Goal: Task Accomplishment & Management: Manage account settings

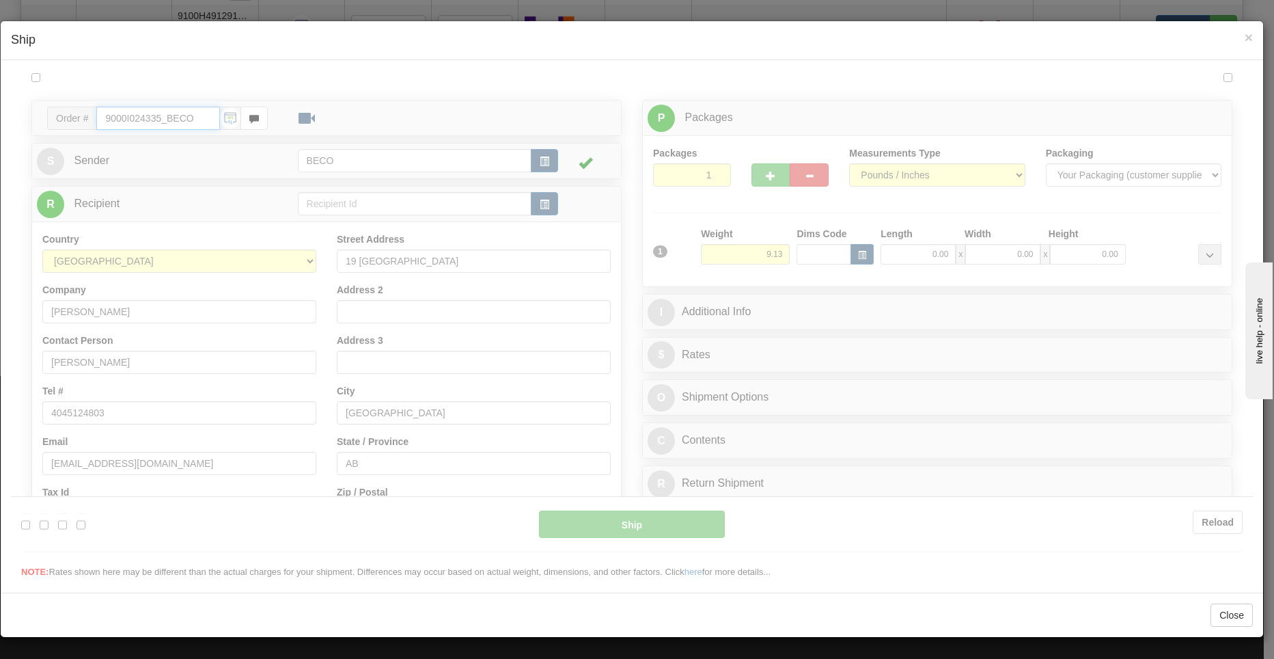
type input "12:20"
type input "16:00"
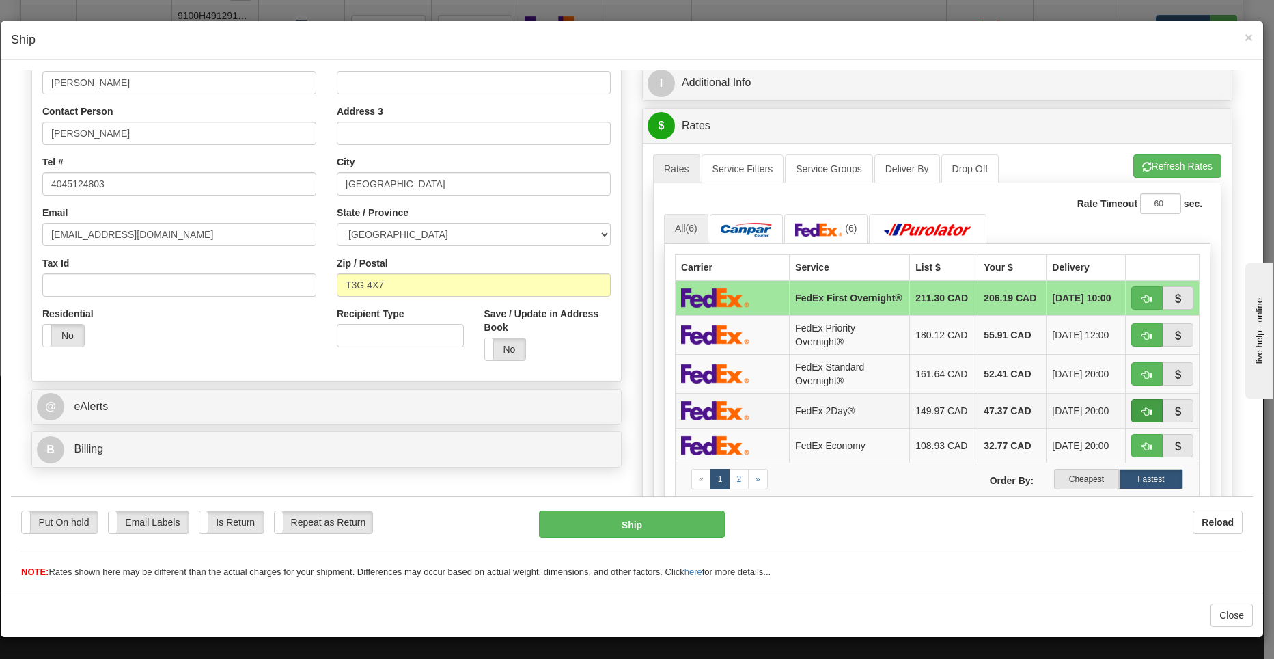
scroll to position [261, 0]
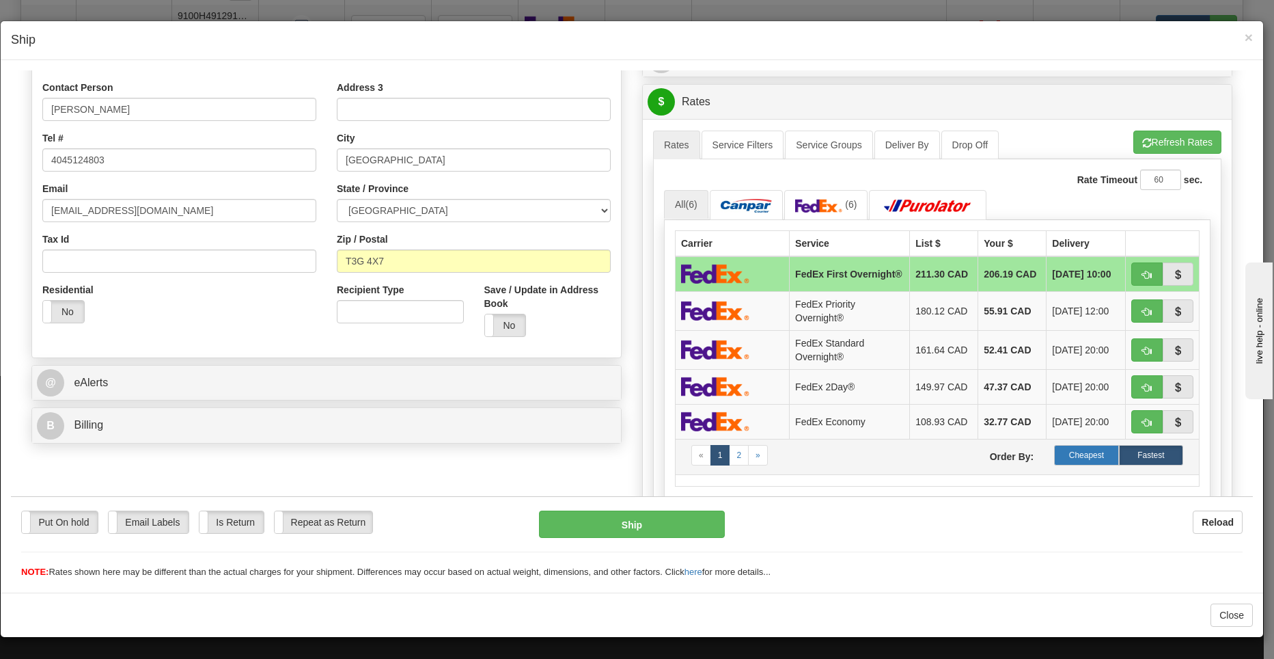
click at [1054, 463] on label "Cheapest" at bounding box center [1086, 454] width 64 height 20
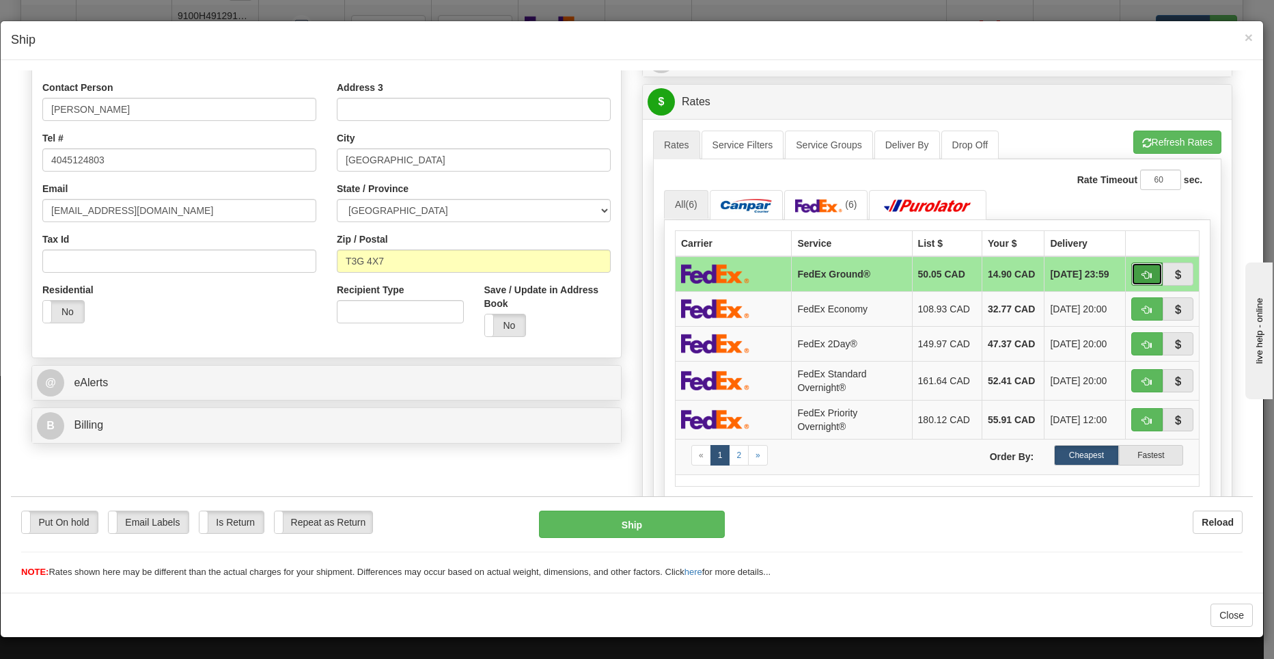
click at [1142, 275] on span "button" at bounding box center [1147, 274] width 10 height 9
type input "92"
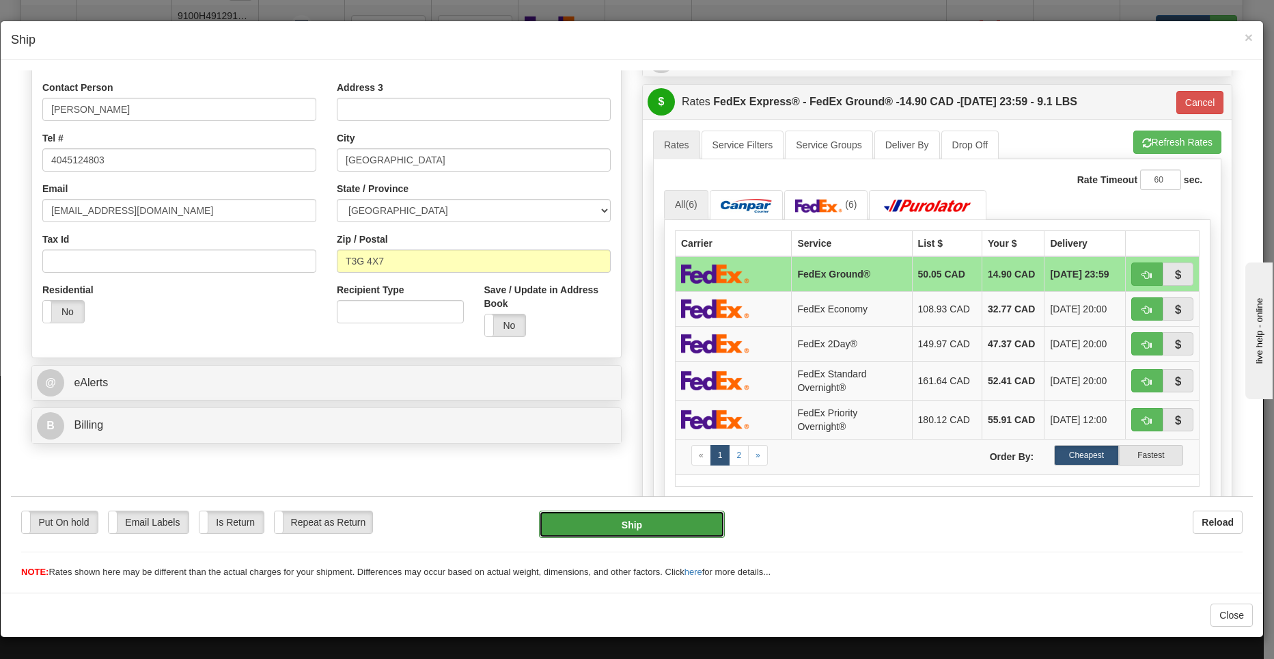
click at [628, 527] on button "Ship" at bounding box center [632, 523] width 186 height 27
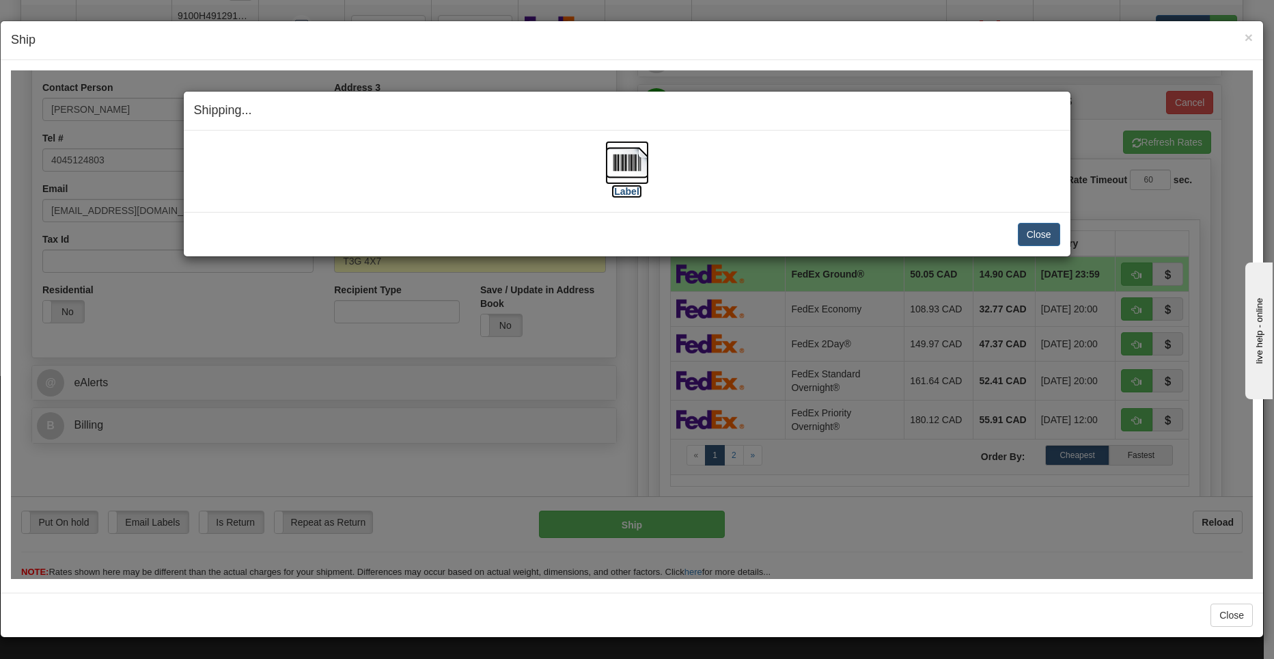
click at [631, 175] on img at bounding box center [627, 162] width 44 height 44
click at [1035, 240] on button "Close" at bounding box center [1039, 233] width 42 height 23
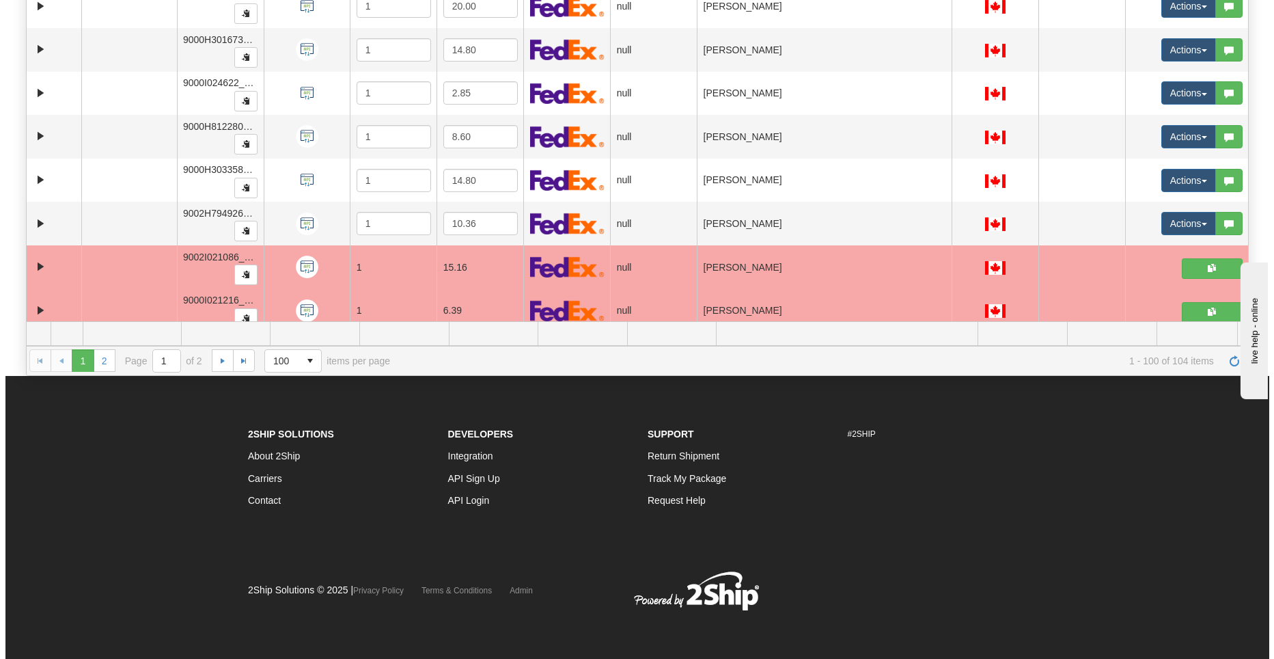
scroll to position [2402, 0]
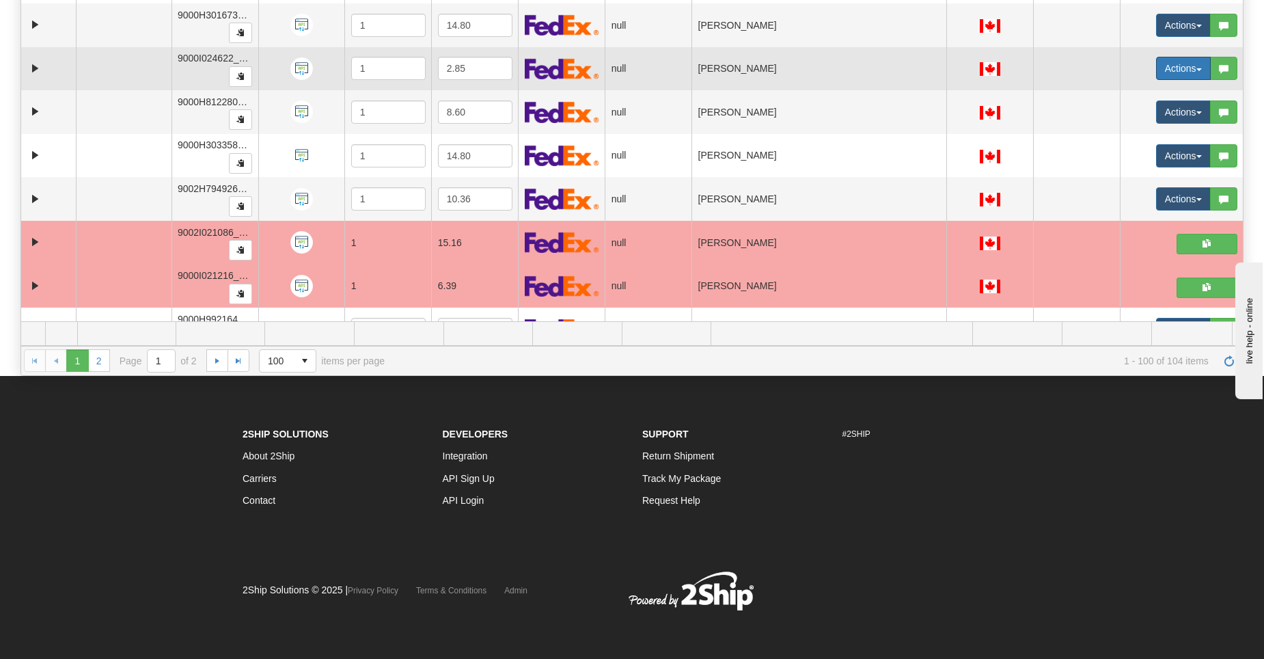
click at [1170, 65] on button "Actions" at bounding box center [1183, 68] width 55 height 23
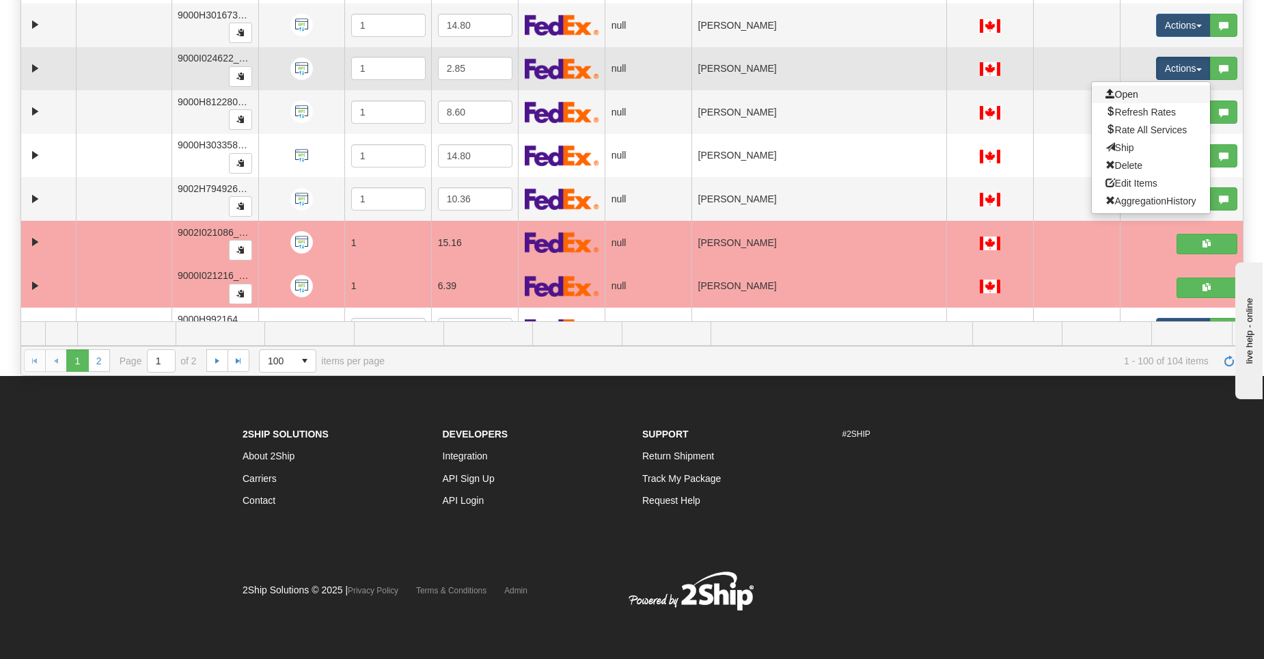
click at [1154, 93] on link "Open" at bounding box center [1151, 94] width 118 height 18
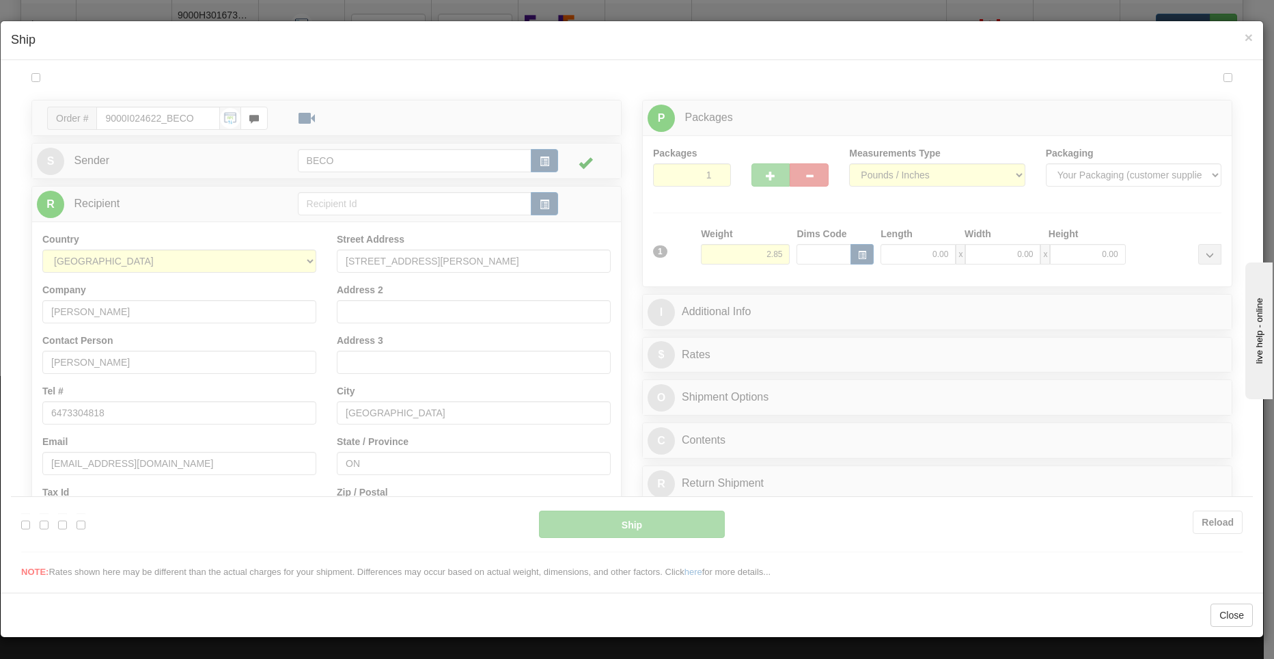
scroll to position [0, 0]
type input "12:21"
type input "16:00"
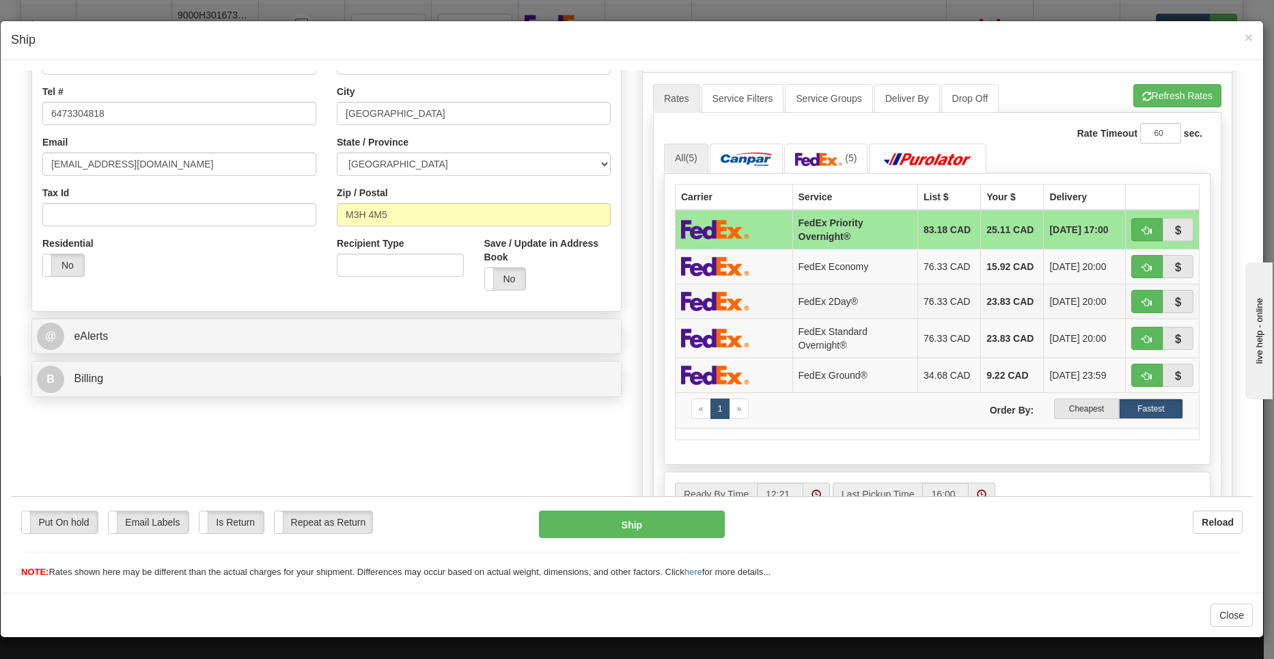
scroll to position [342, 0]
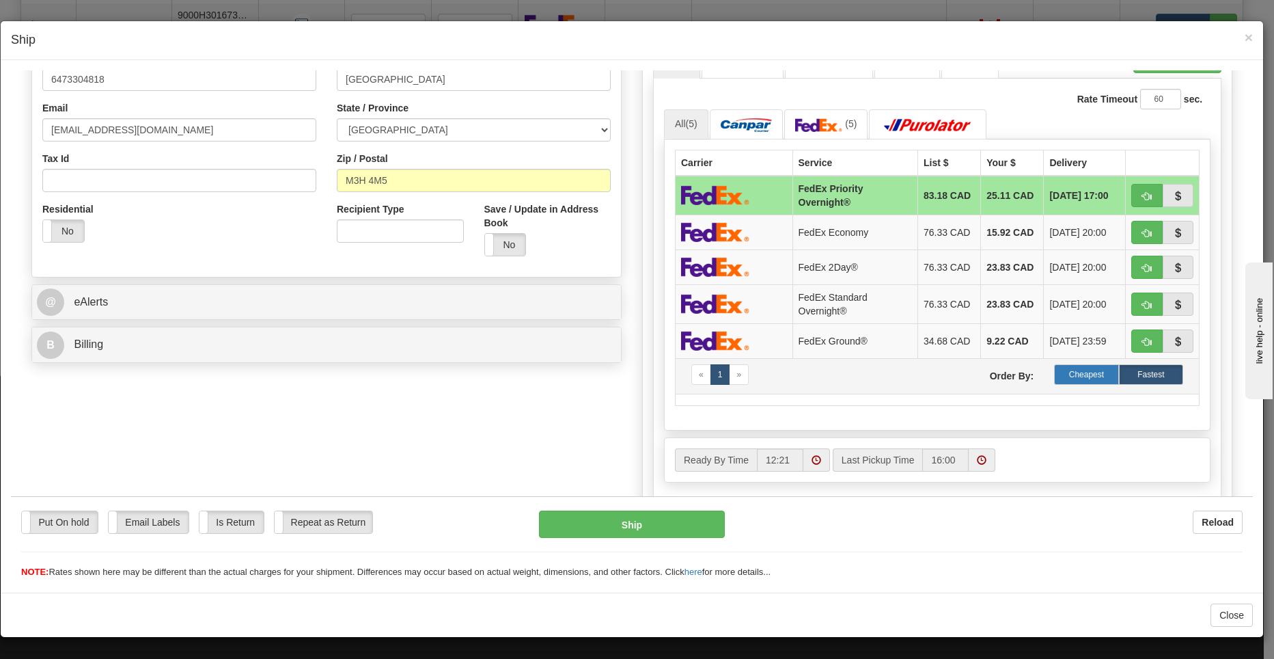
click at [1071, 367] on label "Cheapest" at bounding box center [1086, 373] width 64 height 20
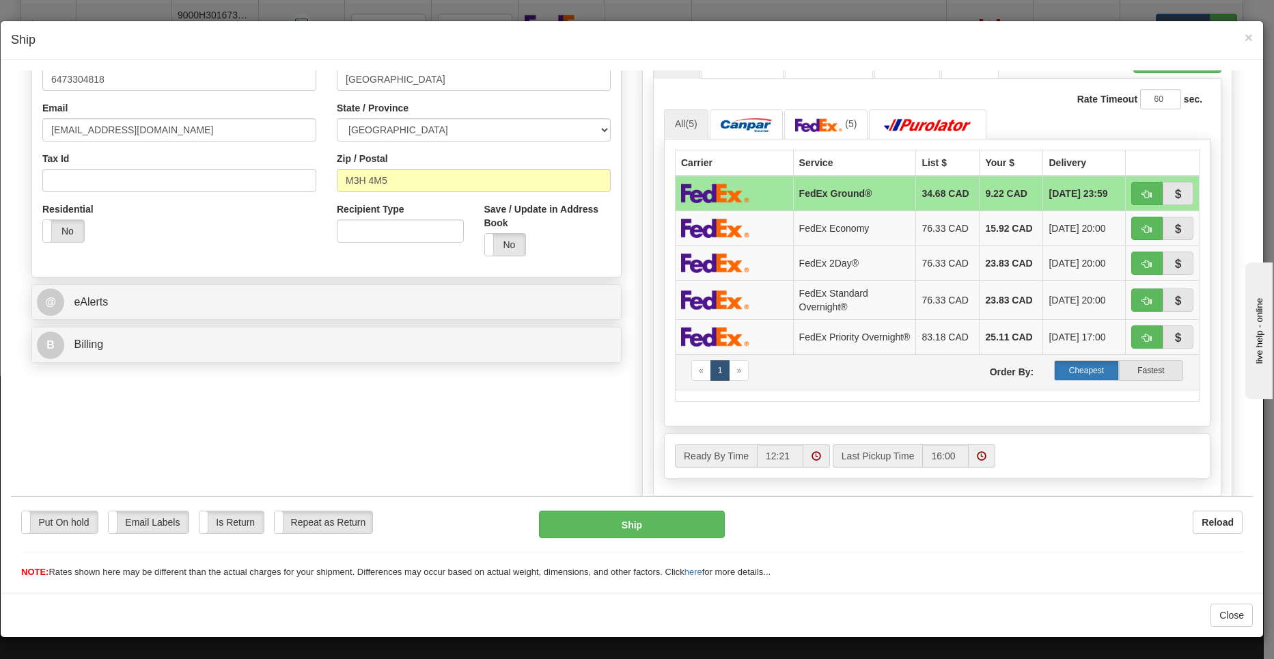
click at [1071, 375] on label "Cheapest" at bounding box center [1086, 369] width 64 height 20
click at [1144, 193] on button "button" at bounding box center [1146, 192] width 31 height 23
type input "92"
click at [624, 527] on button "Ship" at bounding box center [632, 523] width 186 height 27
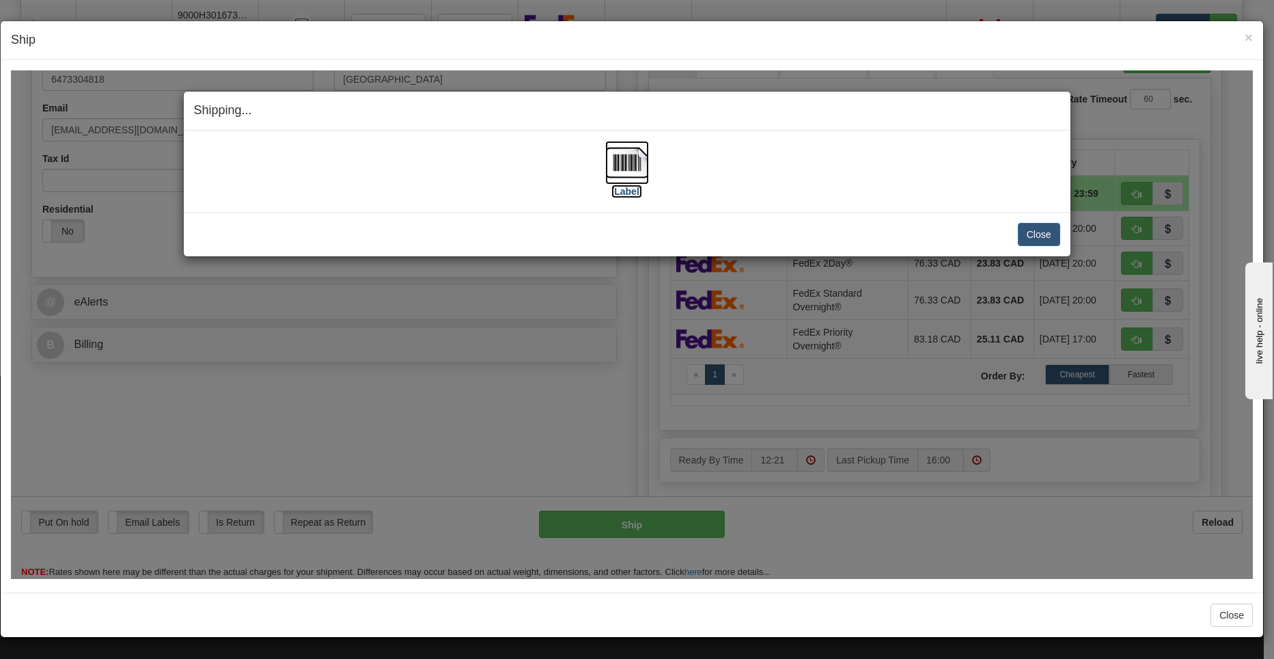
click at [629, 169] on img at bounding box center [627, 162] width 44 height 44
click at [1032, 238] on button "Close" at bounding box center [1039, 233] width 42 height 23
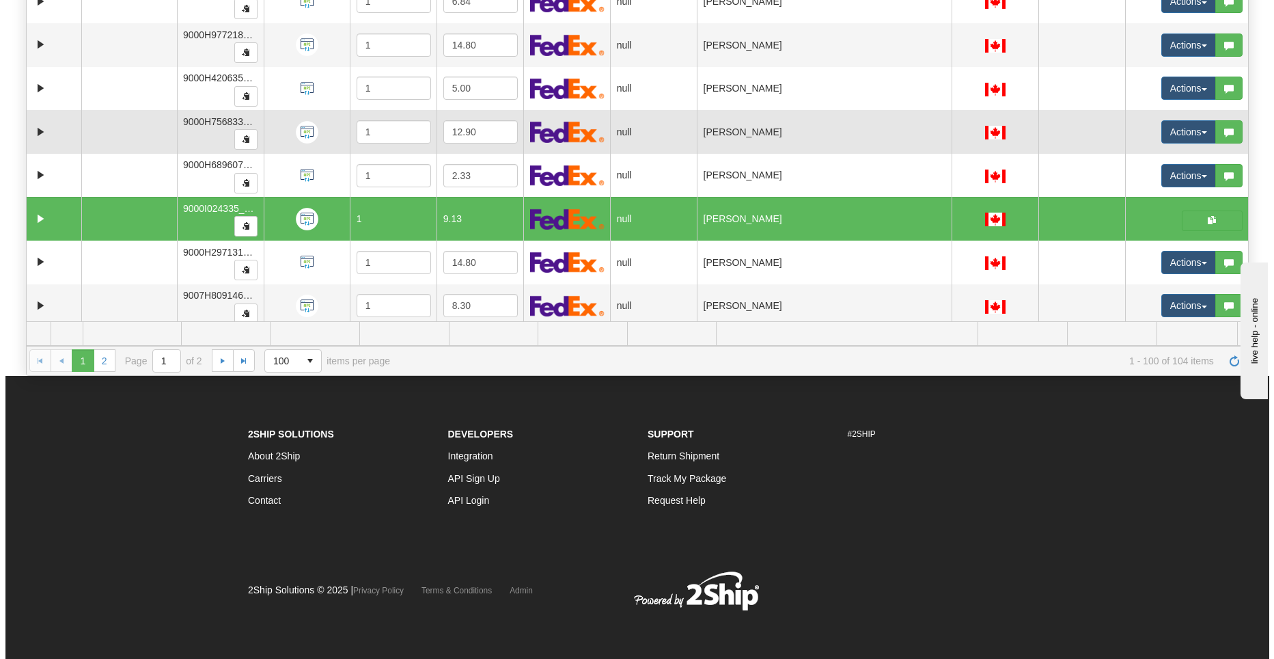
scroll to position [353, 0]
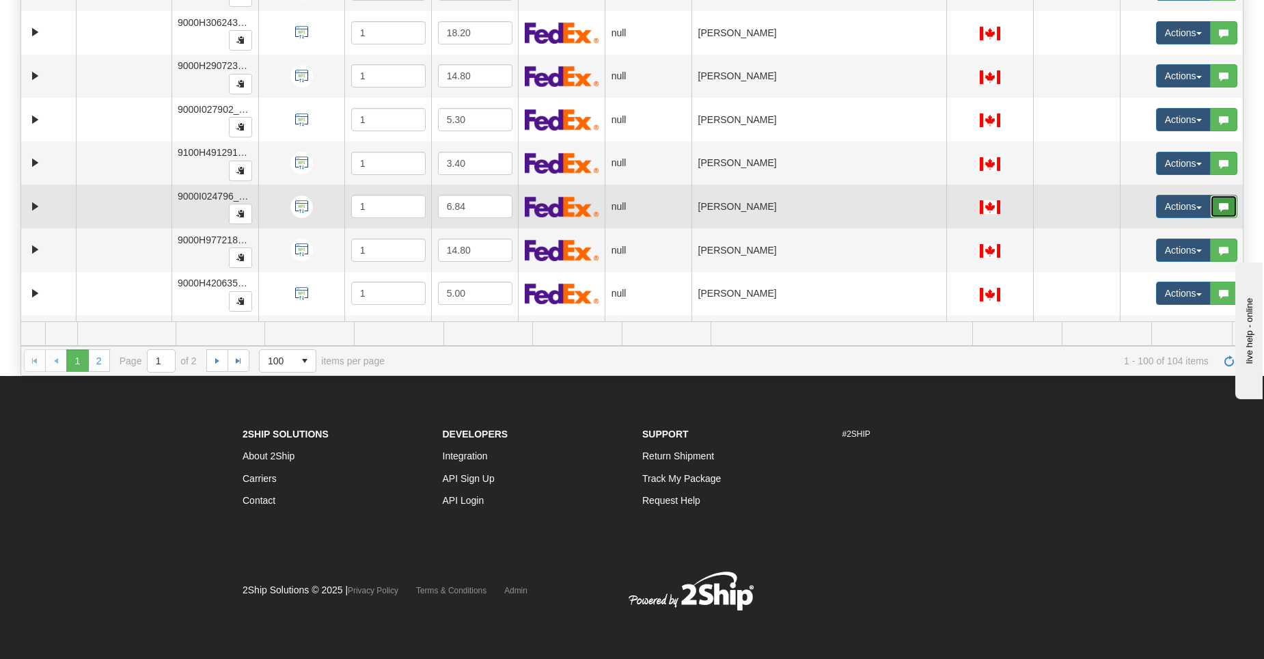
click at [1210, 202] on button "button" at bounding box center [1223, 206] width 27 height 23
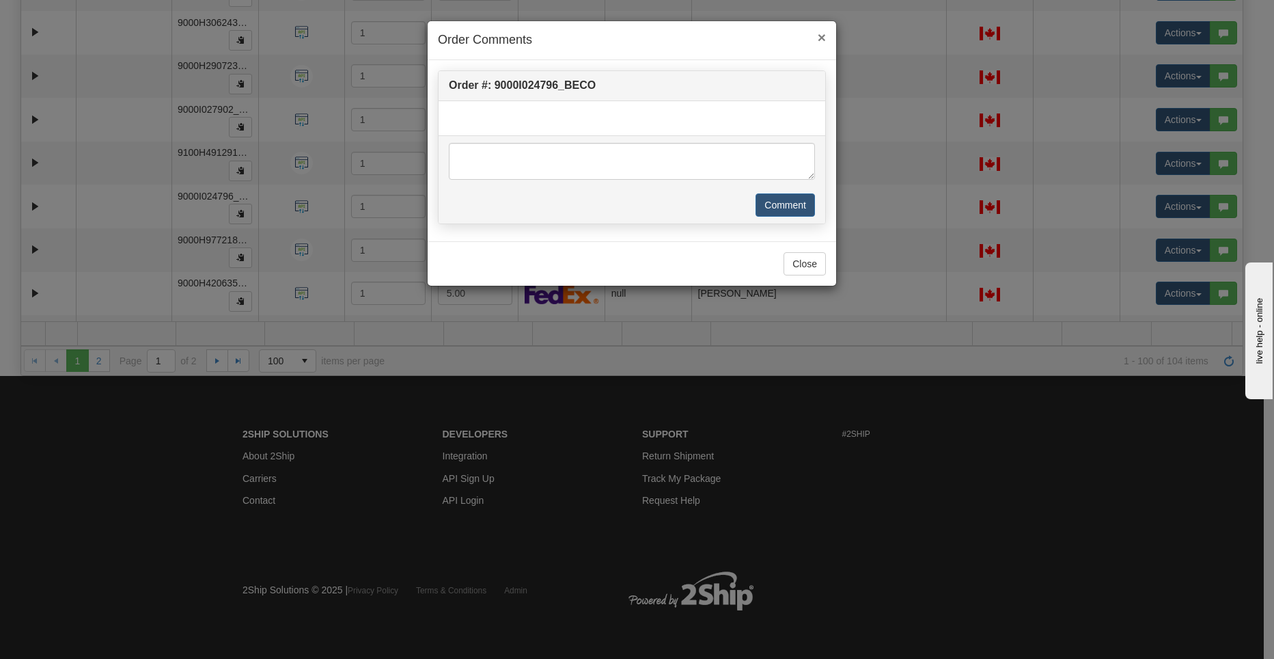
click at [826, 40] on div "× Order Comments" at bounding box center [632, 40] width 409 height 39
click at [808, 267] on button "Close" at bounding box center [805, 263] width 42 height 23
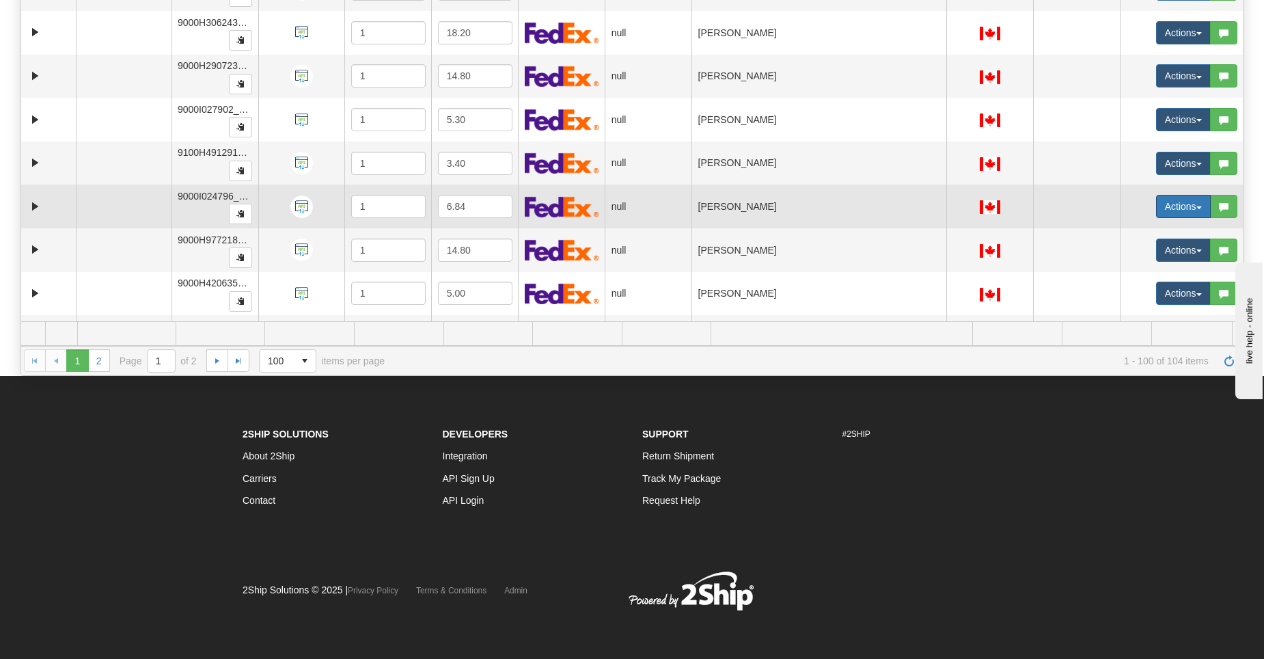
click at [1188, 205] on button "Actions" at bounding box center [1183, 206] width 55 height 23
click at [1148, 233] on link "Open" at bounding box center [1151, 232] width 118 height 18
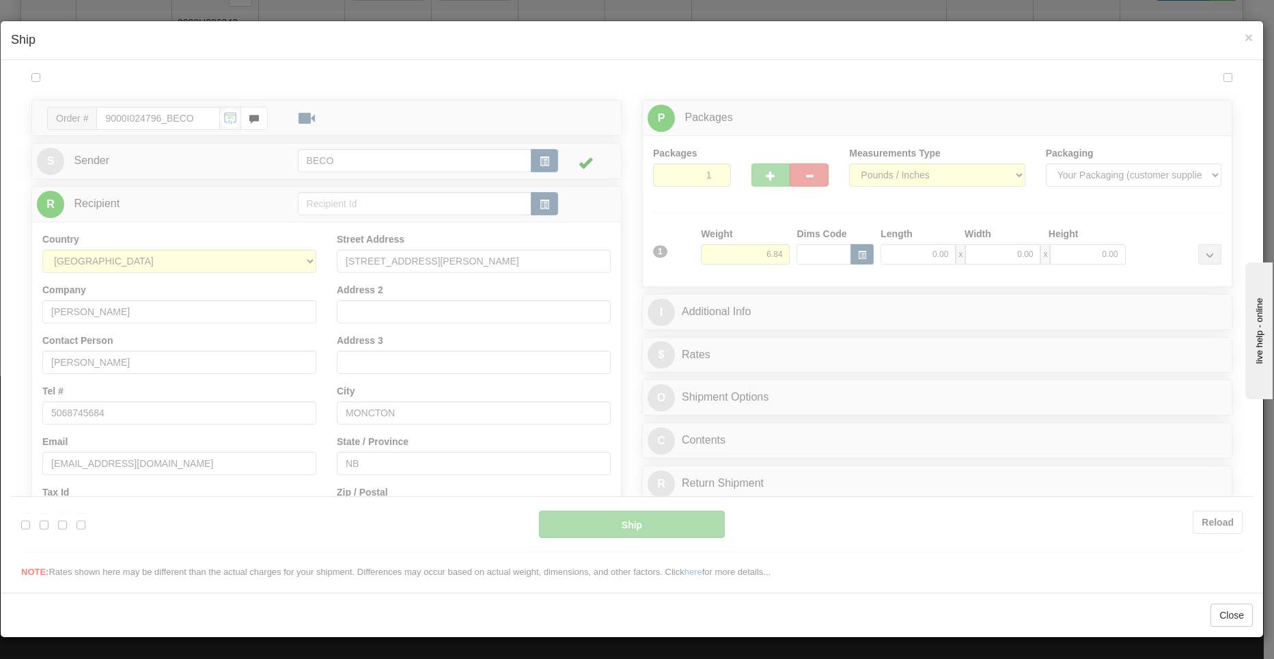
scroll to position [0, 0]
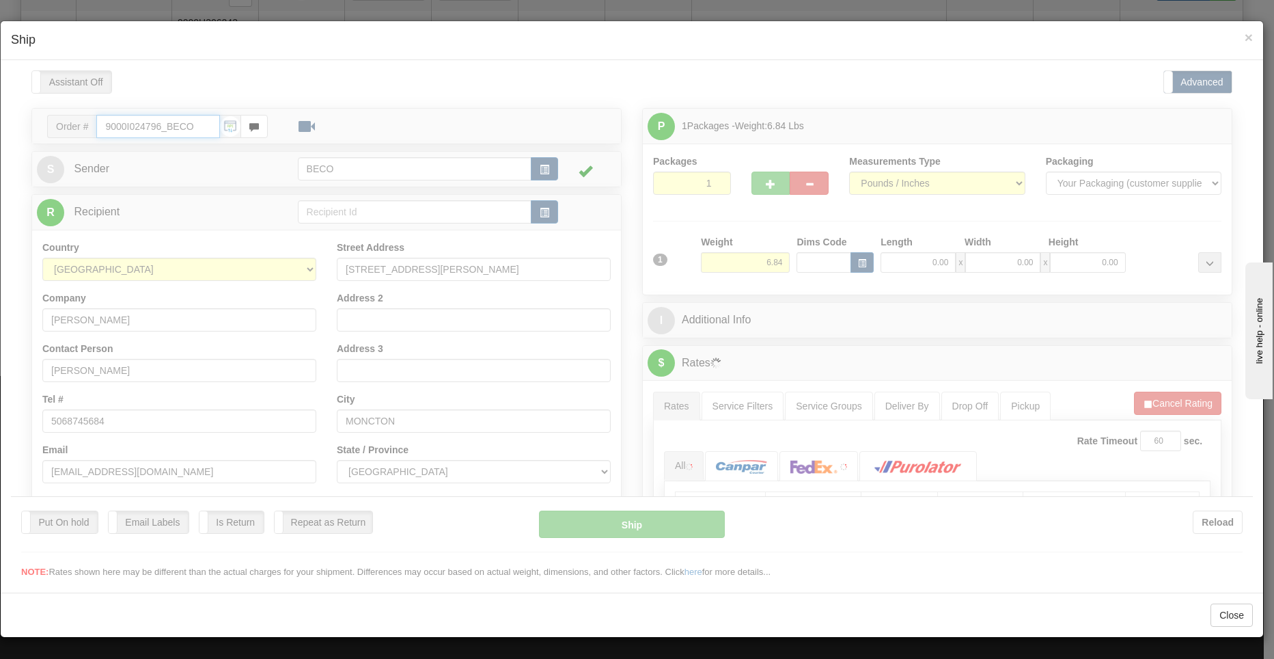
type input "12:23"
type input "16:00"
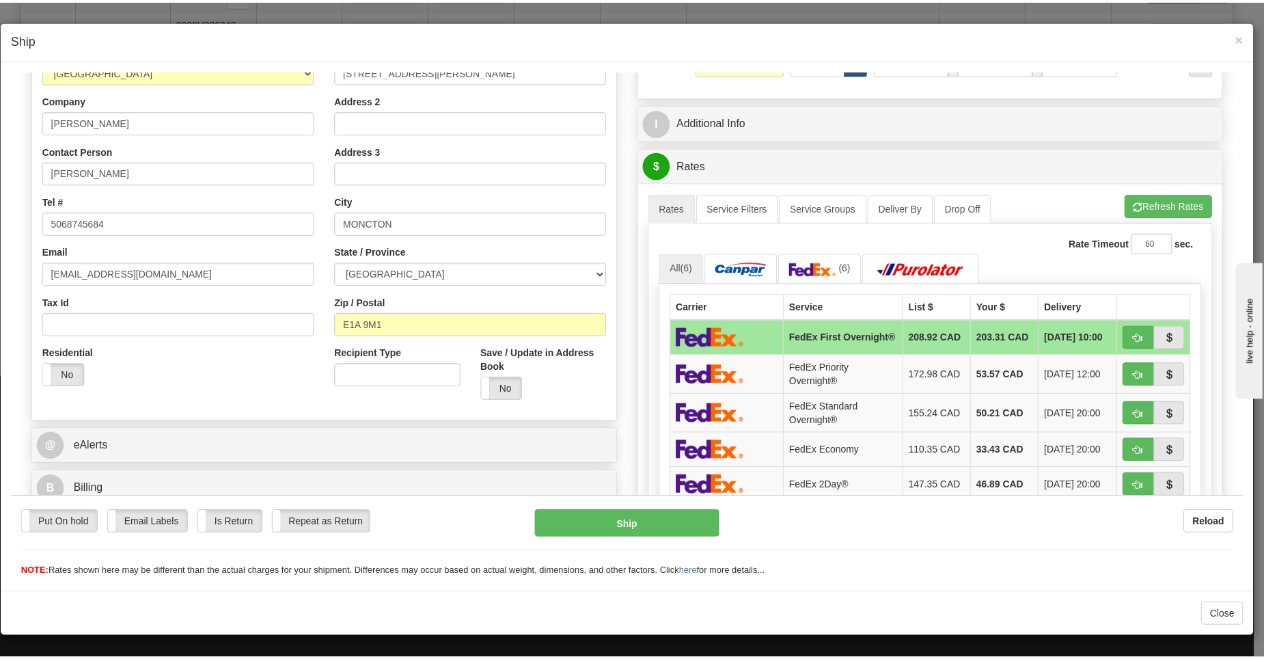
scroll to position [273, 0]
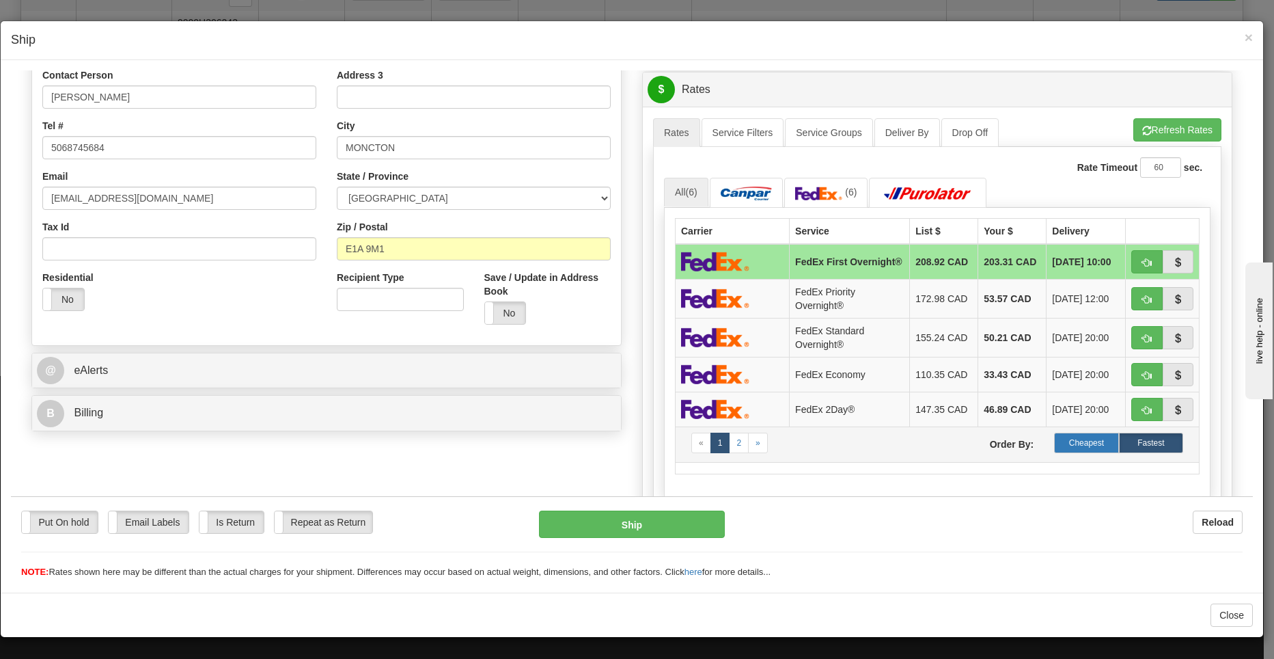
click at [1068, 442] on label "Cheapest" at bounding box center [1086, 442] width 64 height 20
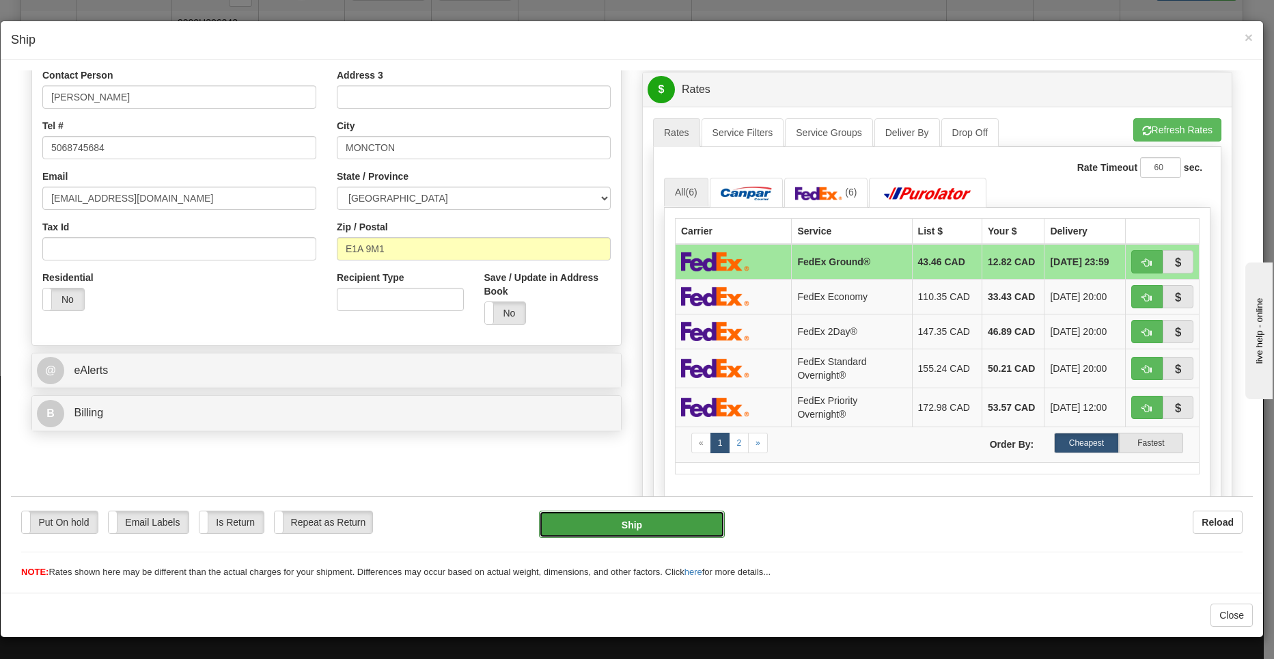
click at [682, 521] on button "Ship" at bounding box center [632, 523] width 186 height 27
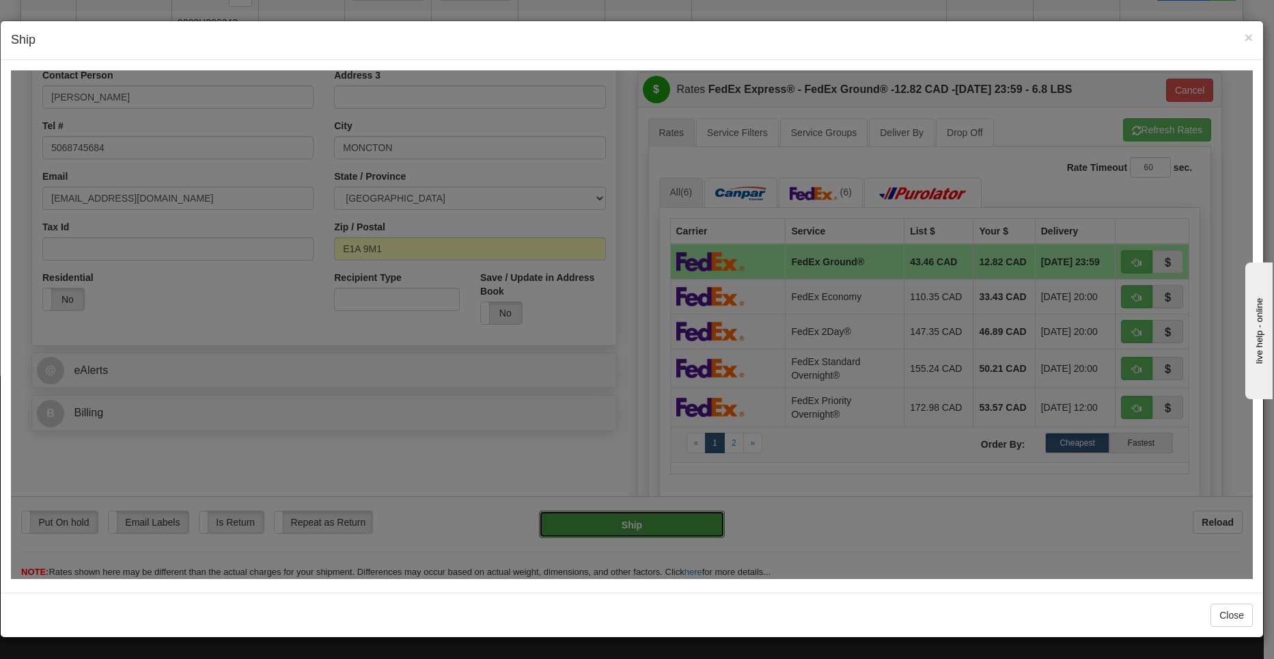
type input "92"
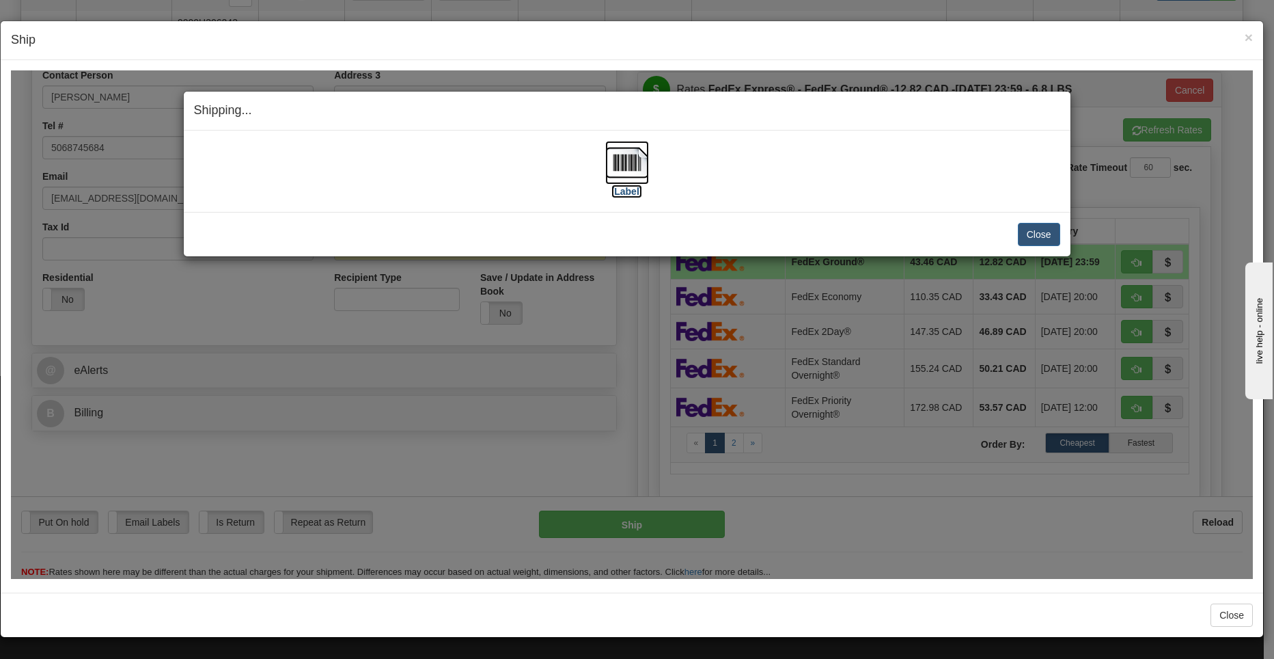
click at [632, 182] on img at bounding box center [627, 162] width 44 height 44
click at [1059, 230] on button "Close" at bounding box center [1039, 233] width 42 height 23
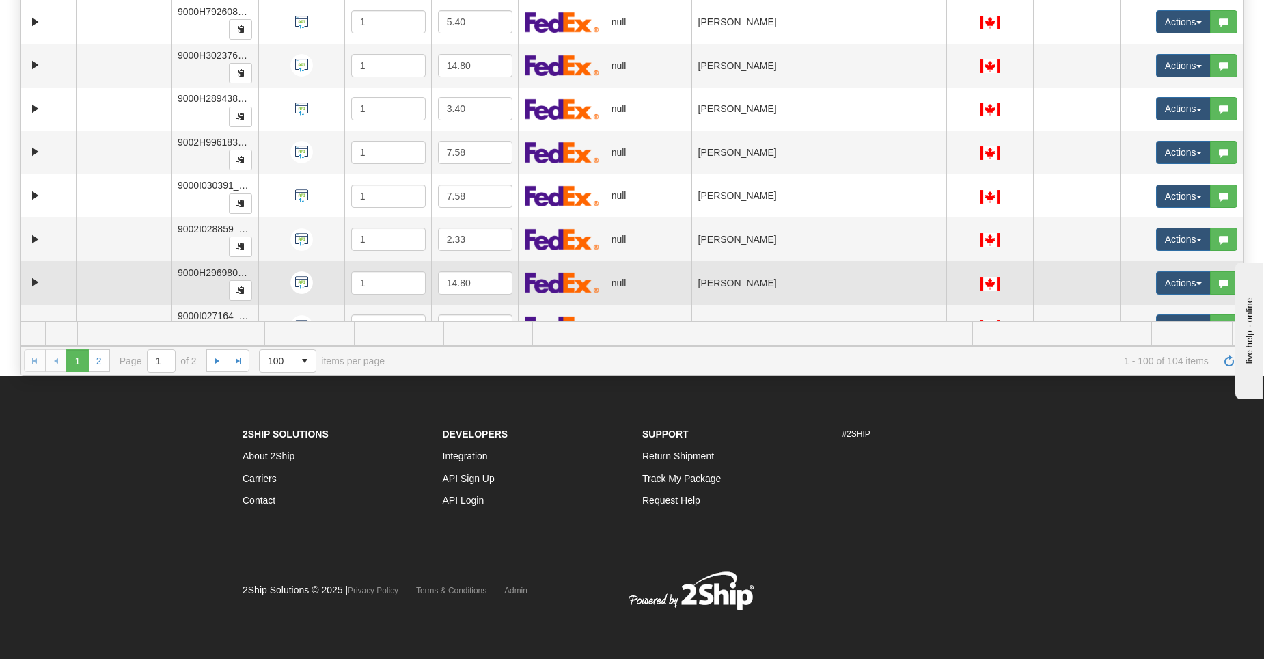
scroll to position [3768, 0]
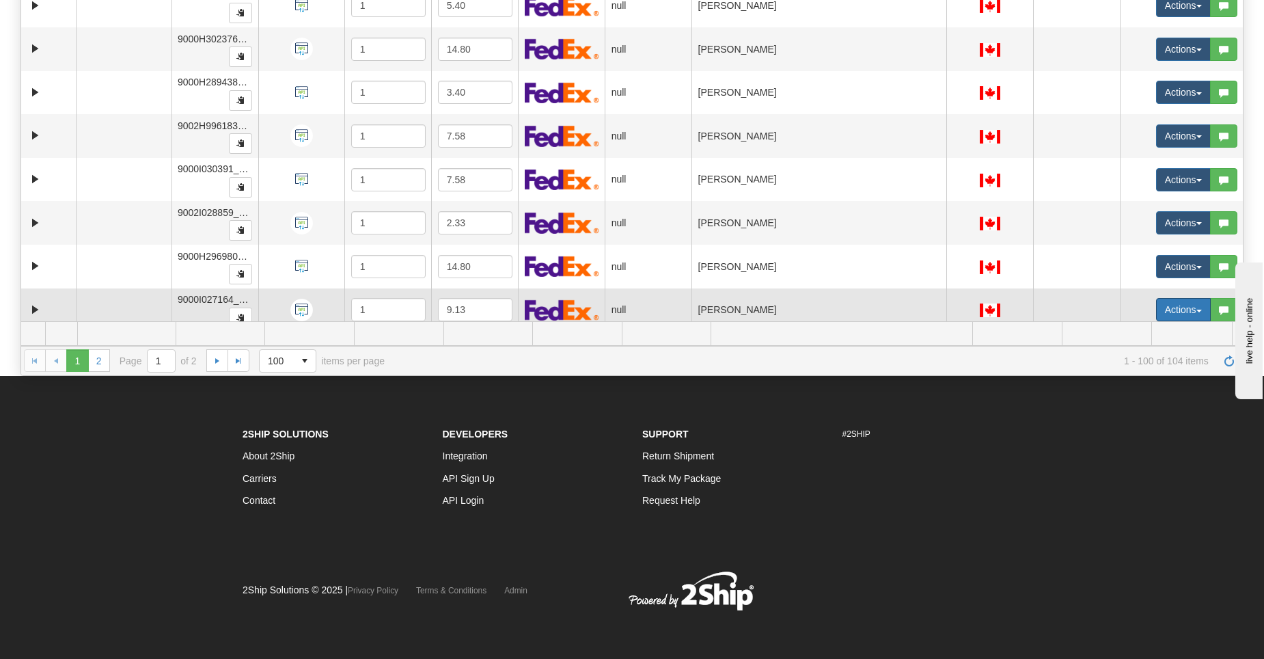
click at [1175, 307] on button "Actions" at bounding box center [1183, 309] width 55 height 23
click at [1185, 307] on button "Actions" at bounding box center [1183, 309] width 55 height 23
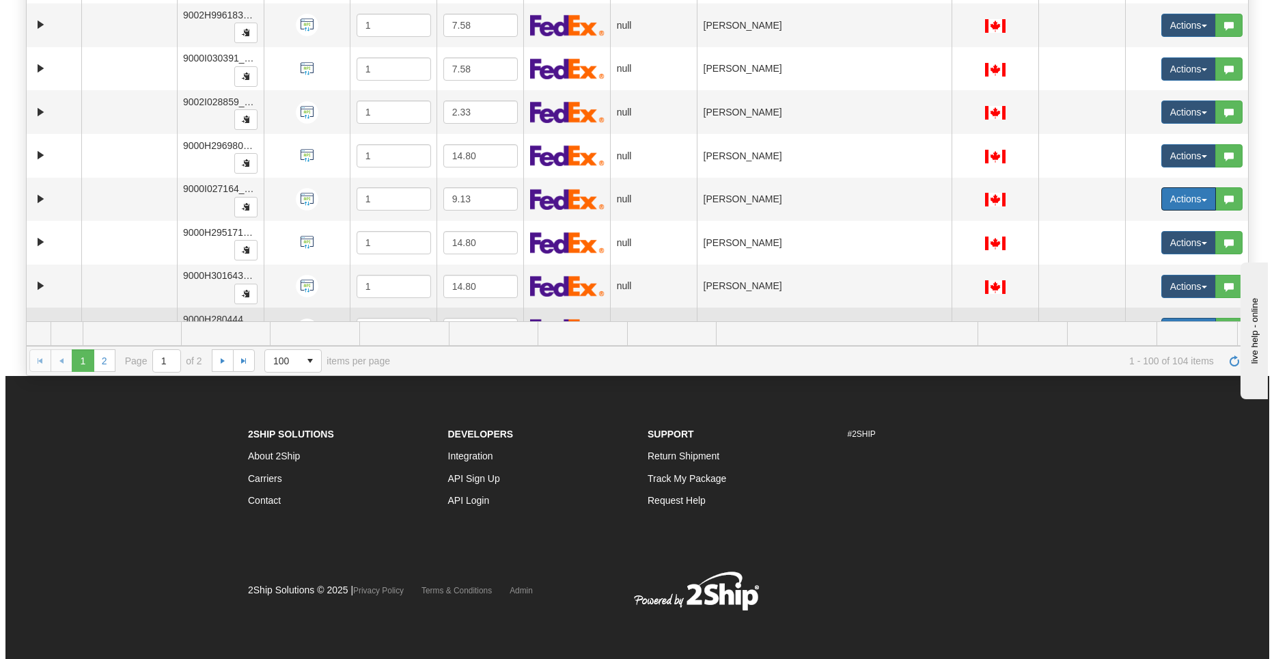
scroll to position [3905, 0]
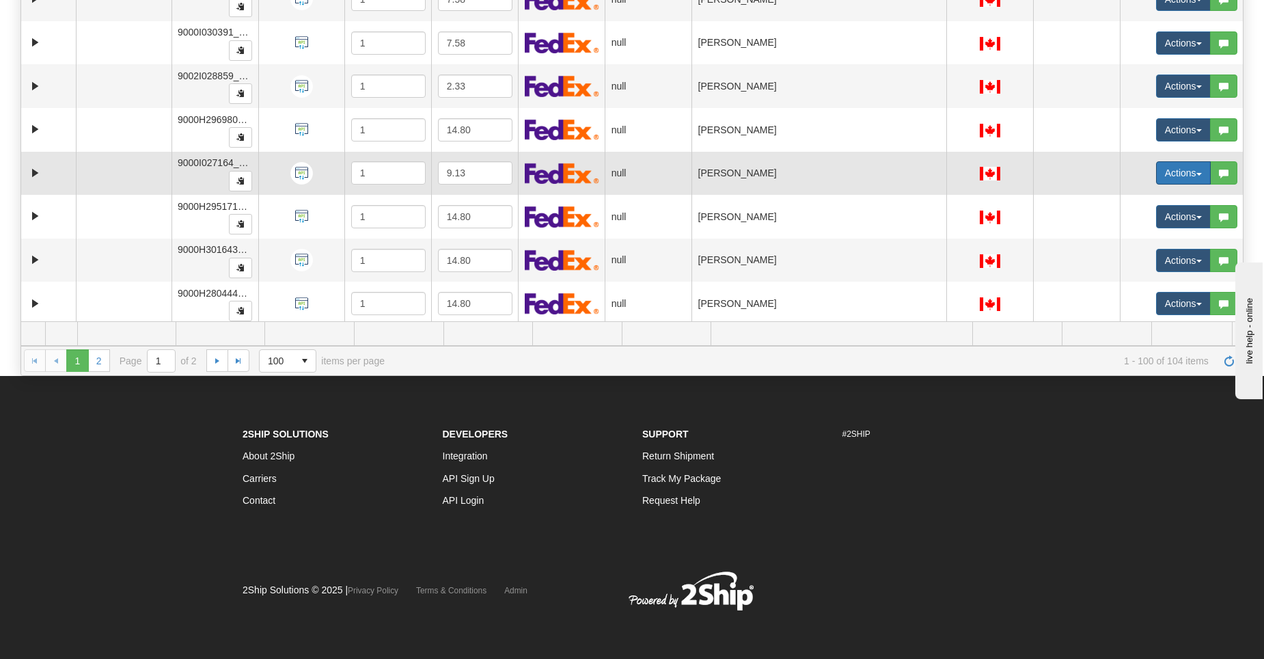
click at [1178, 165] on button "Actions" at bounding box center [1183, 172] width 55 height 23
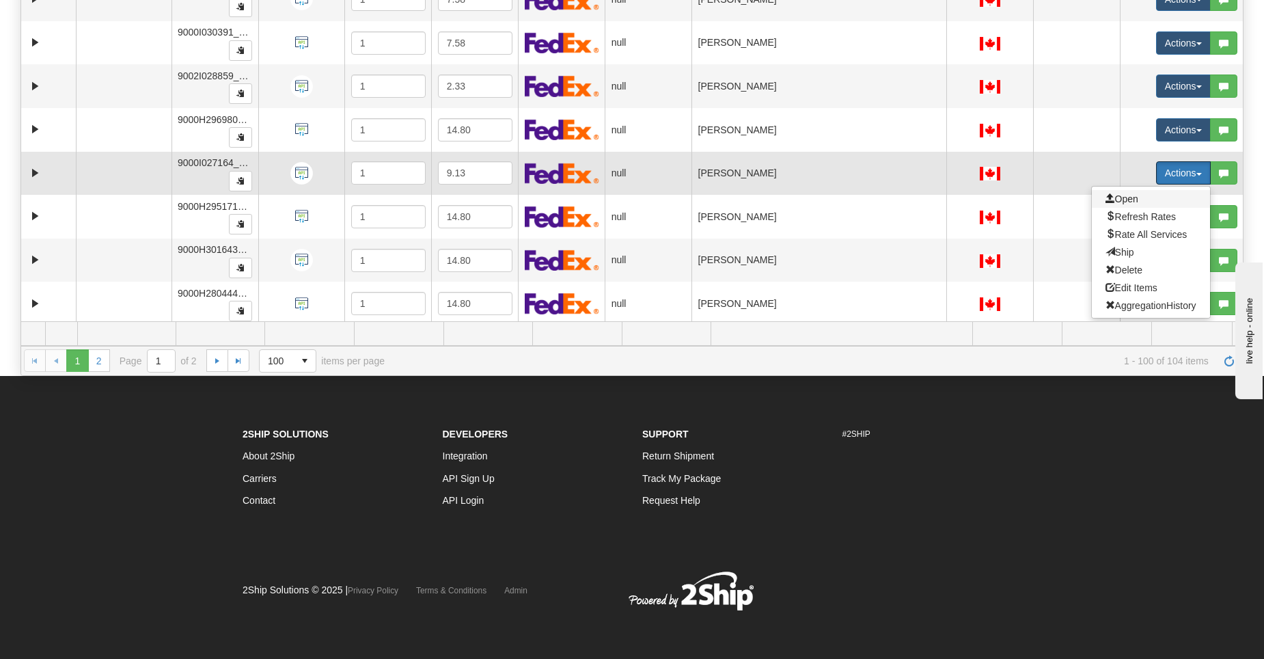
click at [1115, 197] on span "Open" at bounding box center [1121, 198] width 33 height 11
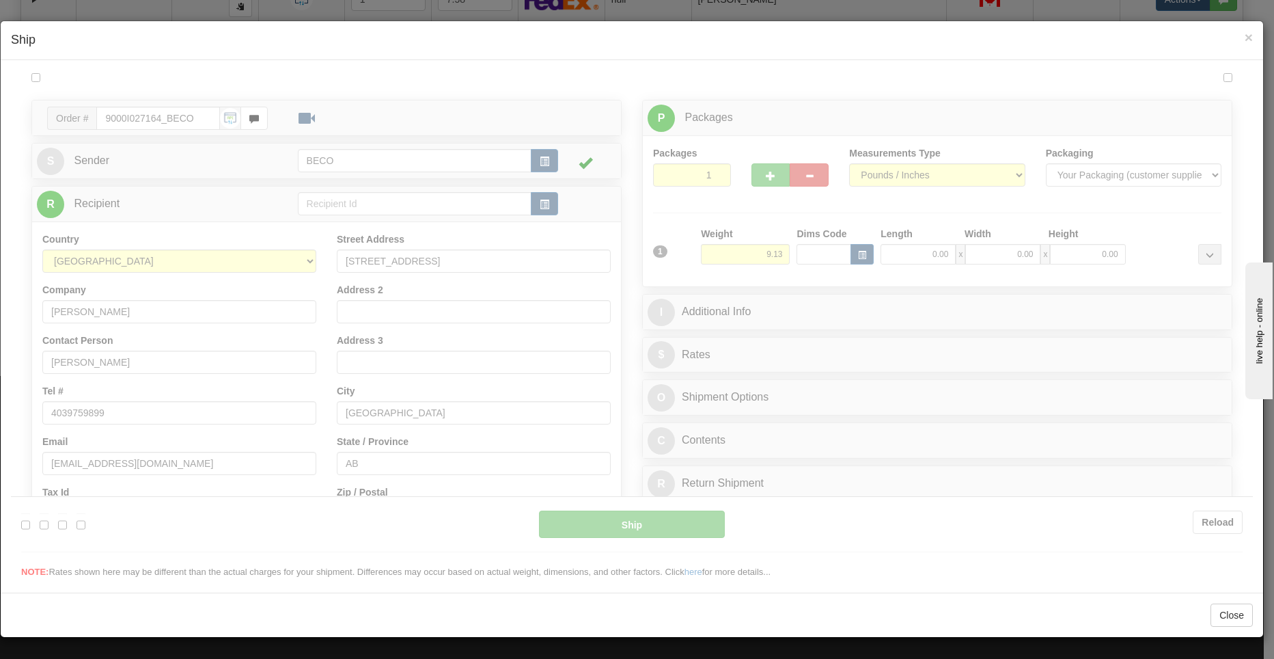
scroll to position [0, 0]
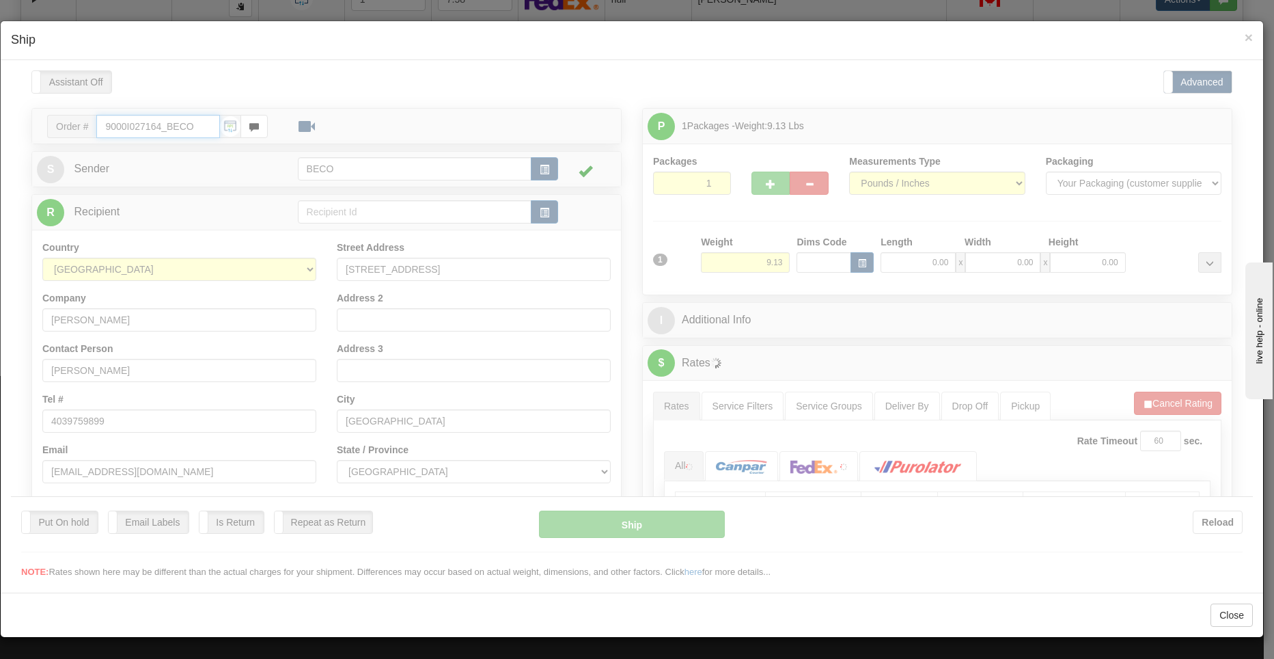
type input "12:24"
type input "16:00"
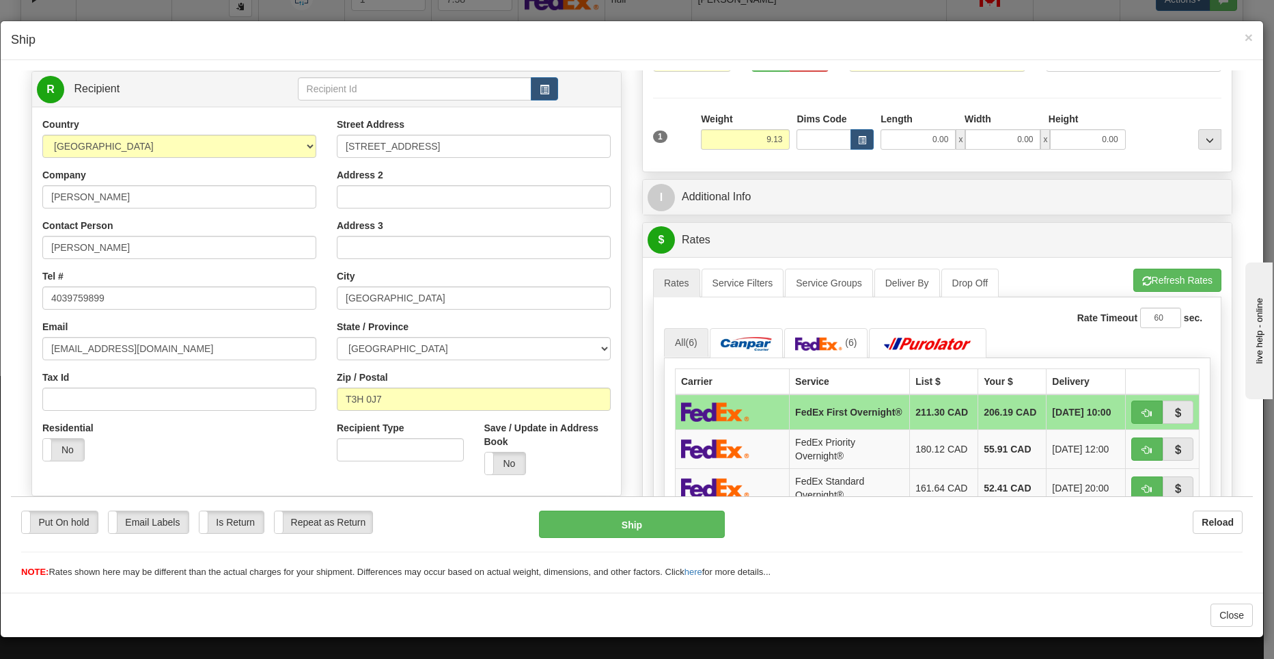
scroll to position [137, 0]
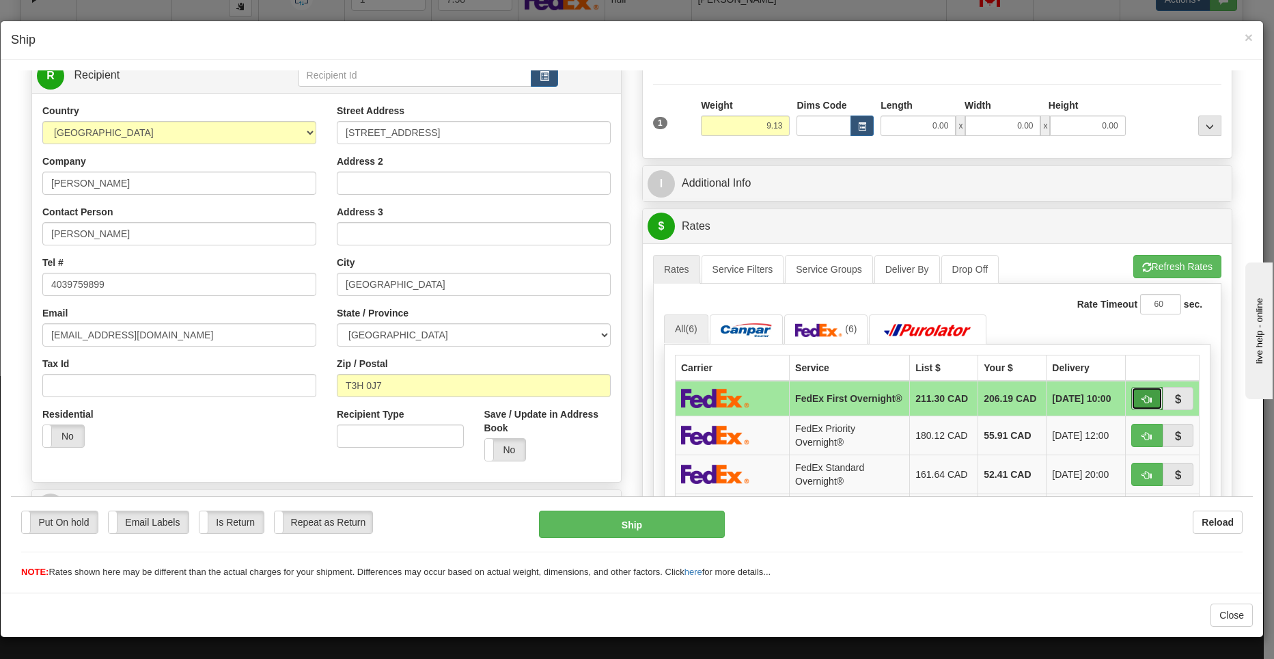
click at [1142, 403] on span "button" at bounding box center [1147, 398] width 10 height 9
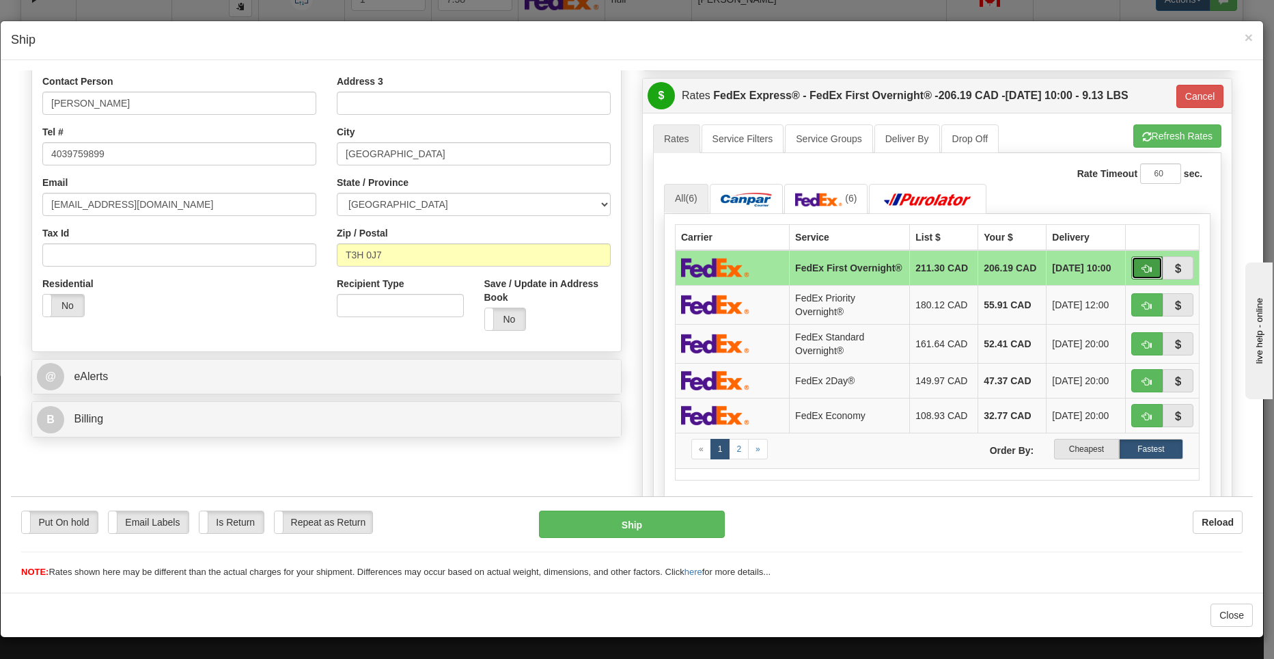
scroll to position [273, 0]
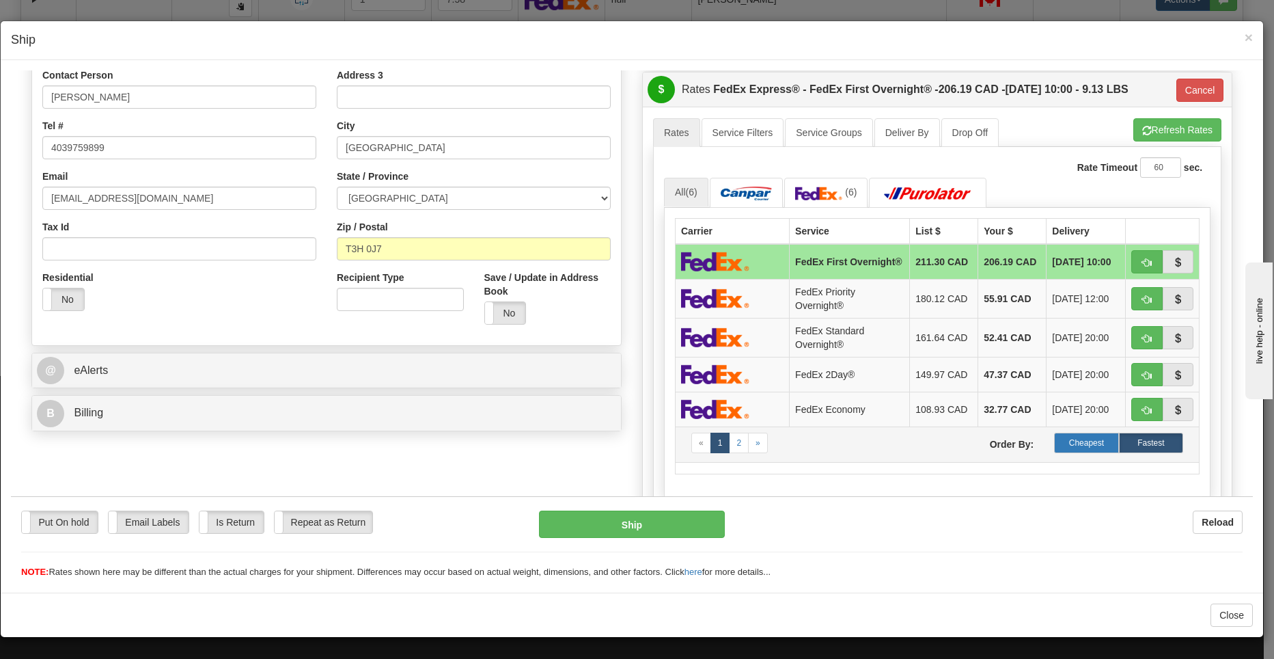
click at [1064, 440] on label "Cheapest" at bounding box center [1086, 442] width 64 height 20
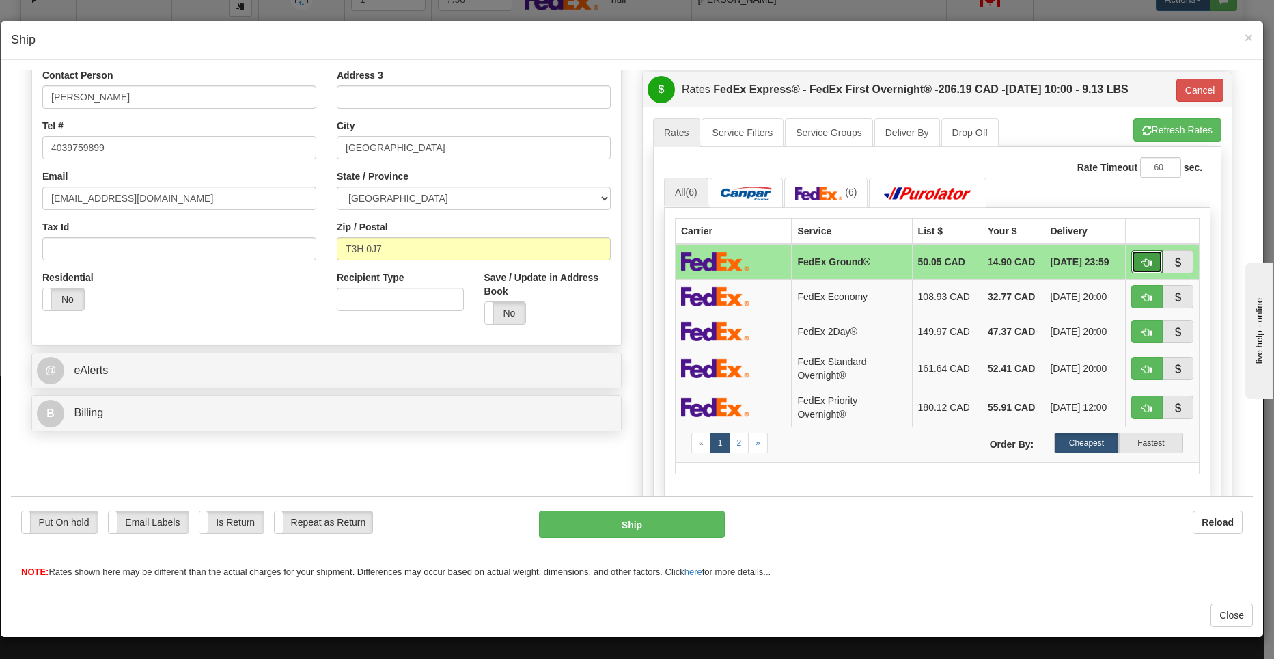
click at [1132, 253] on button "button" at bounding box center [1146, 260] width 31 height 23
type input "92"
click at [681, 516] on button "Ship" at bounding box center [632, 523] width 186 height 27
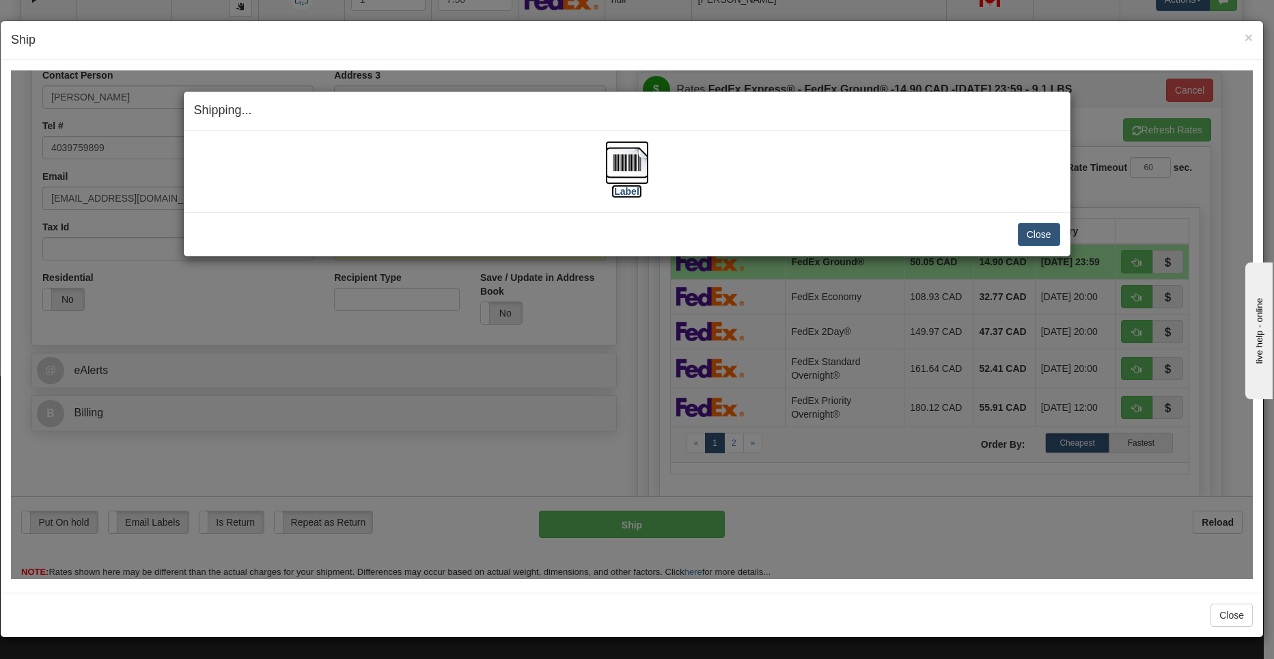
click at [633, 171] on img at bounding box center [627, 162] width 44 height 44
click at [1032, 234] on button "Close" at bounding box center [1039, 233] width 42 height 23
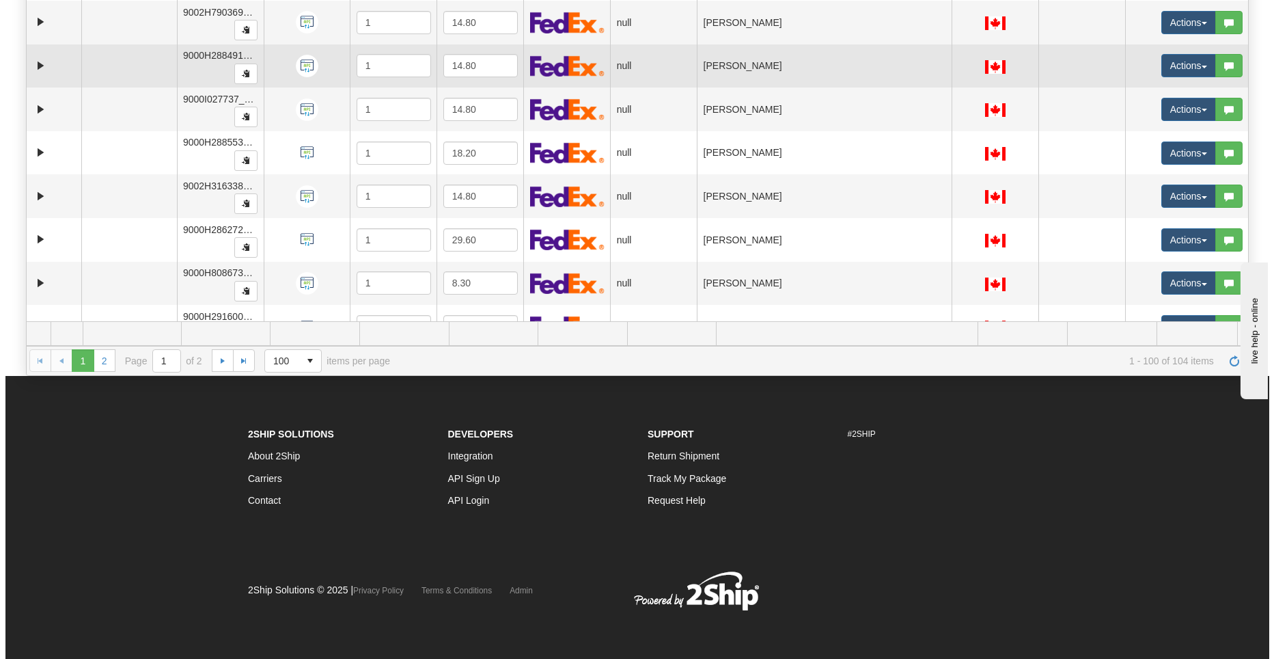
scroll to position [3358, 0]
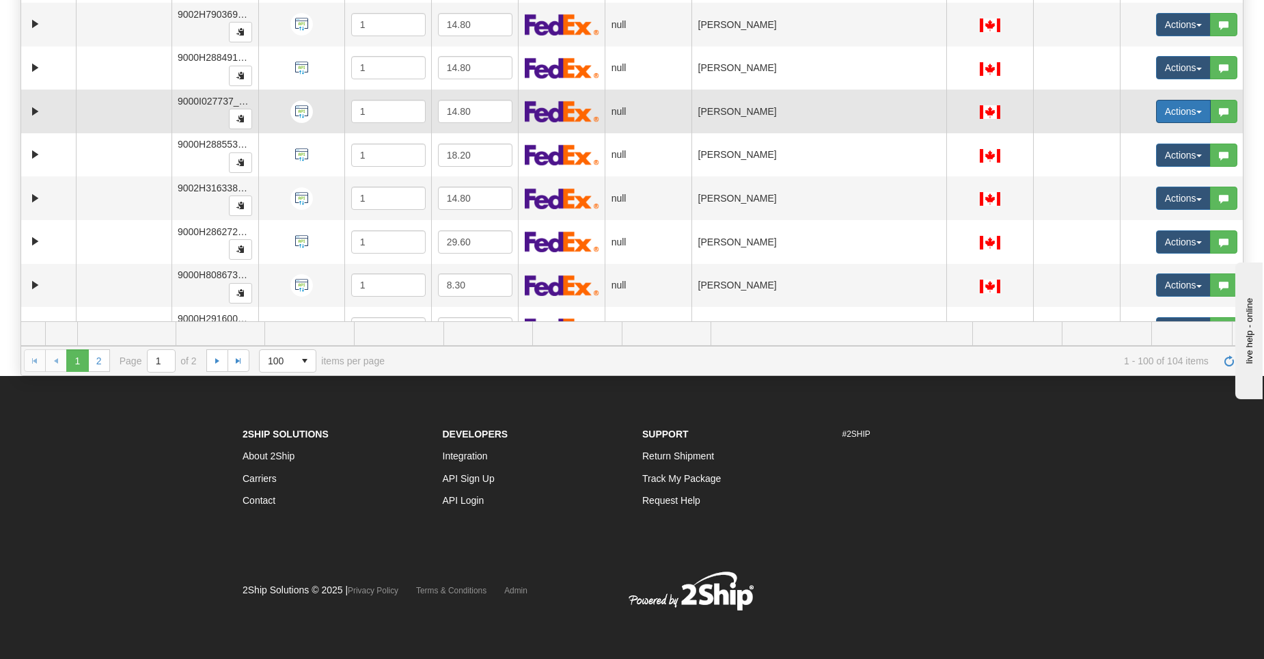
click at [1196, 111] on span "button" at bounding box center [1198, 112] width 5 height 3
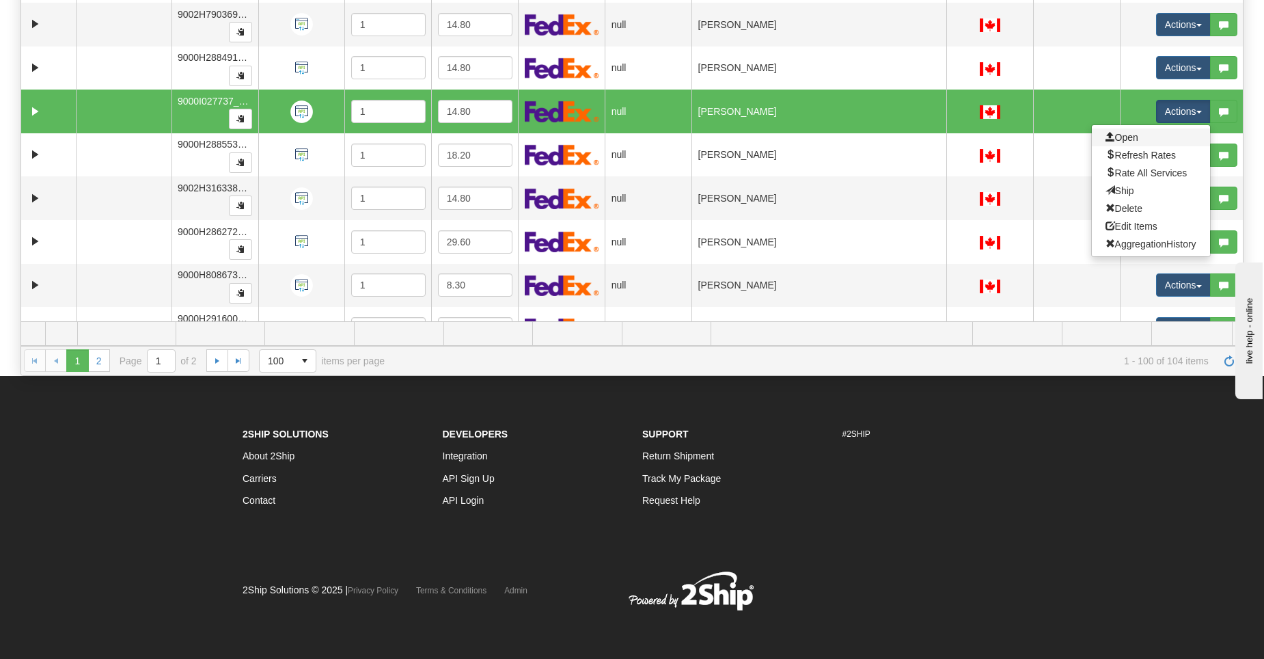
click at [1148, 141] on link "Open" at bounding box center [1151, 137] width 118 height 18
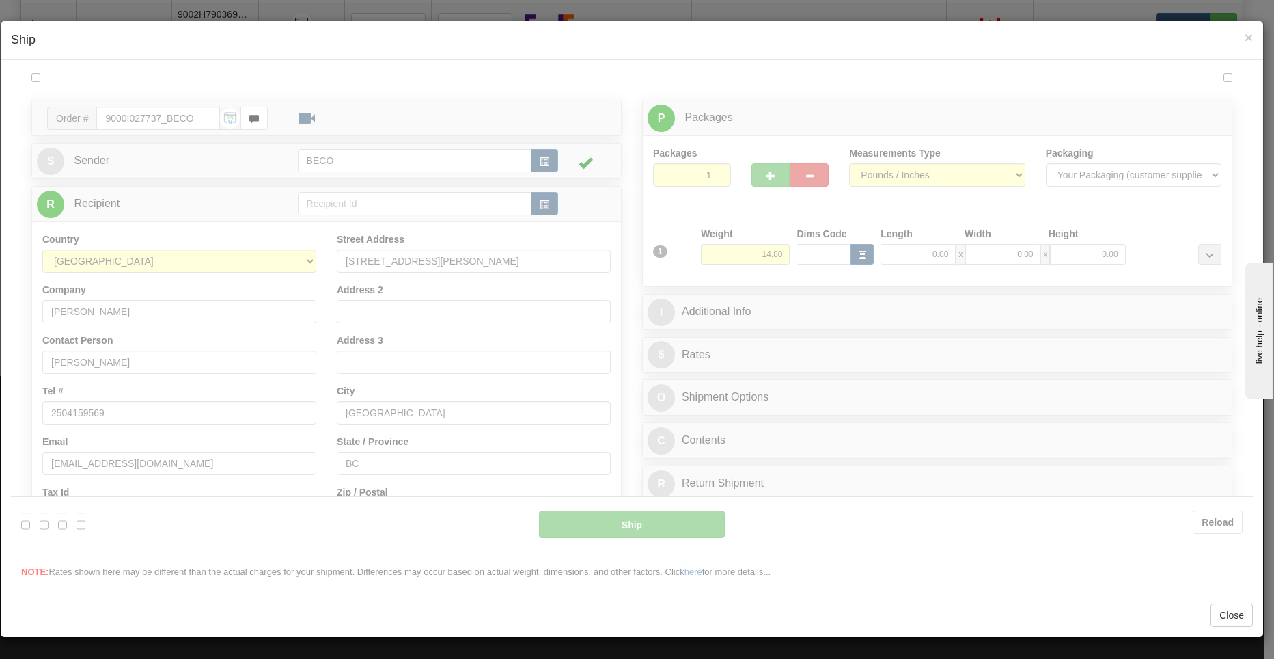
scroll to position [0, 0]
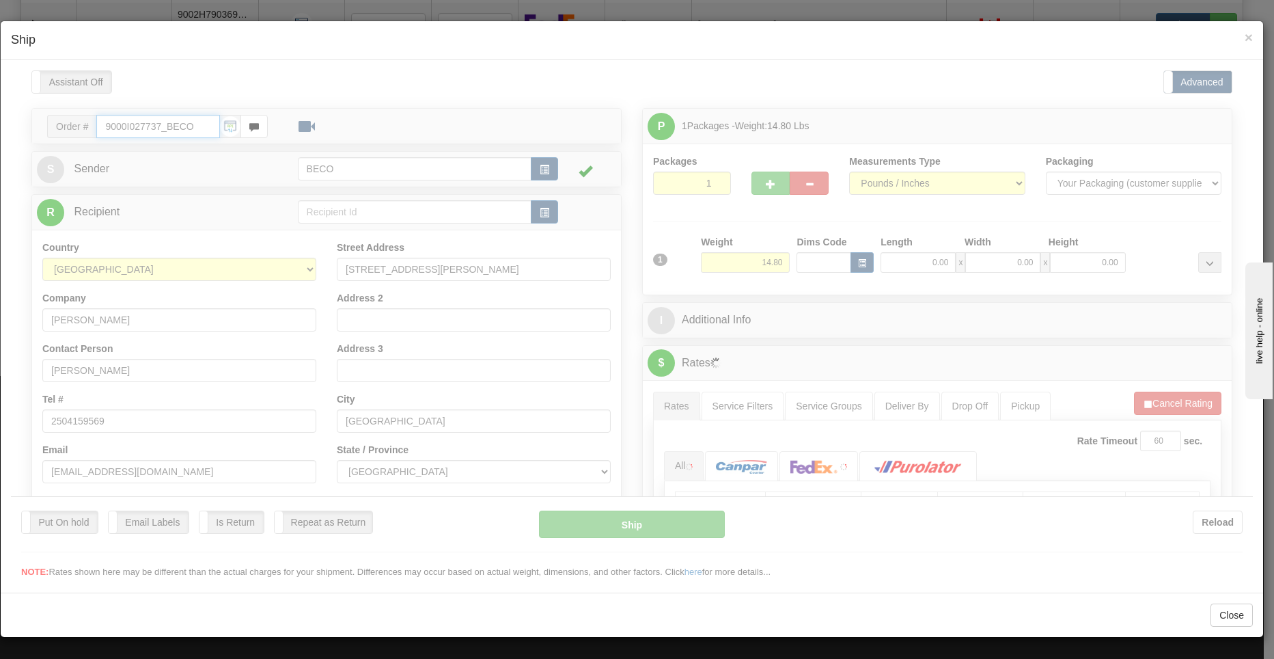
type input "12:28"
type input "16:00"
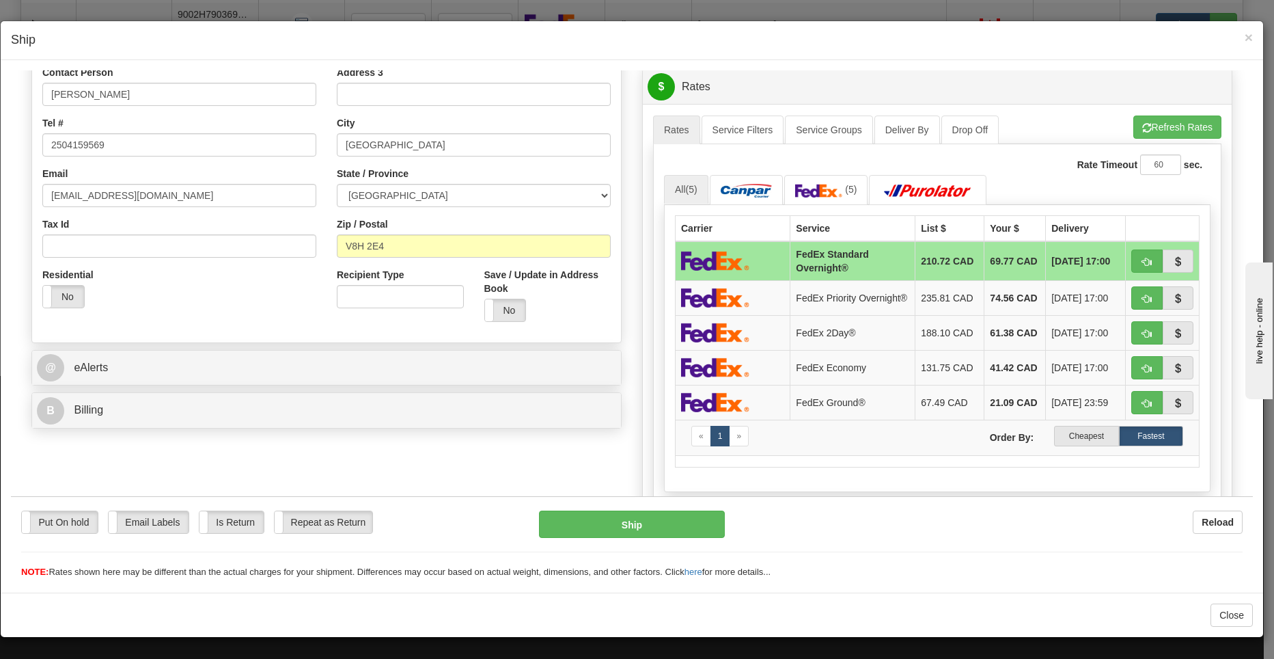
scroll to position [342, 0]
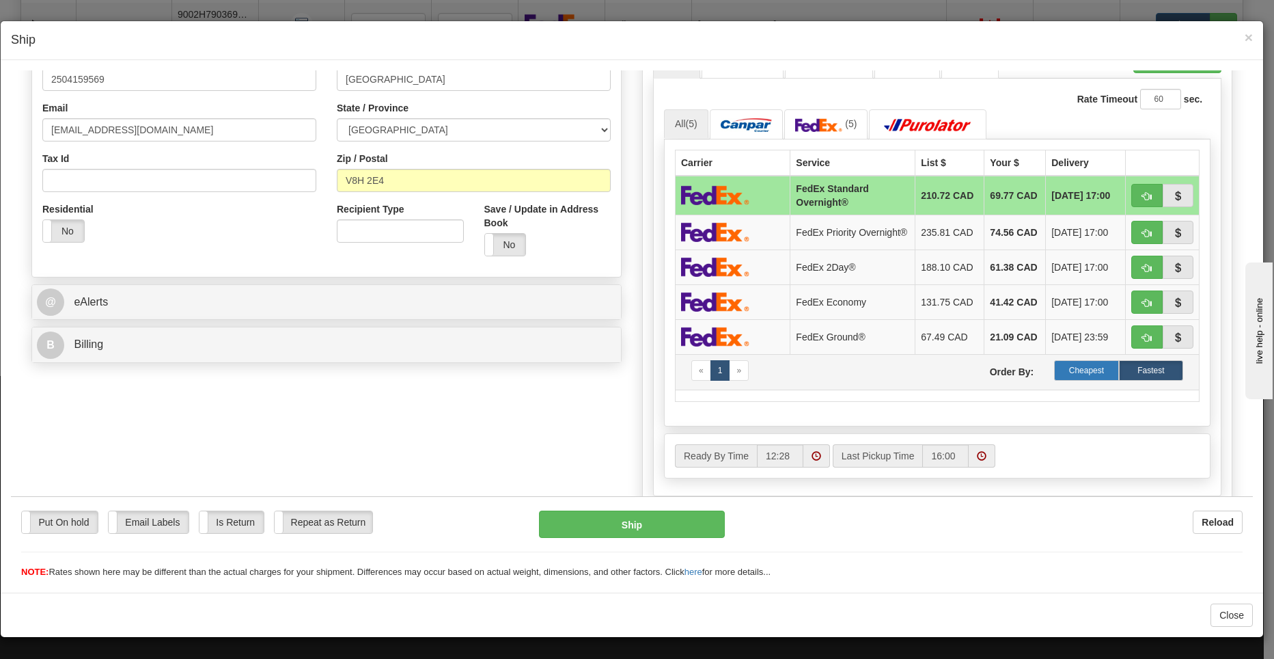
click at [1092, 380] on label "Cheapest" at bounding box center [1086, 369] width 64 height 20
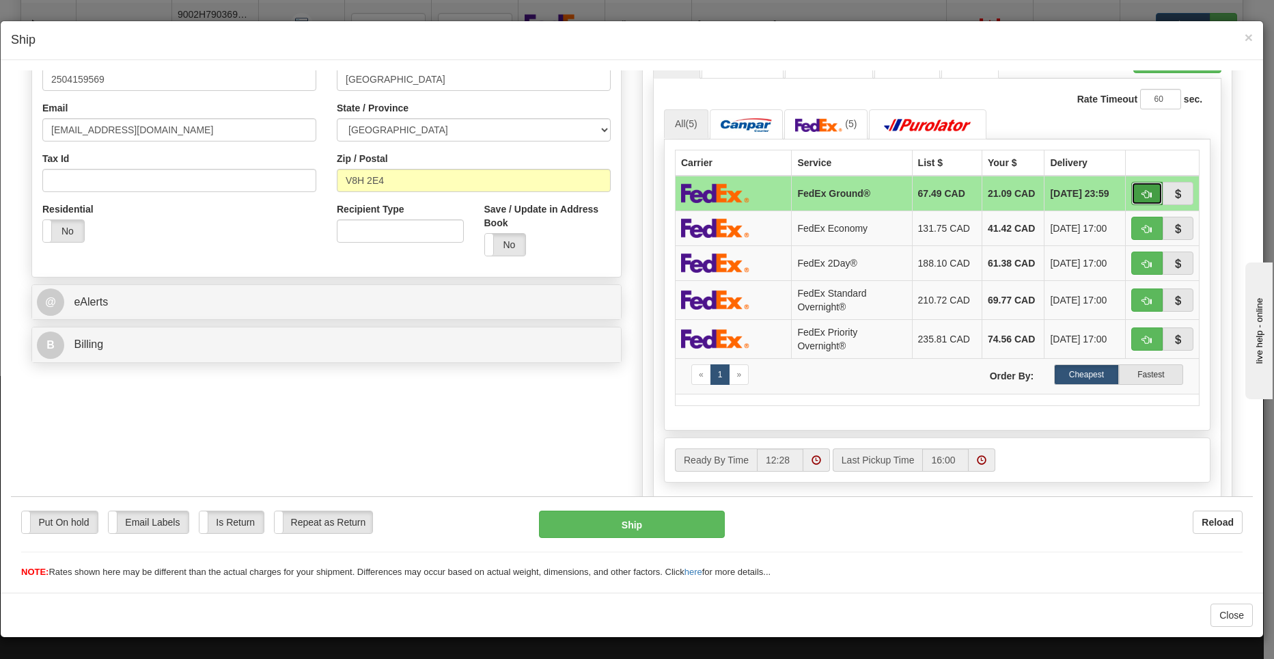
click at [1144, 191] on button "button" at bounding box center [1146, 192] width 31 height 23
type input "92"
click at [680, 528] on button "Ship" at bounding box center [632, 523] width 186 height 27
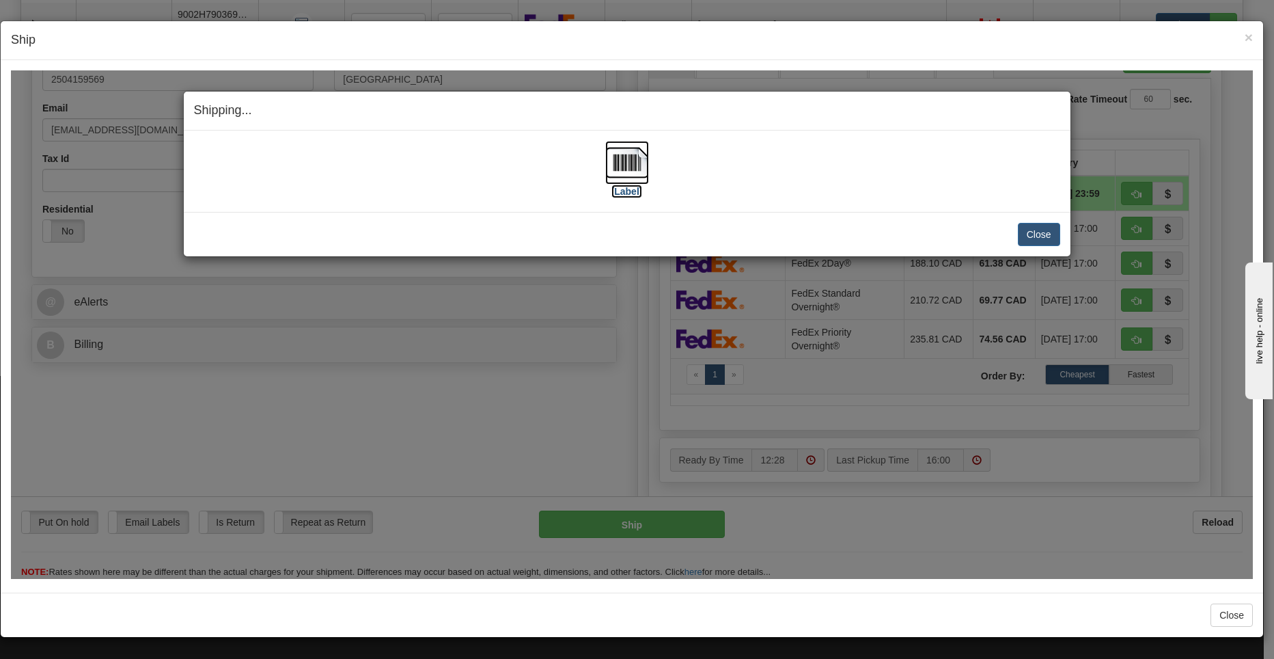
click at [631, 169] on img at bounding box center [627, 162] width 44 height 44
click at [1030, 233] on button "Close" at bounding box center [1039, 233] width 42 height 23
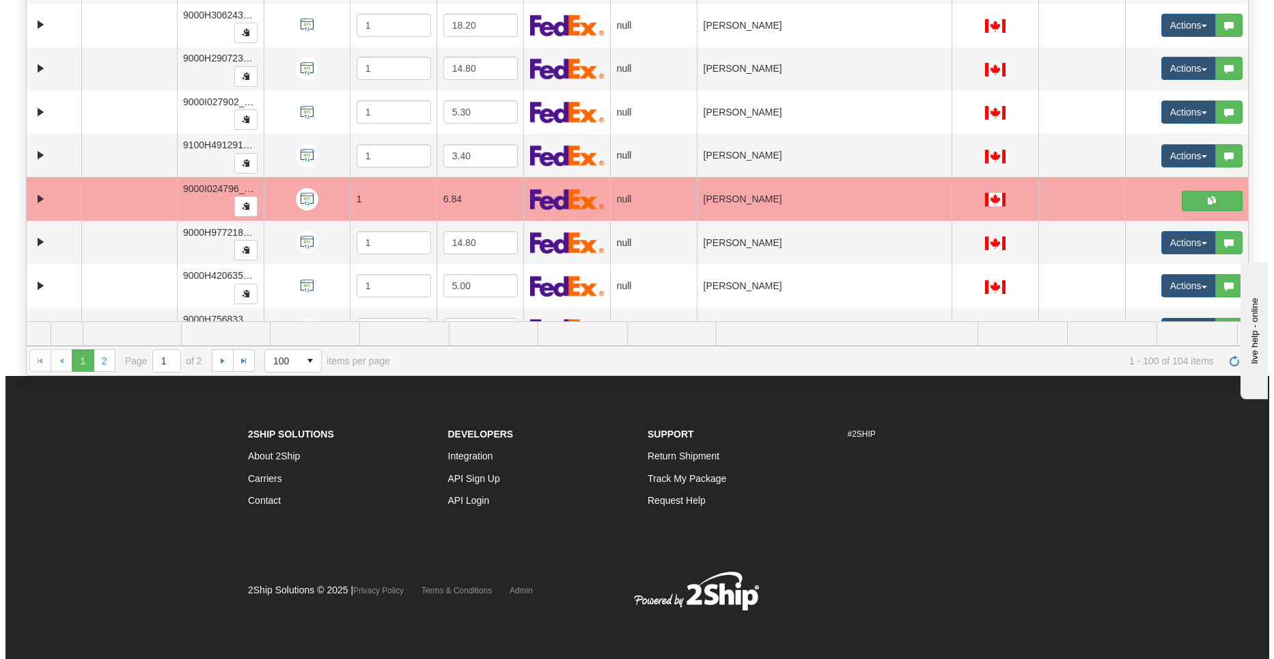
scroll to position [353, 0]
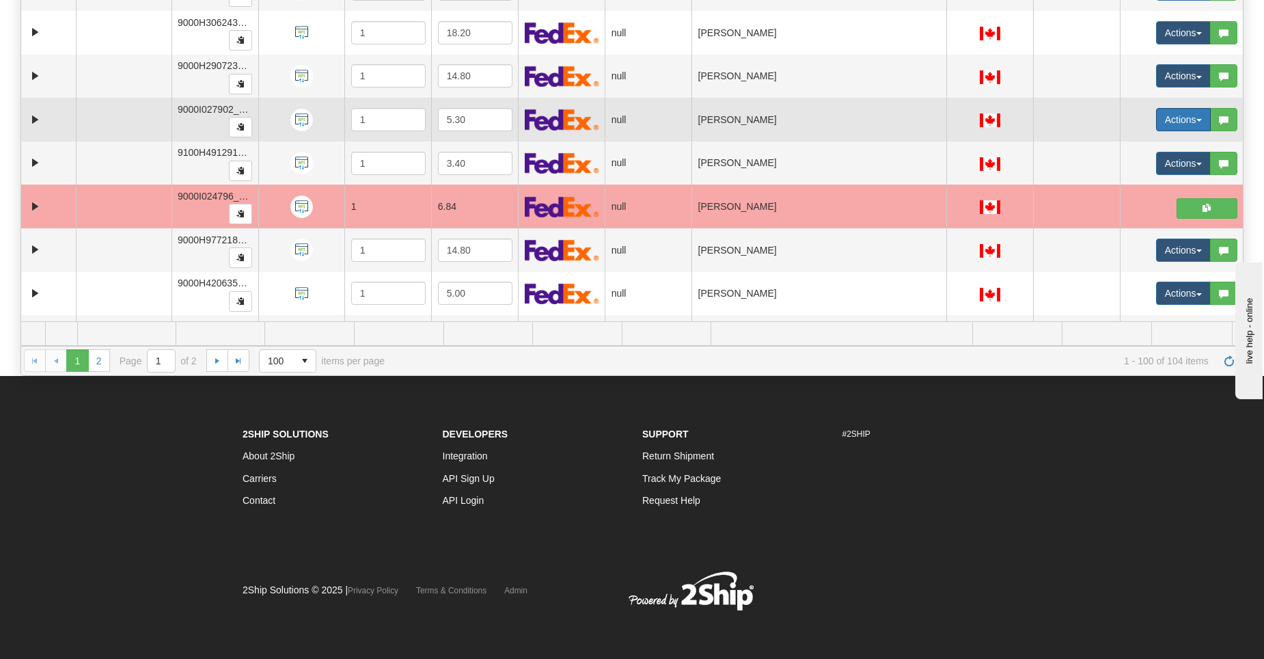
click at [1183, 119] on button "Actions" at bounding box center [1183, 119] width 55 height 23
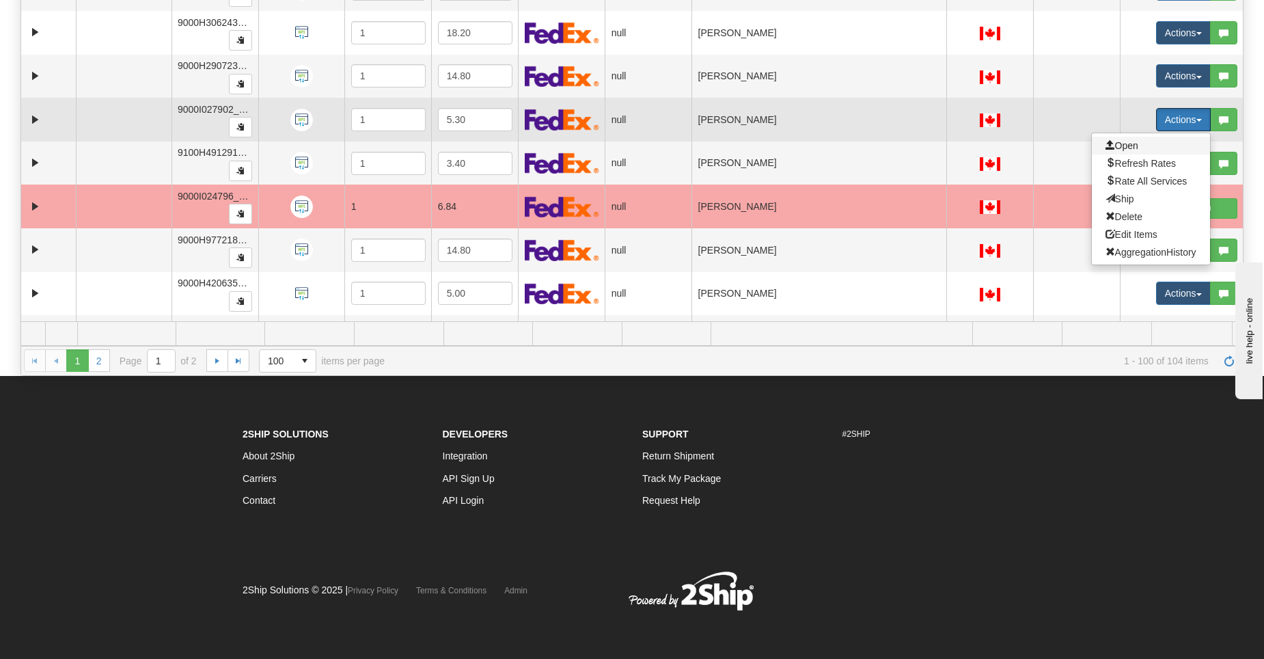
click at [1124, 145] on span "Open" at bounding box center [1121, 145] width 33 height 11
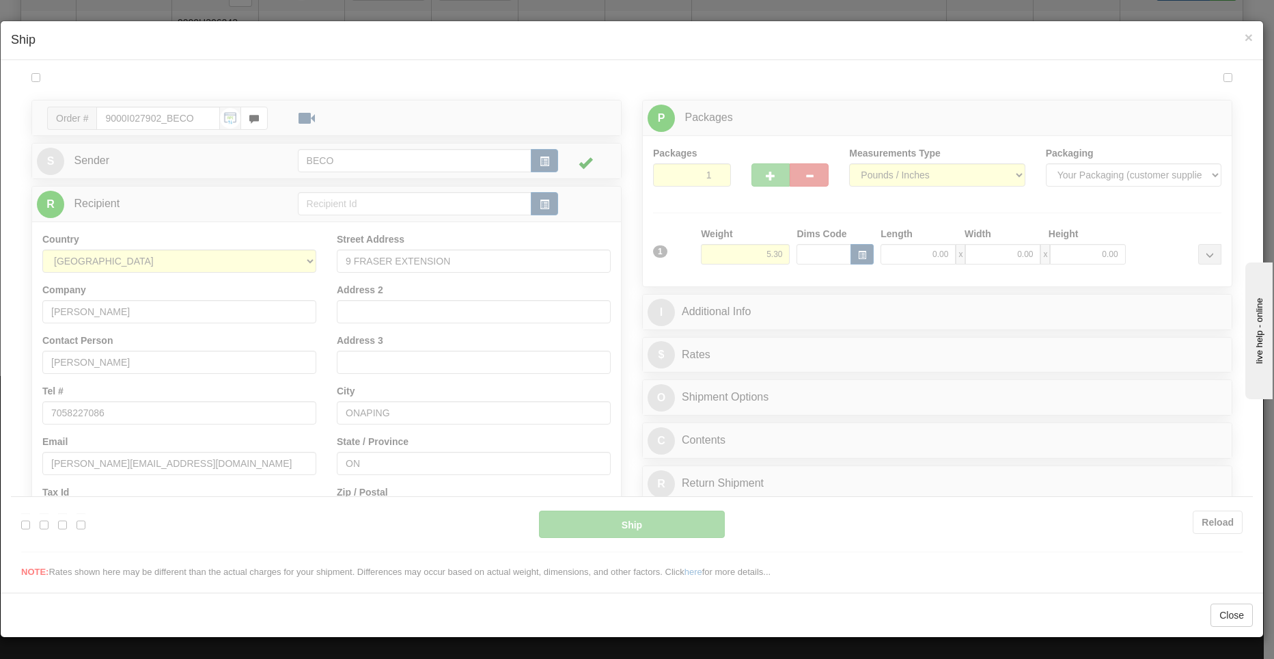
scroll to position [0, 0]
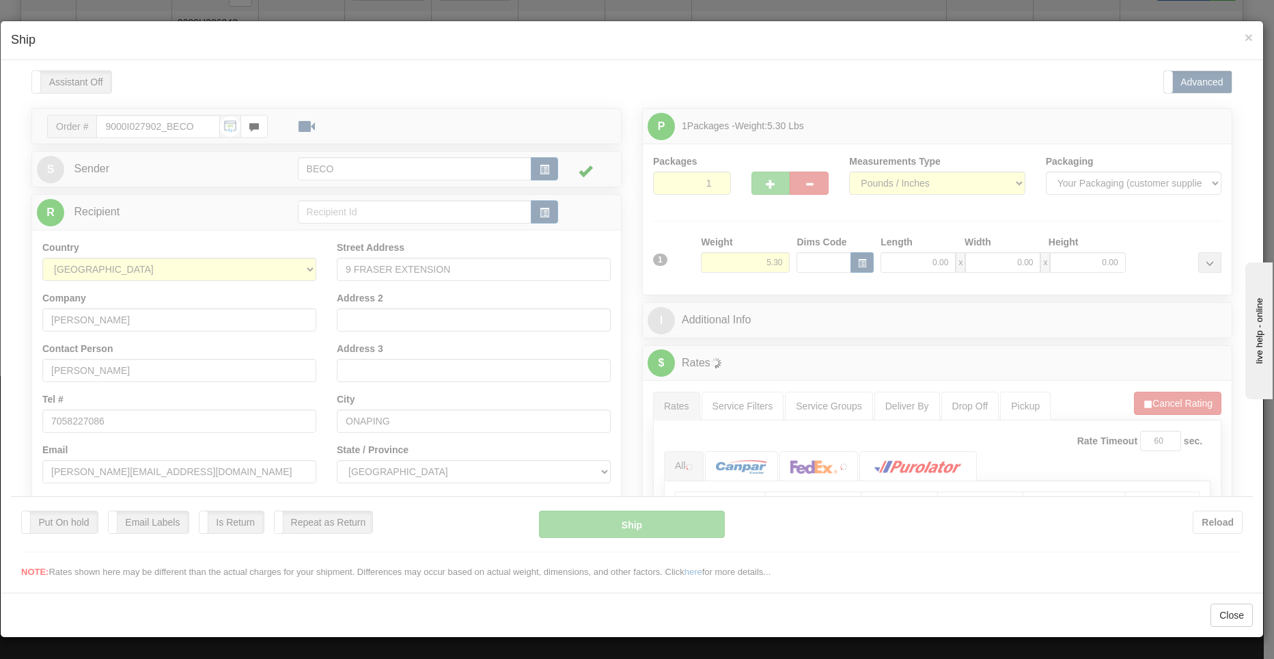
type input "12:30"
type input "16:00"
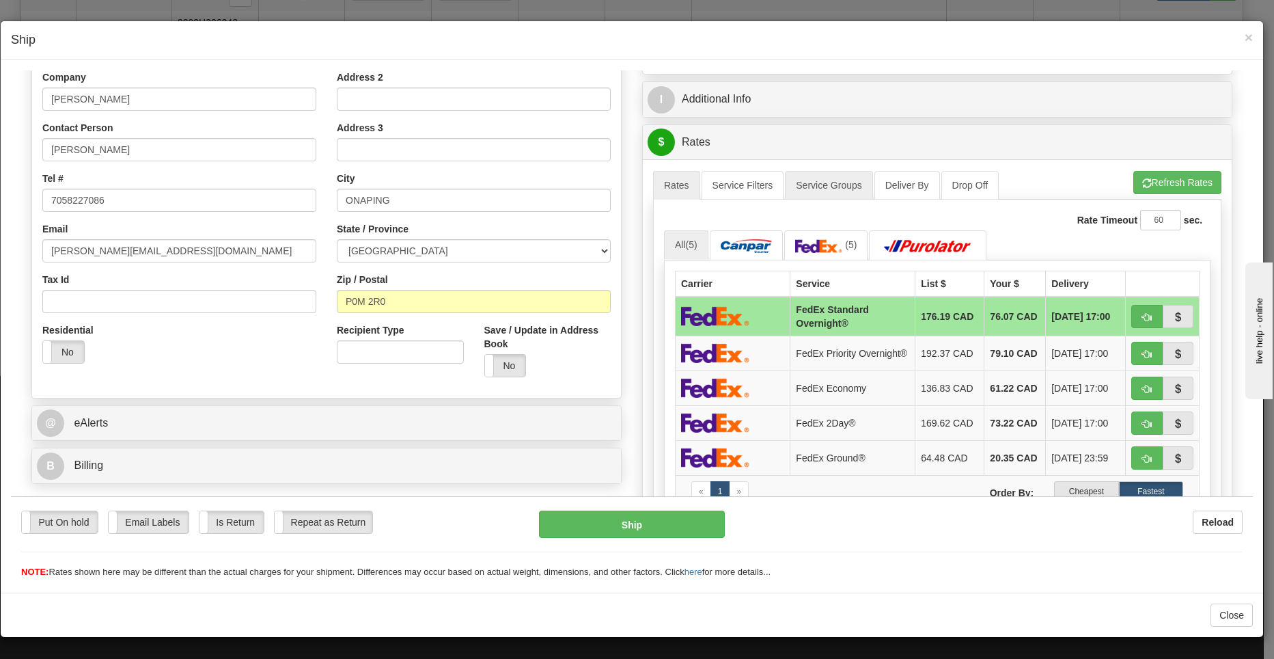
scroll to position [342, 0]
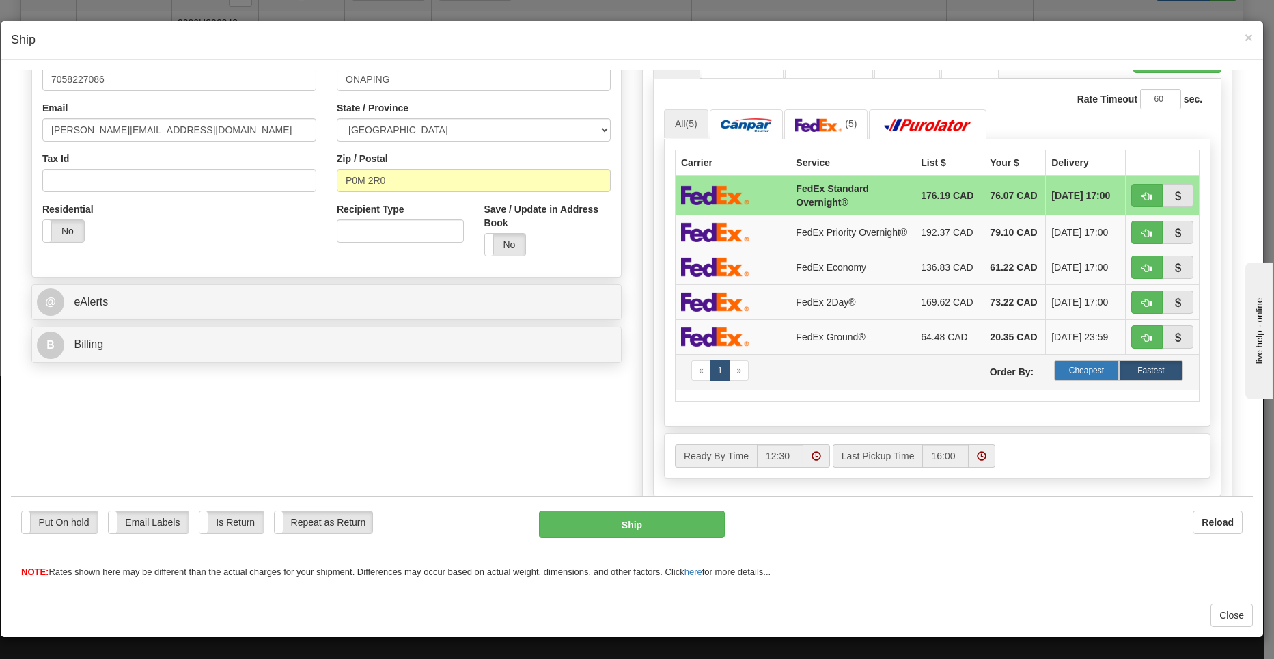
click at [1070, 380] on label "Cheapest" at bounding box center [1086, 369] width 64 height 20
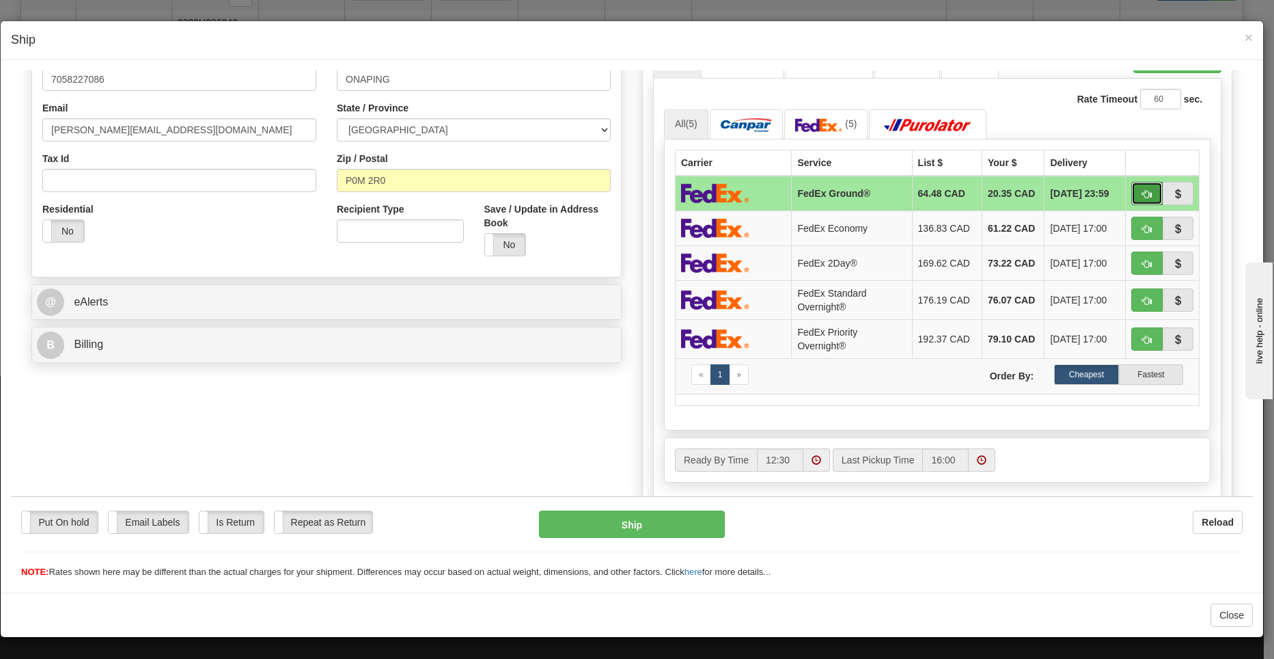
click at [1137, 186] on button "button" at bounding box center [1146, 192] width 31 height 23
type input "92"
click at [664, 529] on button "Ship" at bounding box center [632, 523] width 186 height 27
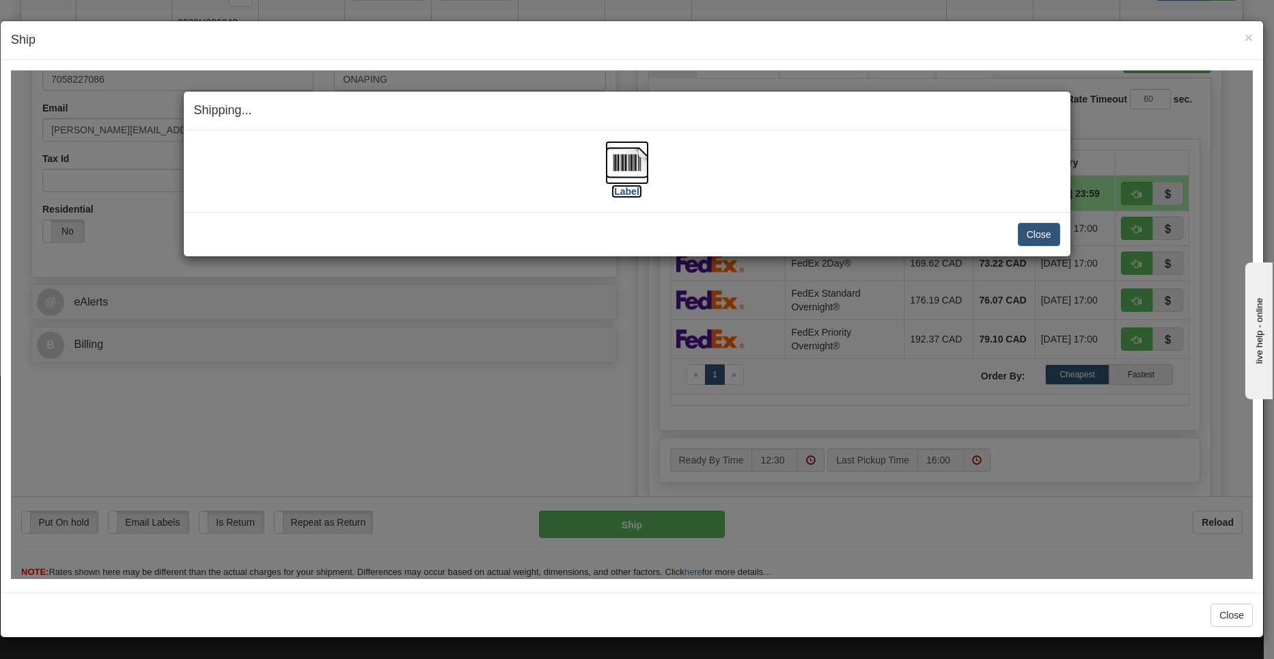
click at [622, 178] on img at bounding box center [627, 162] width 44 height 44
click at [1034, 228] on button "Close" at bounding box center [1039, 233] width 42 height 23
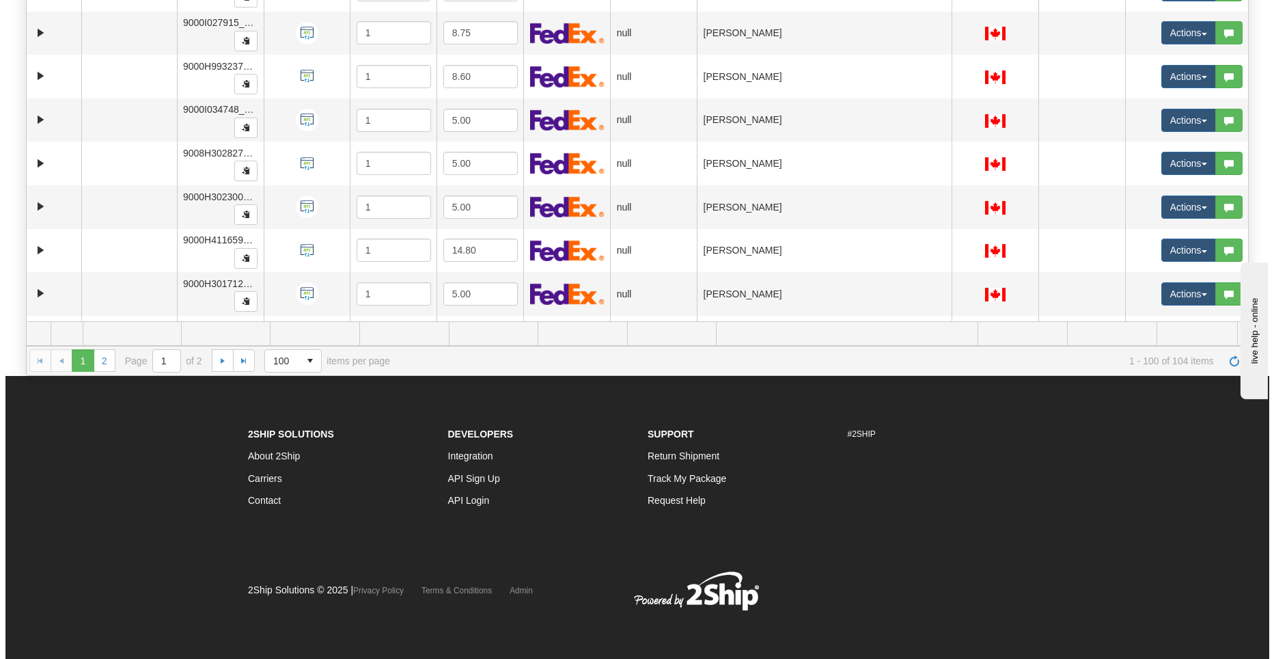
scroll to position [1241, 0]
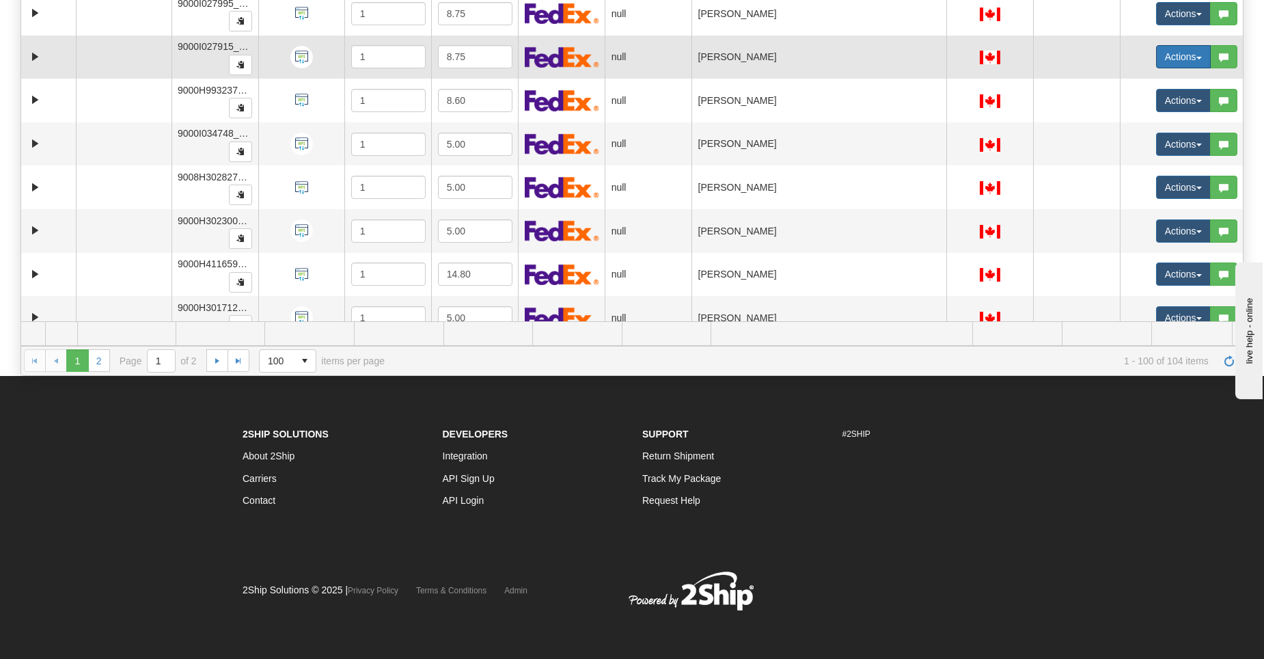
click at [1188, 59] on button "Actions" at bounding box center [1183, 56] width 55 height 23
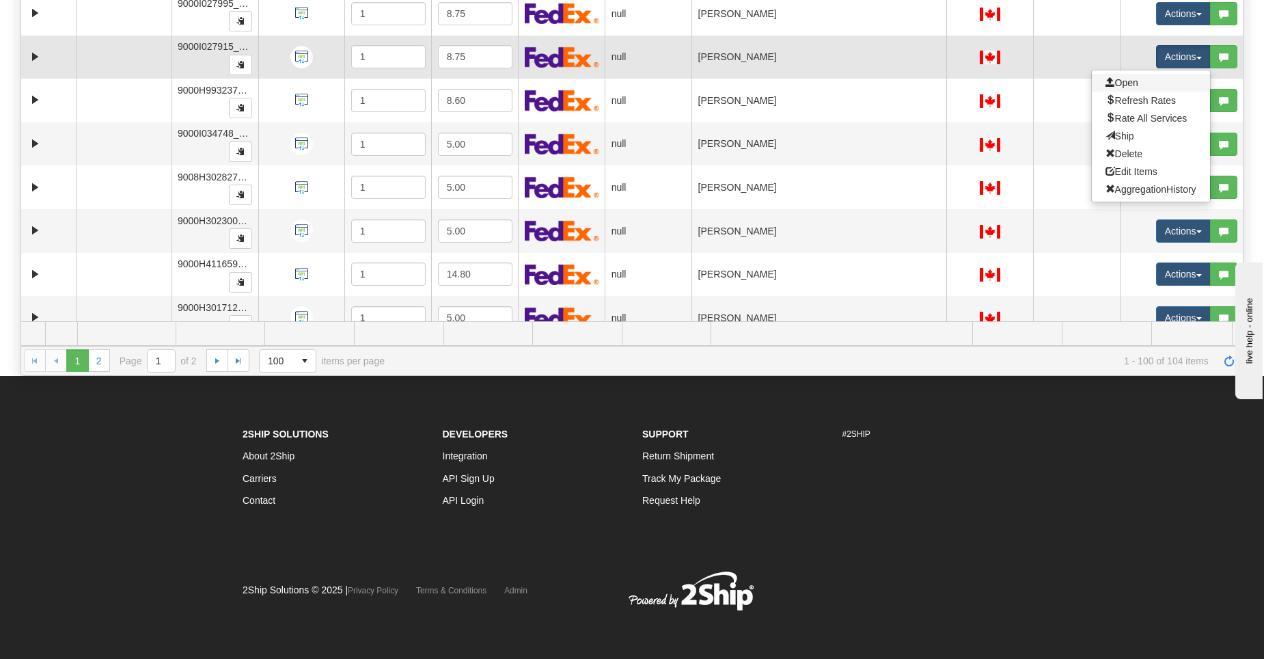
click at [1165, 83] on link "Open" at bounding box center [1151, 83] width 118 height 18
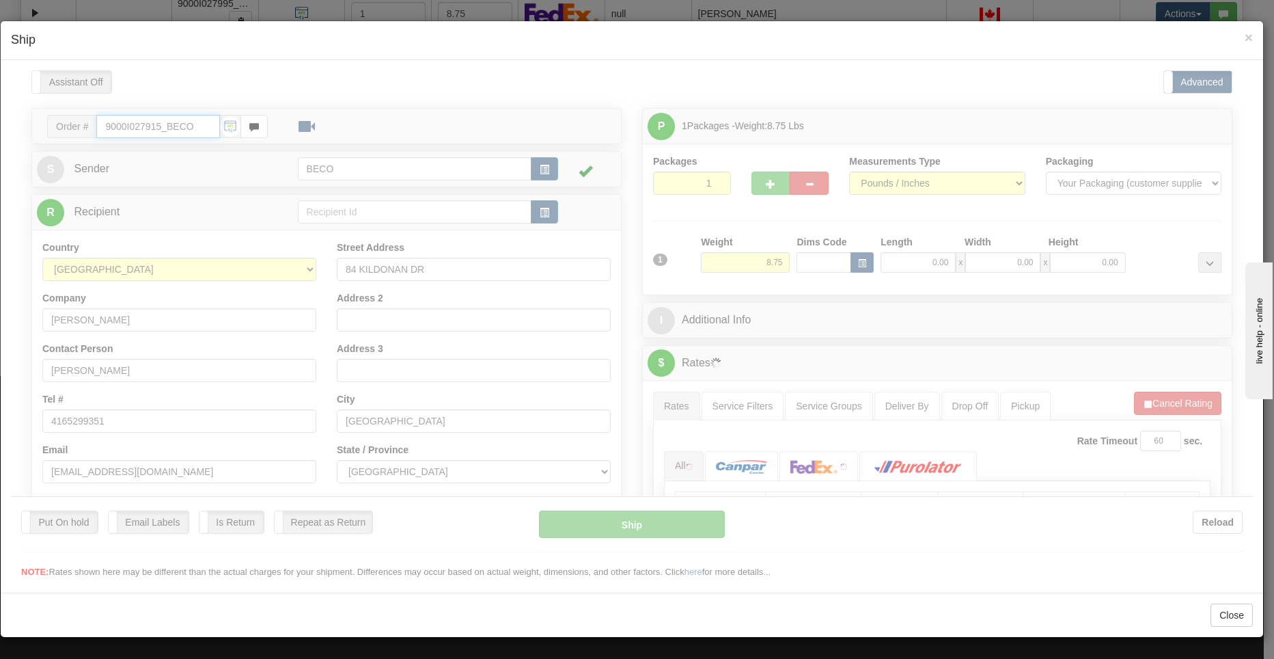
type input "12:31"
type input "16:00"
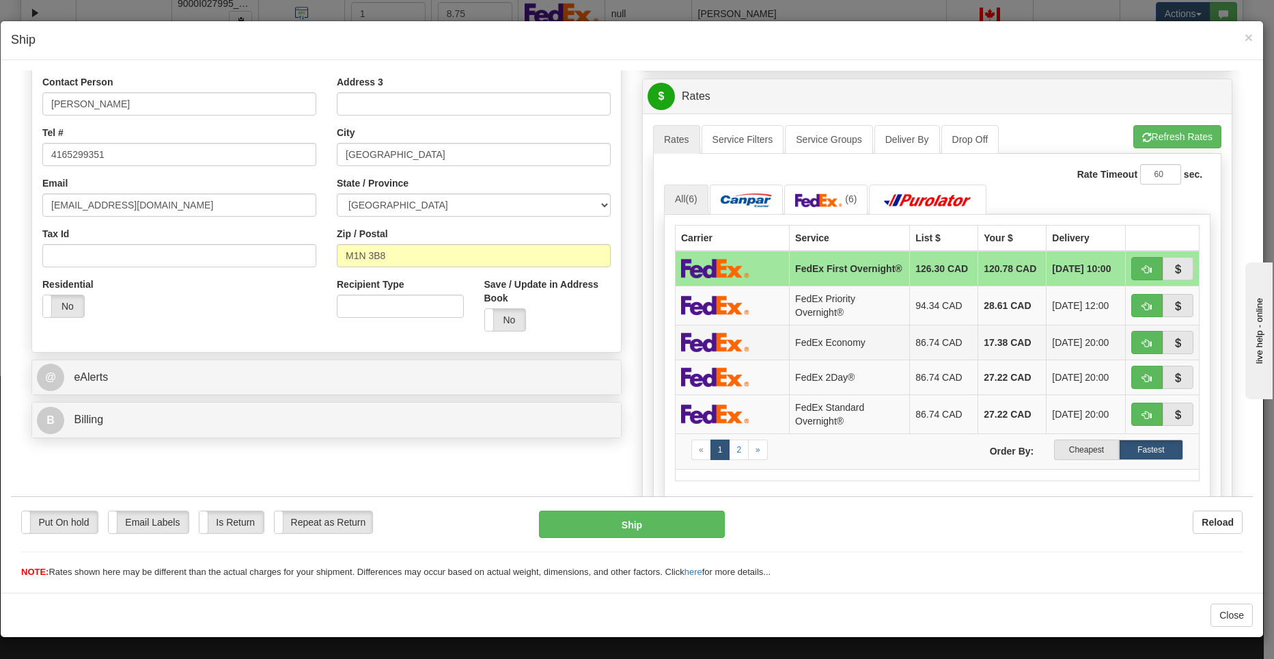
scroll to position [273, 0]
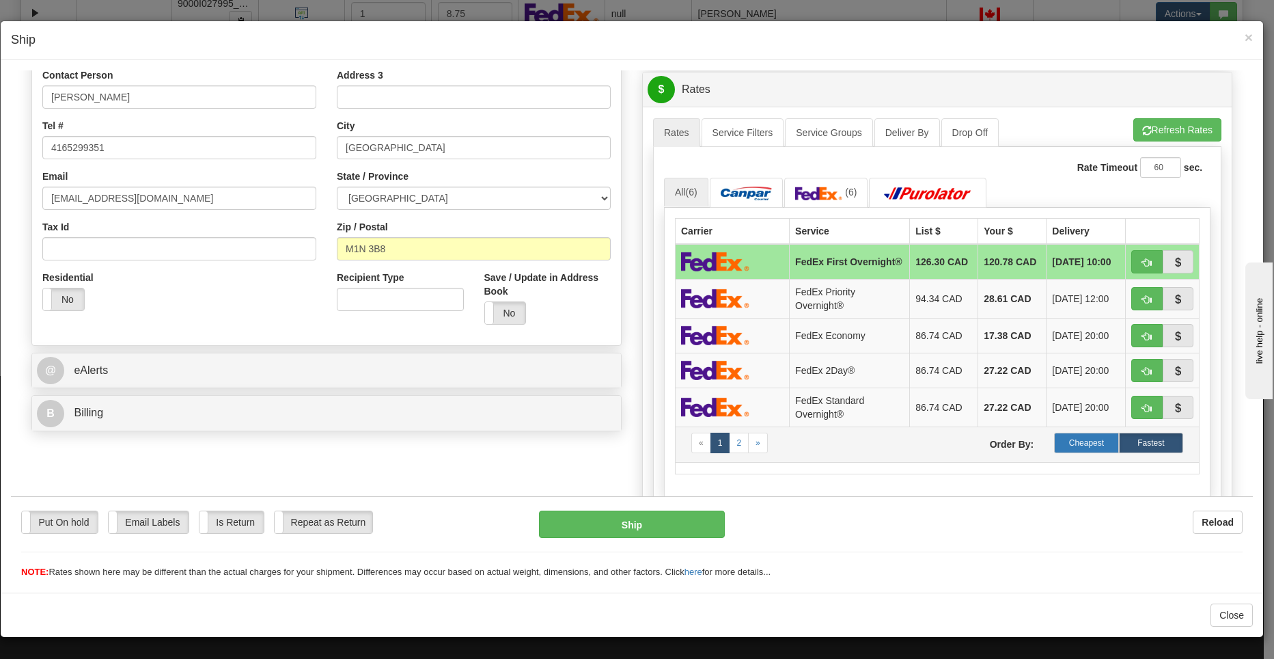
click at [1070, 439] on label "Cheapest" at bounding box center [1086, 442] width 64 height 20
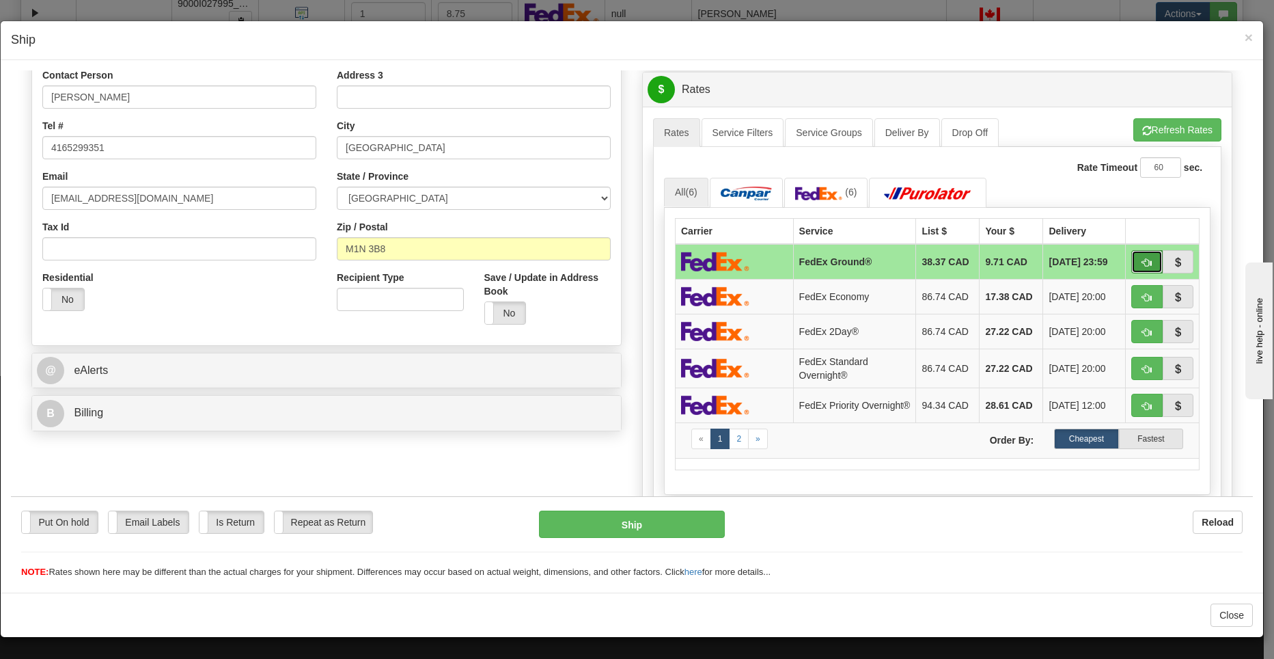
click at [1144, 259] on button "button" at bounding box center [1146, 260] width 31 height 23
type input "92"
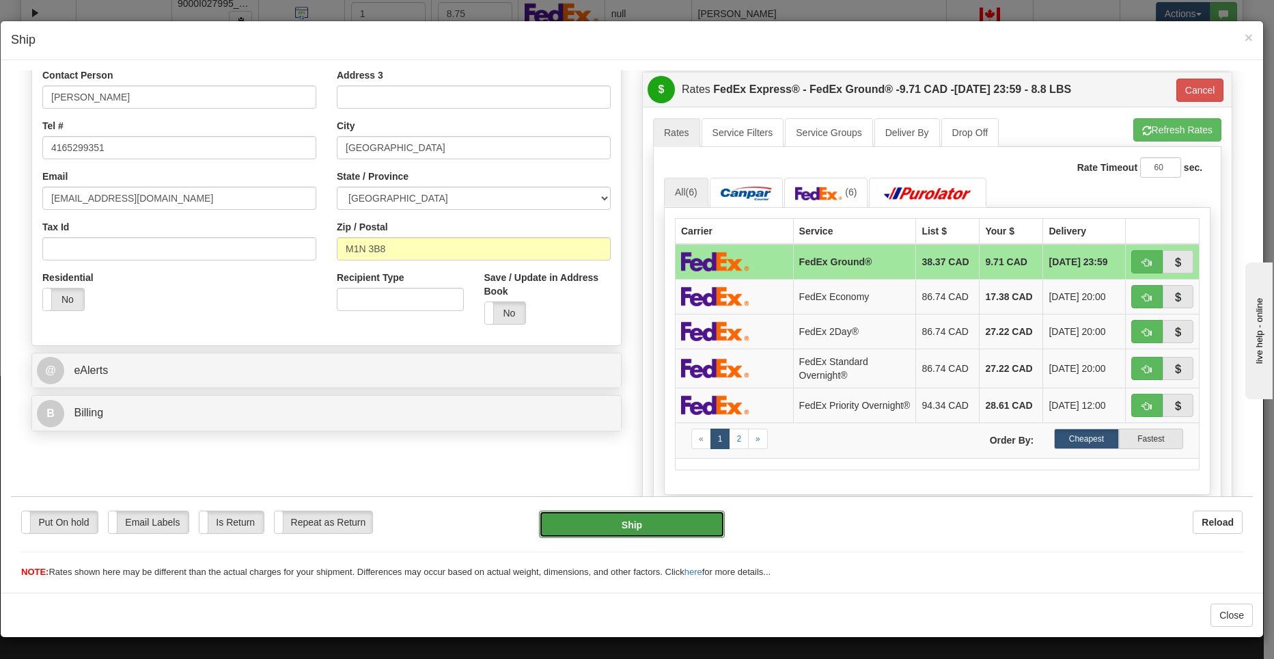
click at [658, 521] on button "Ship" at bounding box center [632, 523] width 186 height 27
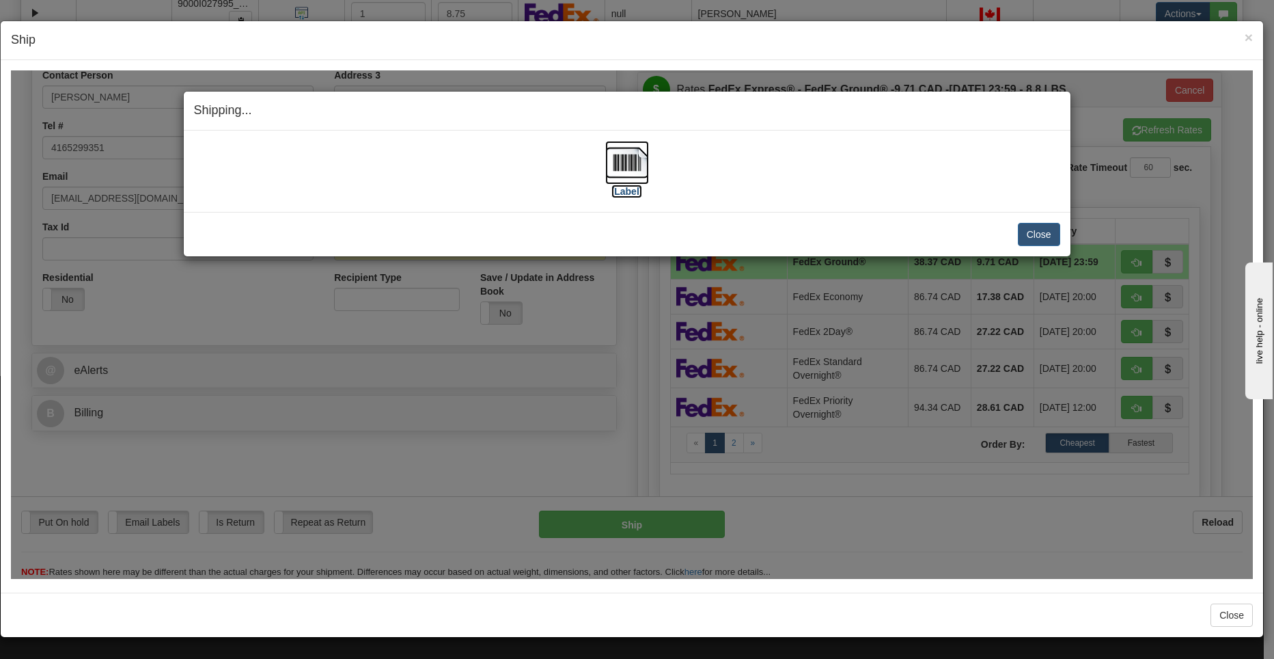
click at [627, 177] on img at bounding box center [627, 162] width 44 height 44
click at [1033, 240] on button "Close" at bounding box center [1039, 233] width 42 height 23
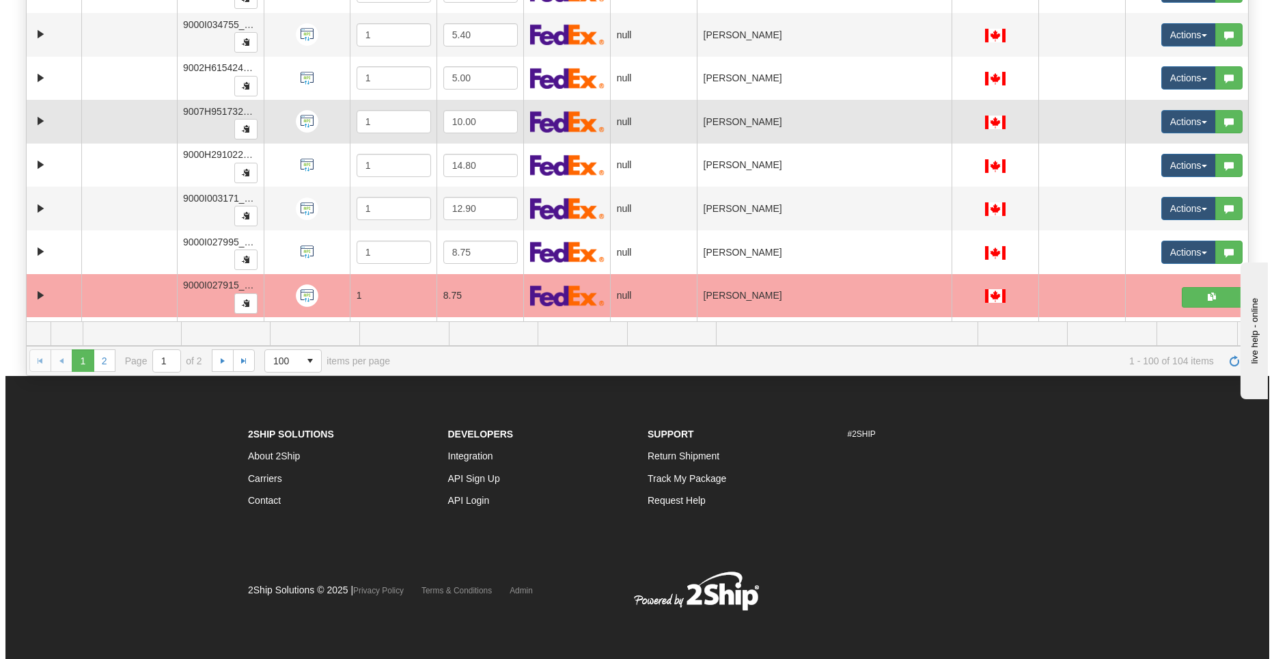
scroll to position [1036, 0]
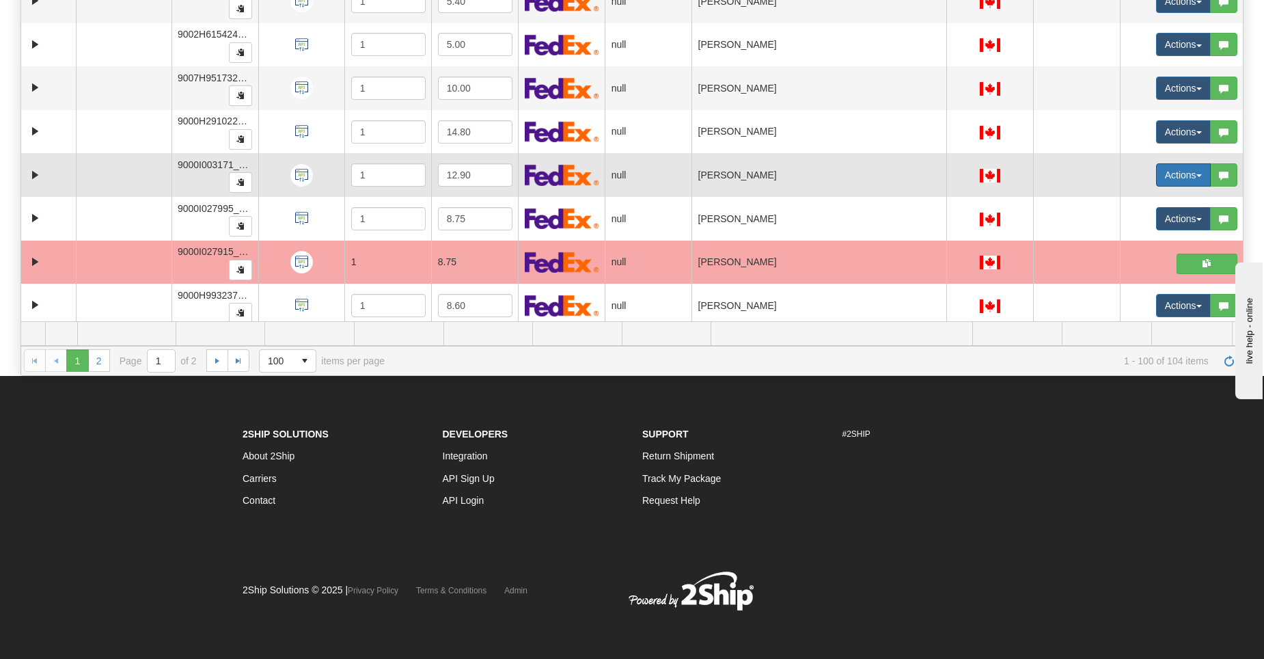
click at [1187, 178] on button "Actions" at bounding box center [1183, 174] width 55 height 23
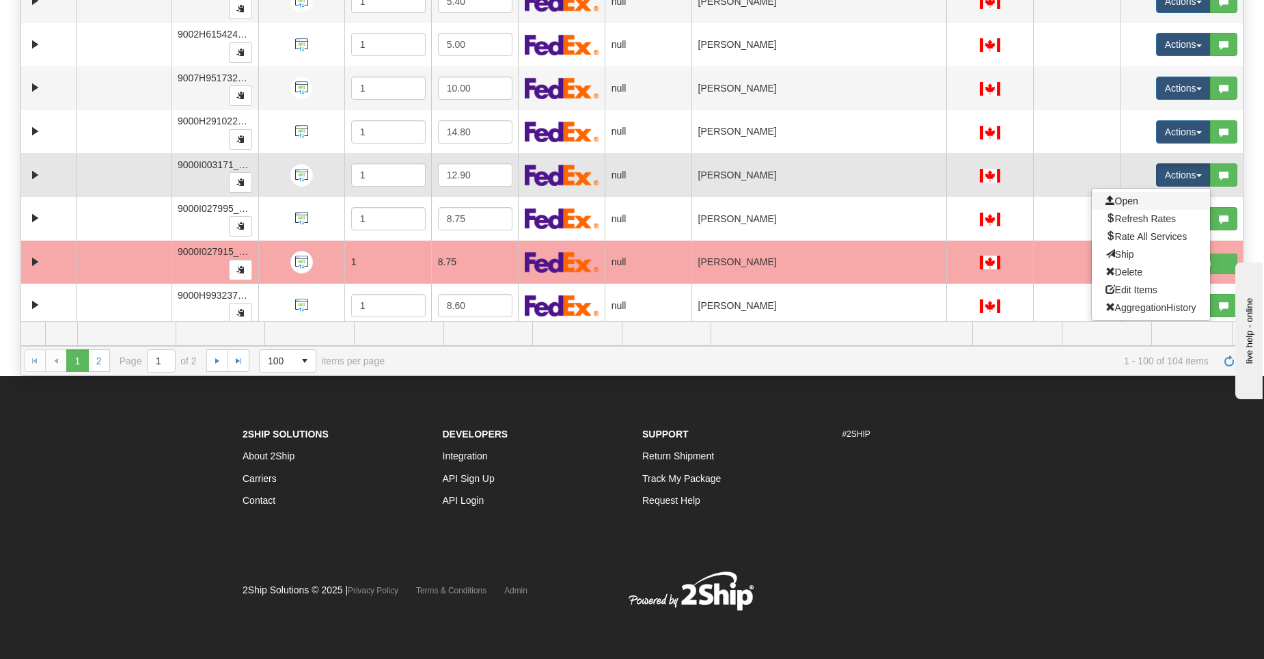
click at [1146, 199] on link "Open" at bounding box center [1151, 201] width 118 height 18
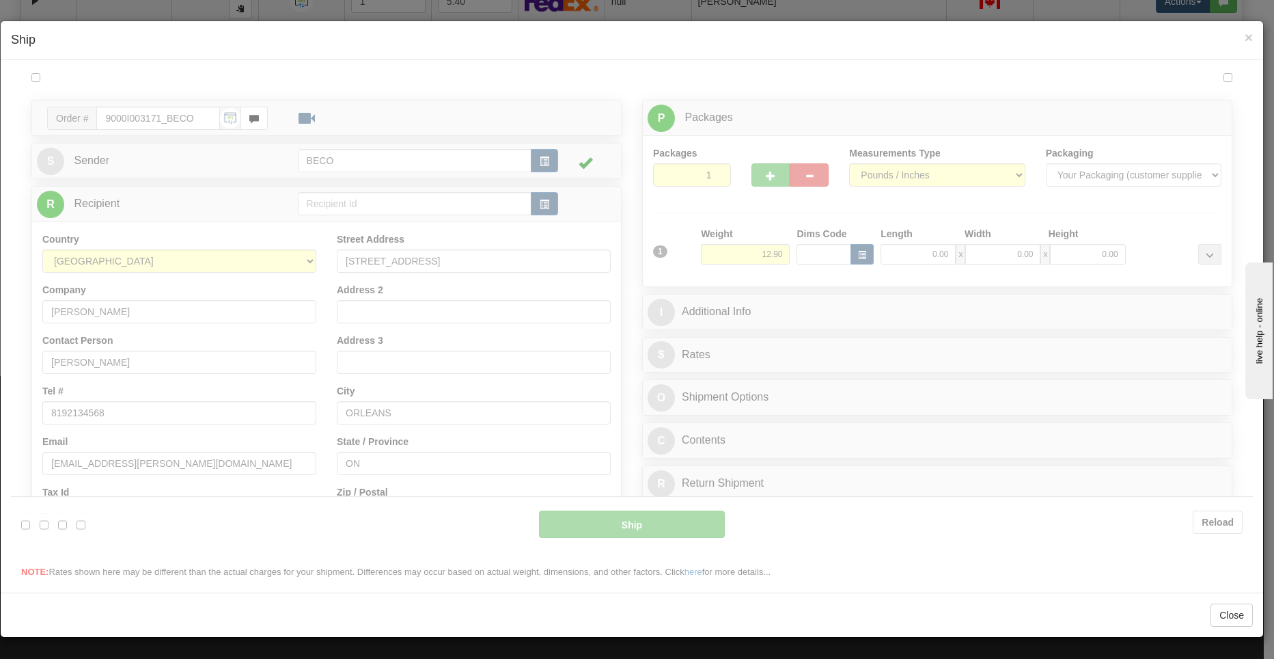
scroll to position [0, 0]
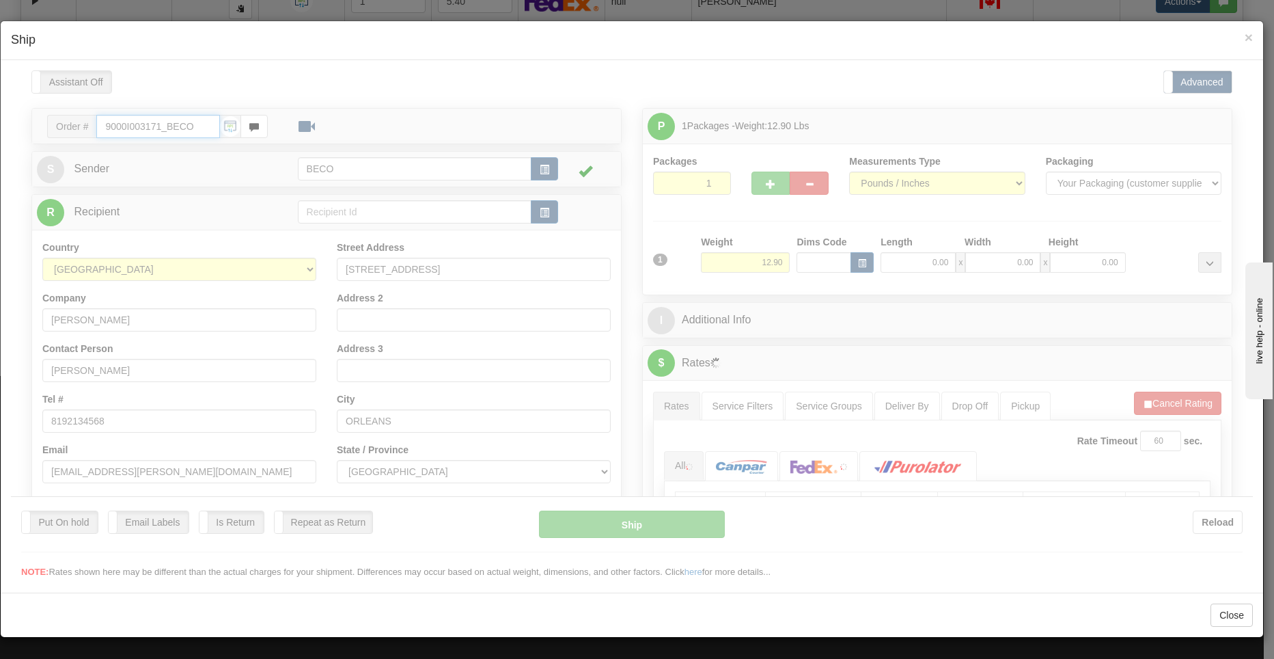
type input "12:33"
type input "16:00"
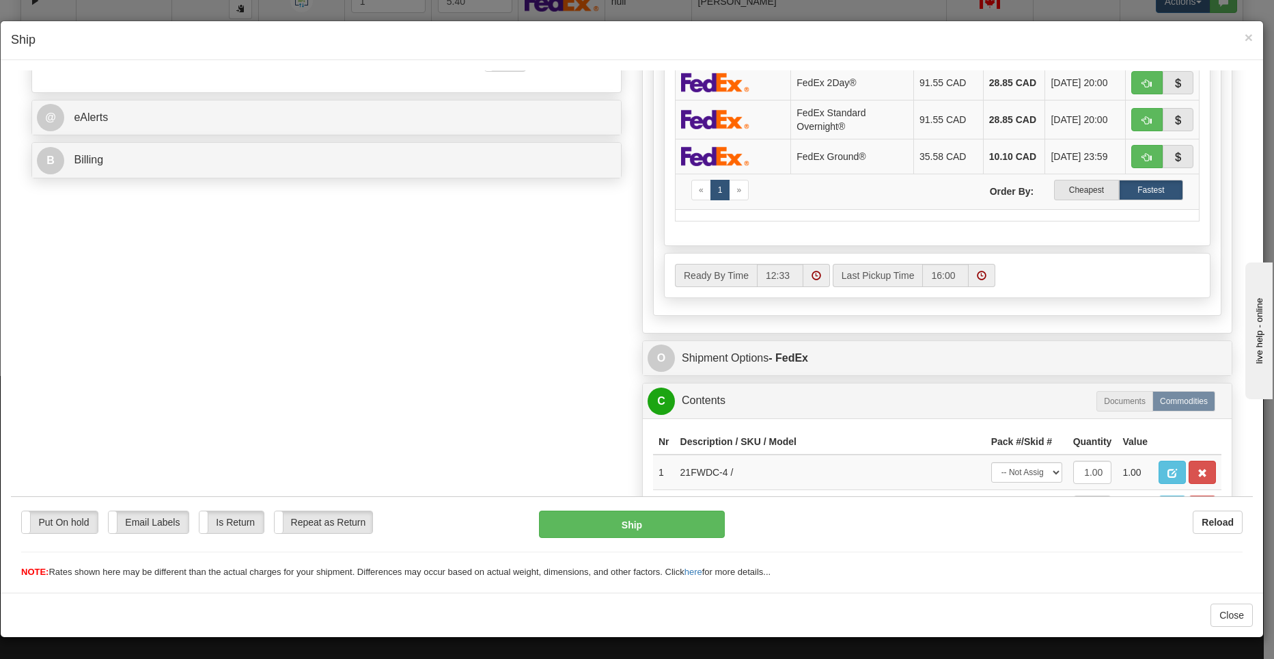
scroll to position [615, 0]
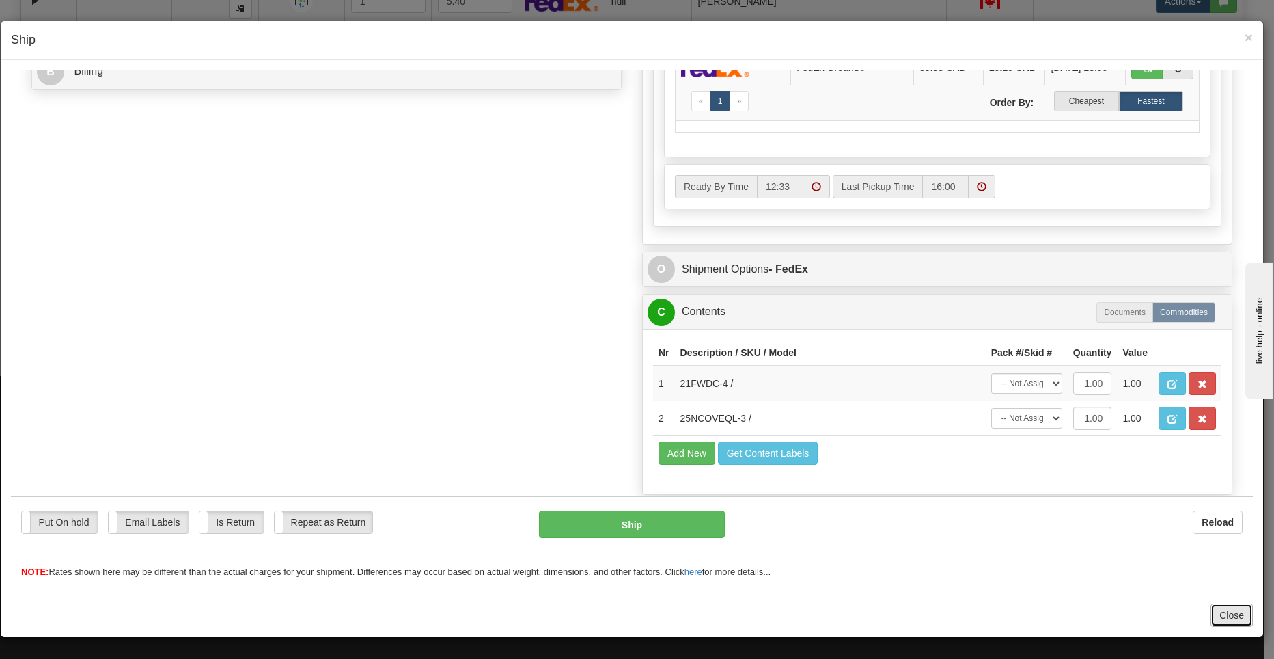
click at [1236, 622] on button "Close" at bounding box center [1232, 614] width 42 height 23
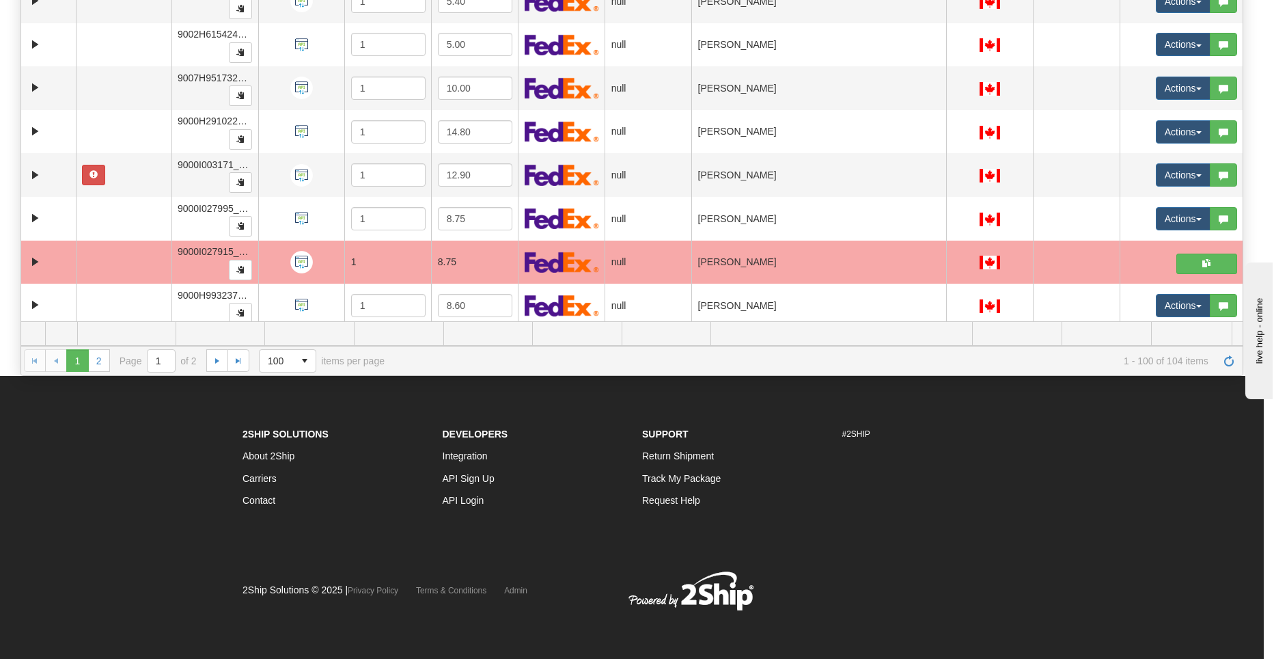
scroll to position [0, 0]
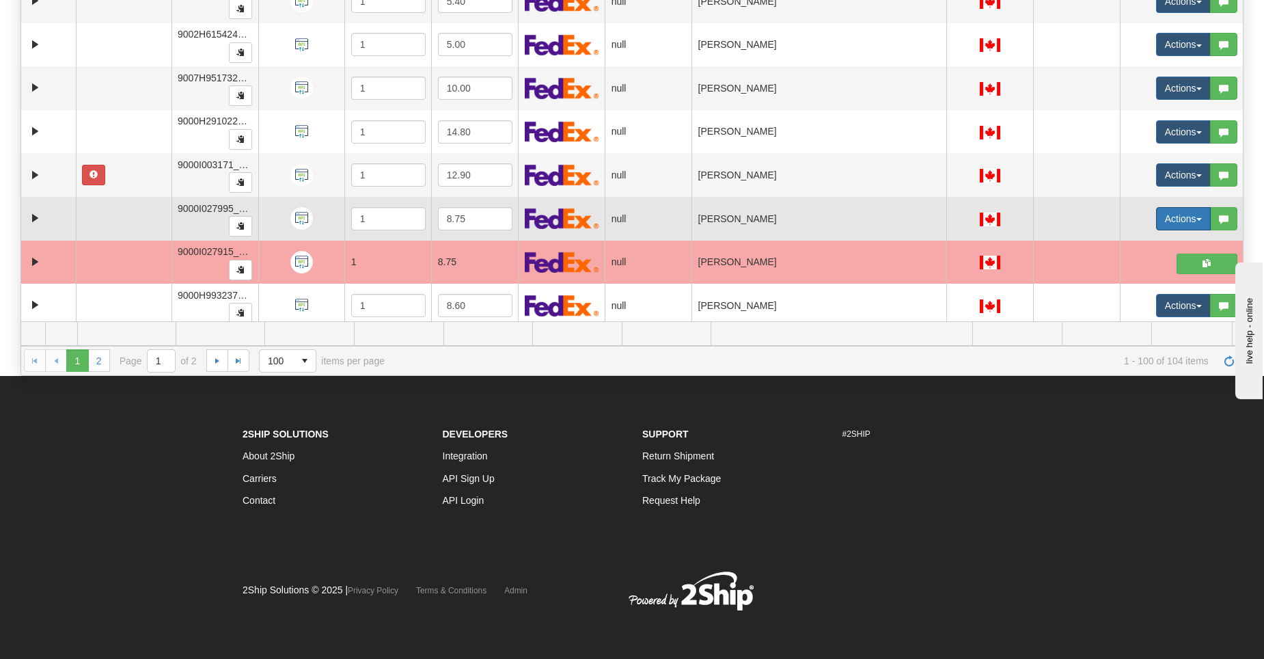
click at [1176, 218] on button "Actions" at bounding box center [1183, 218] width 55 height 23
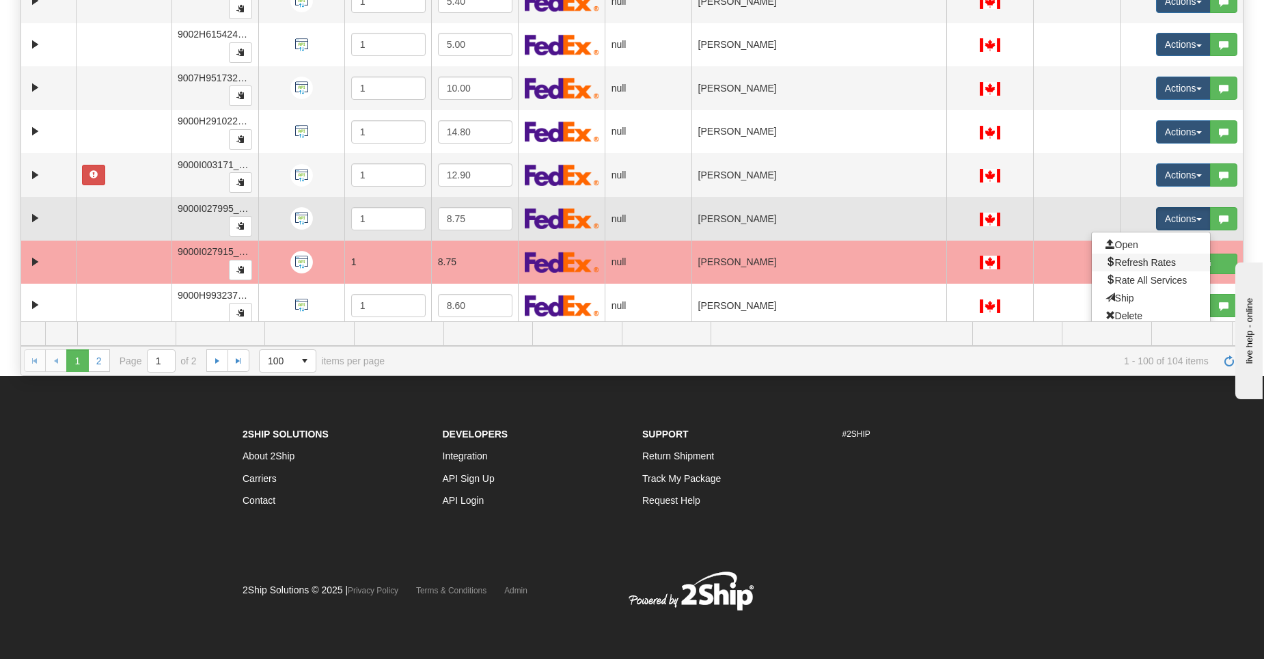
click at [1135, 255] on link "Refresh Rates" at bounding box center [1151, 262] width 118 height 18
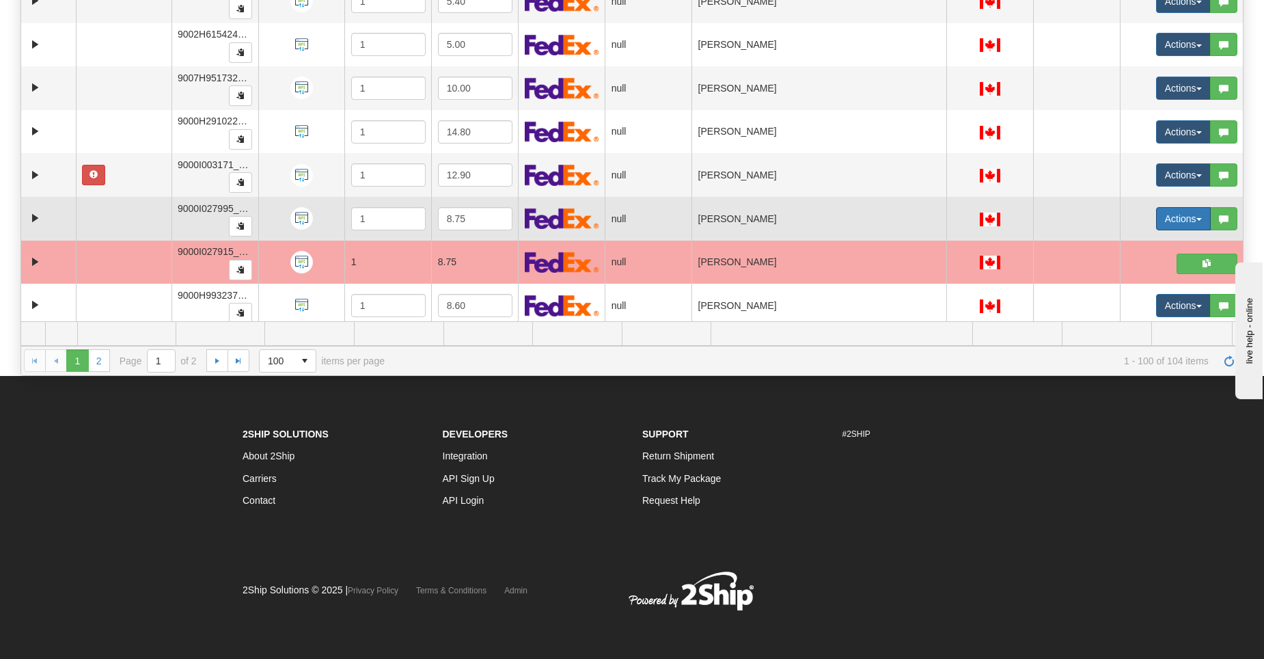
click at [1183, 220] on button "Actions" at bounding box center [1183, 218] width 55 height 23
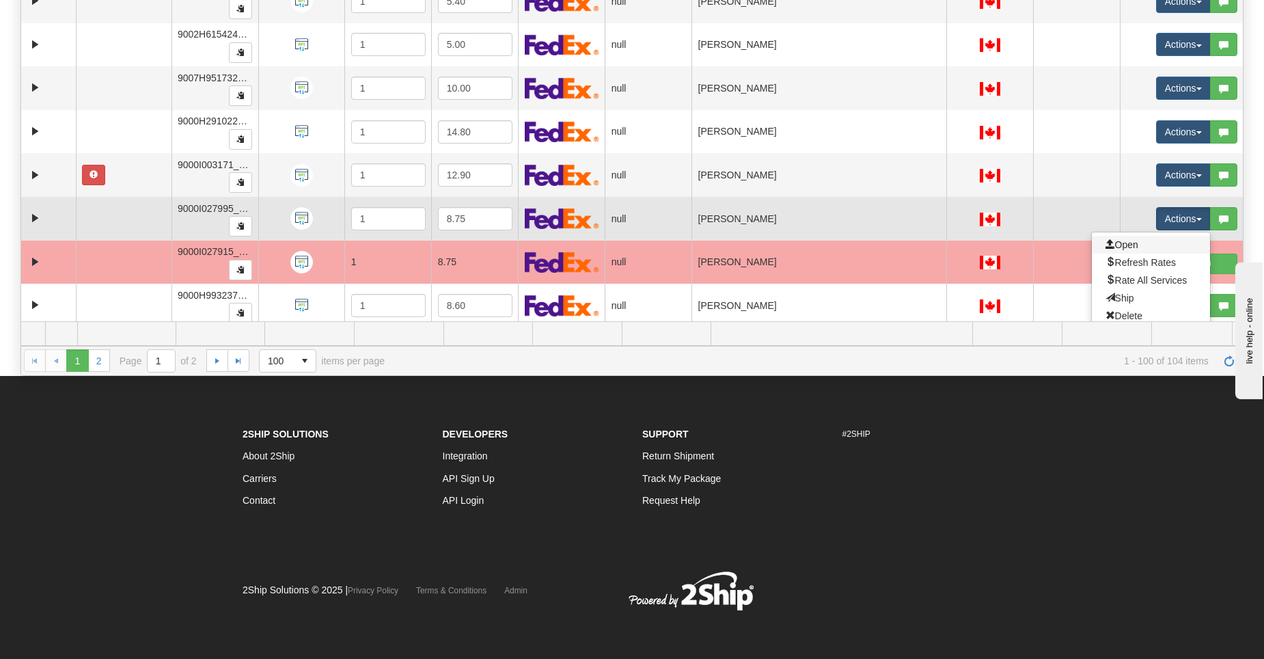
click at [1144, 243] on link "Open" at bounding box center [1151, 245] width 118 height 18
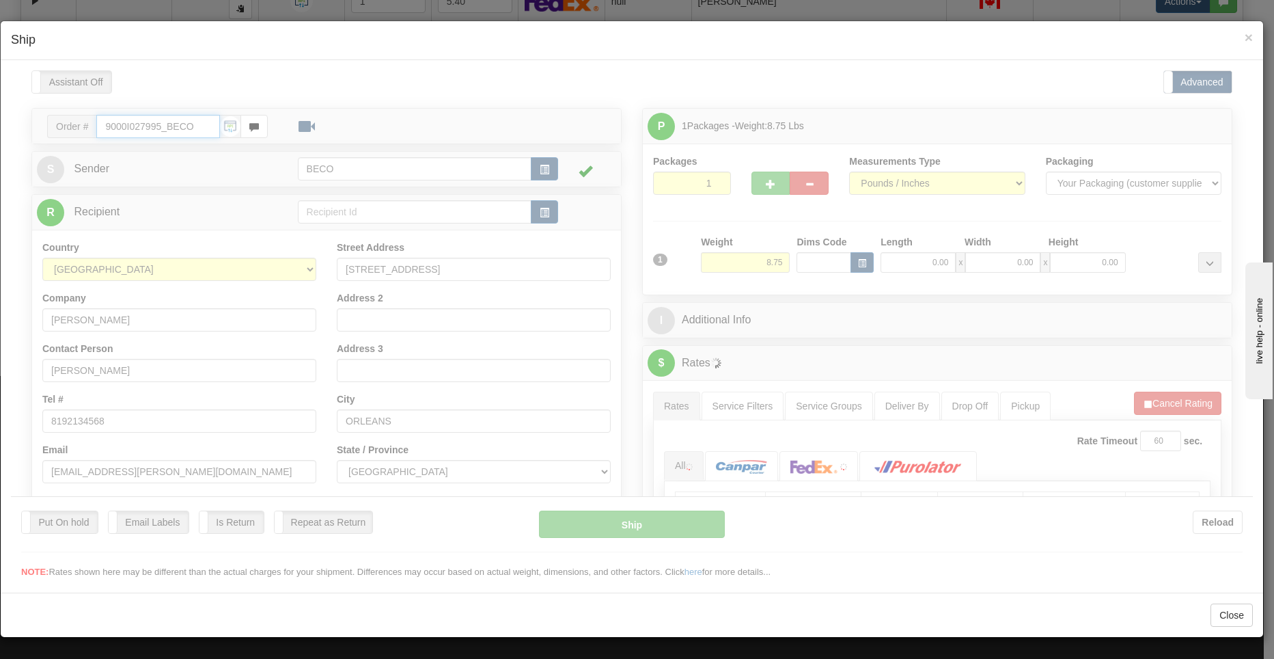
type input "12:34"
type input "16:00"
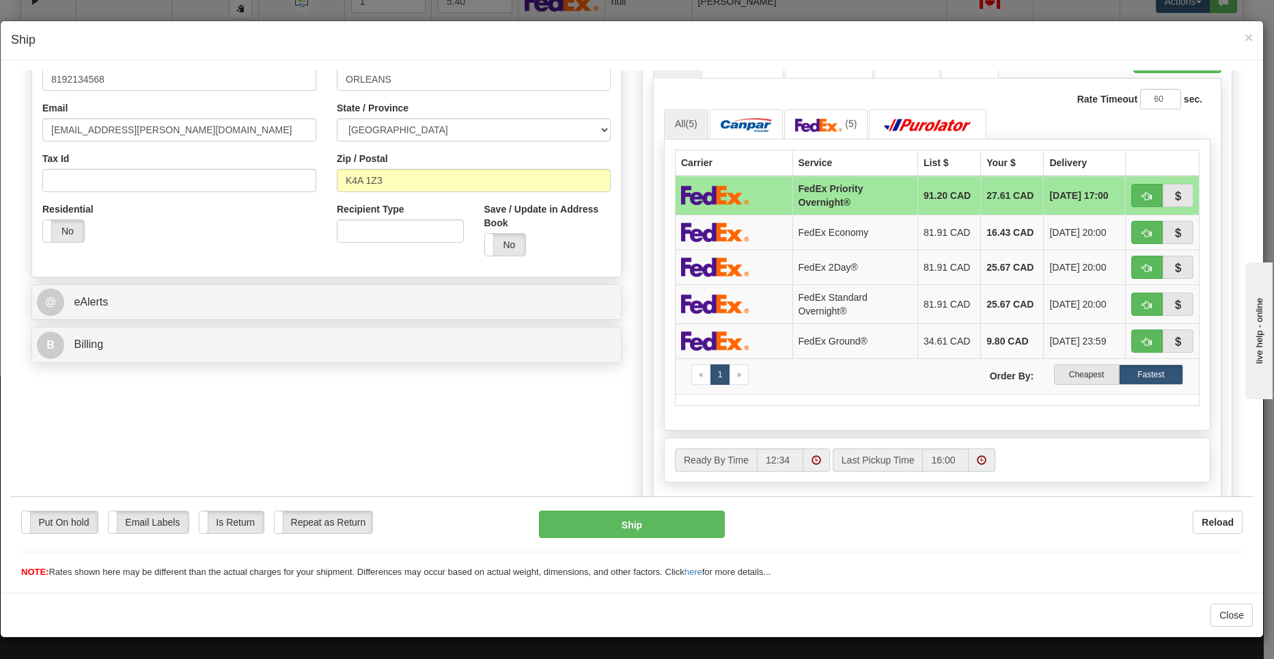
scroll to position [342, 0]
click at [1078, 370] on label "Cheapest" at bounding box center [1086, 373] width 64 height 20
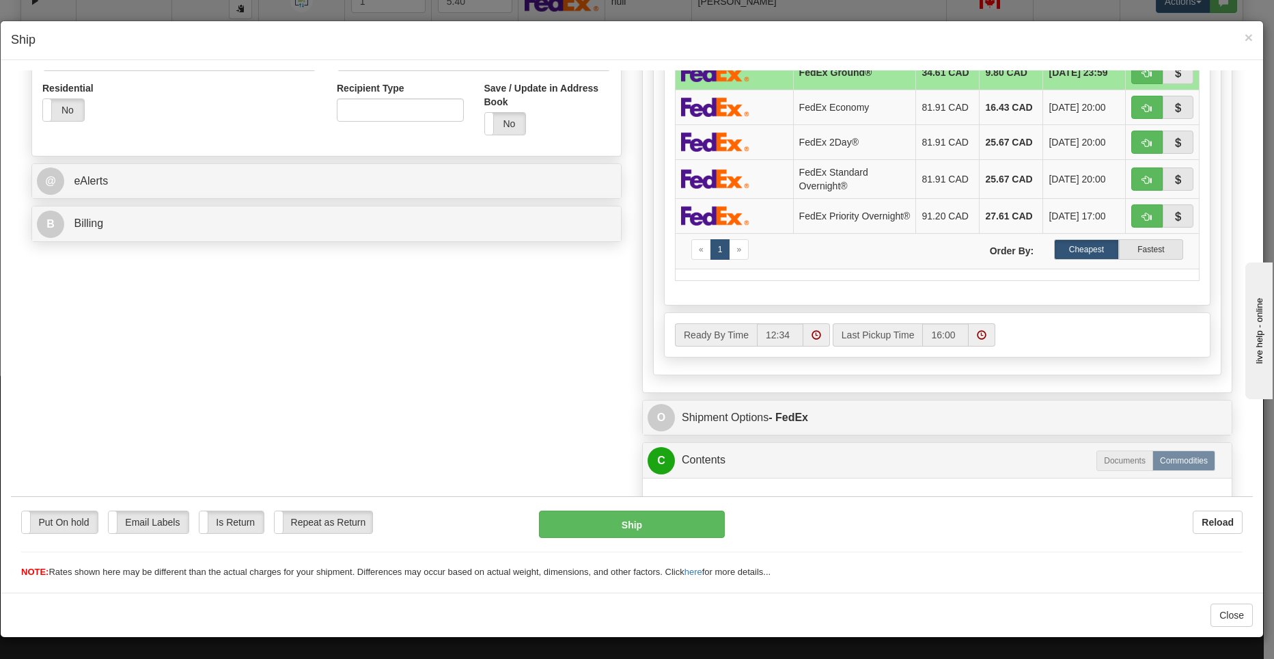
scroll to position [479, 0]
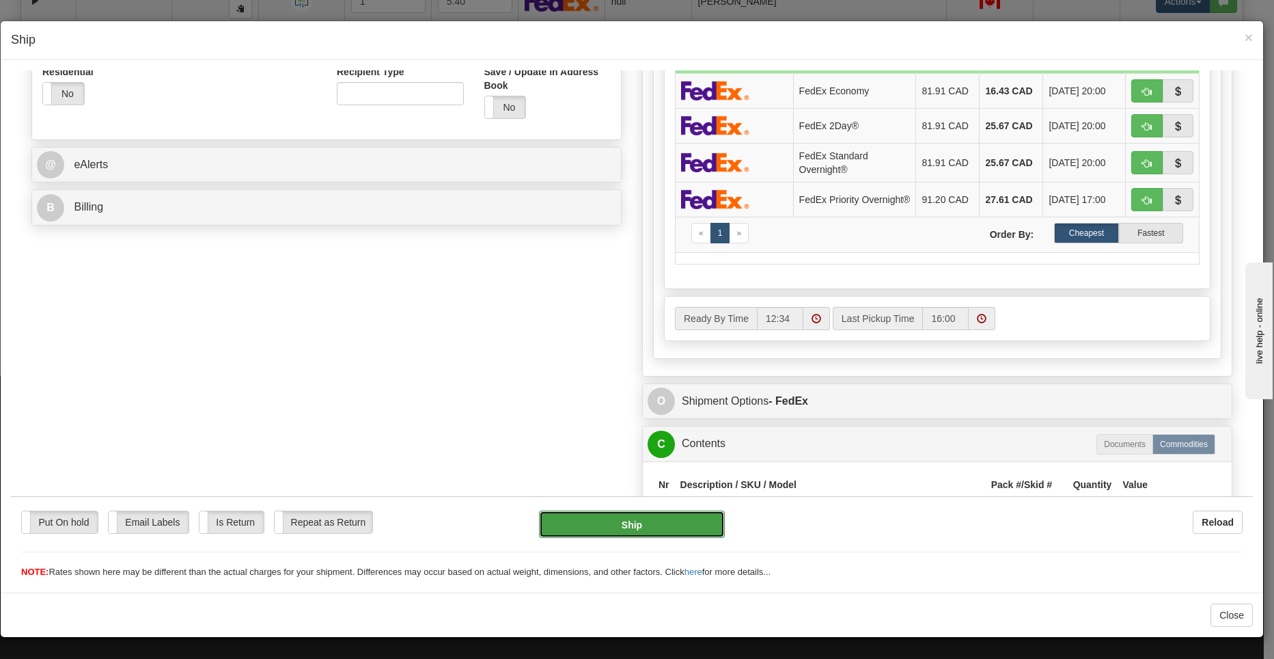
click at [653, 527] on button "Ship" at bounding box center [632, 523] width 186 height 27
type input "92"
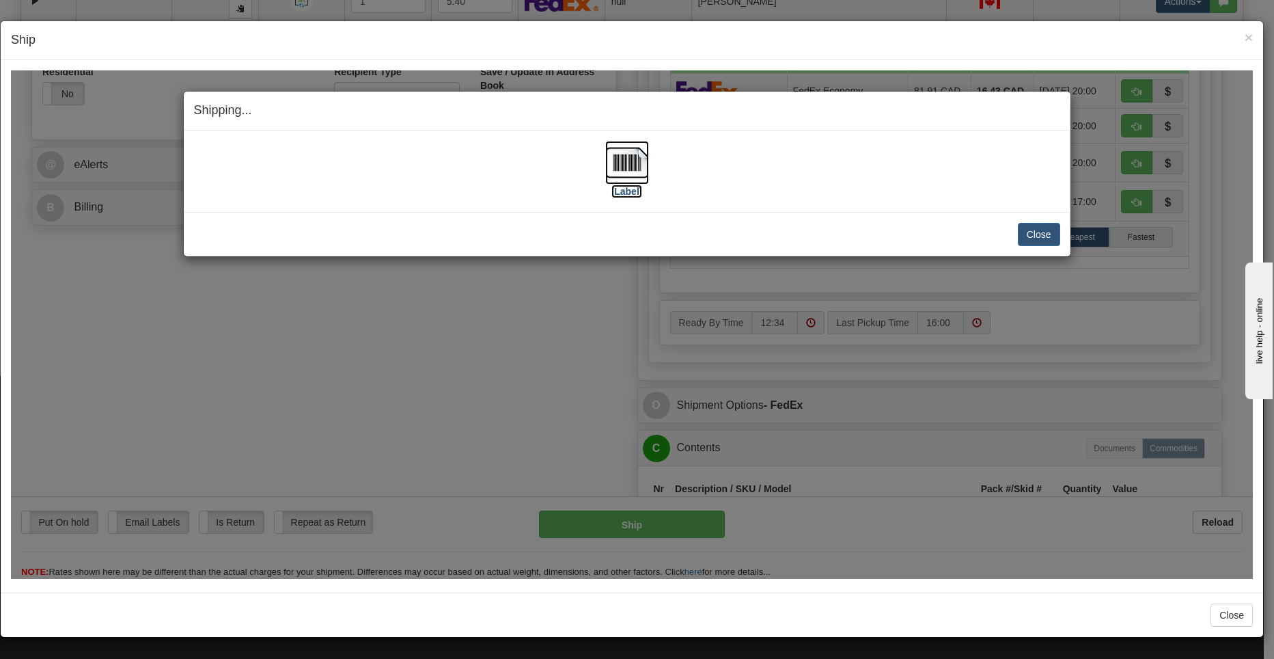
click at [637, 184] on label "[Label]" at bounding box center [626, 191] width 31 height 14
click at [1030, 236] on button "Close" at bounding box center [1039, 233] width 42 height 23
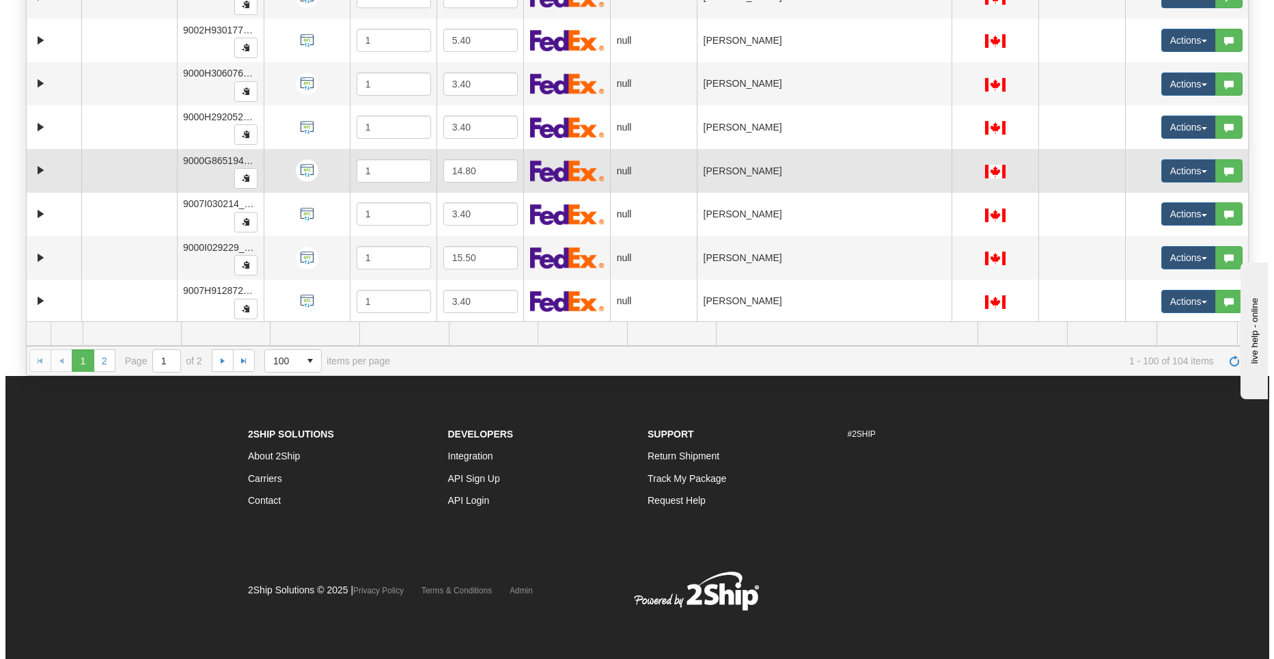
scroll to position [1924, 0]
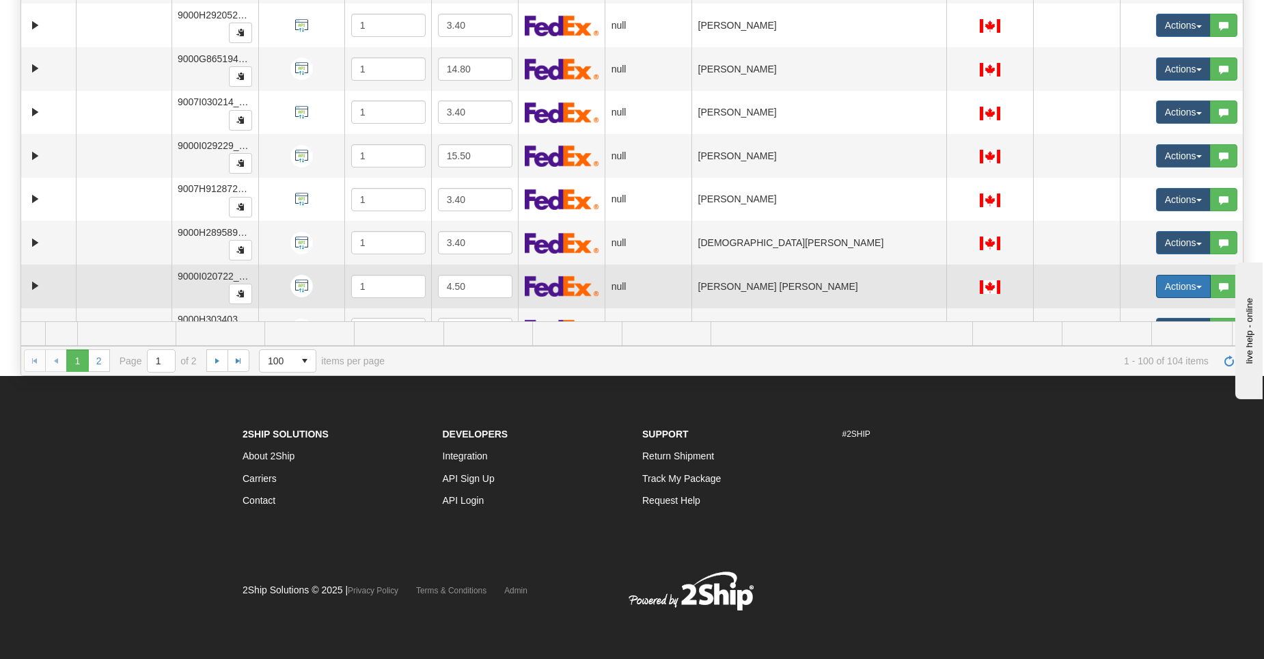
click at [1175, 283] on button "Actions" at bounding box center [1183, 286] width 55 height 23
click at [1123, 312] on span "Open" at bounding box center [1121, 312] width 33 height 11
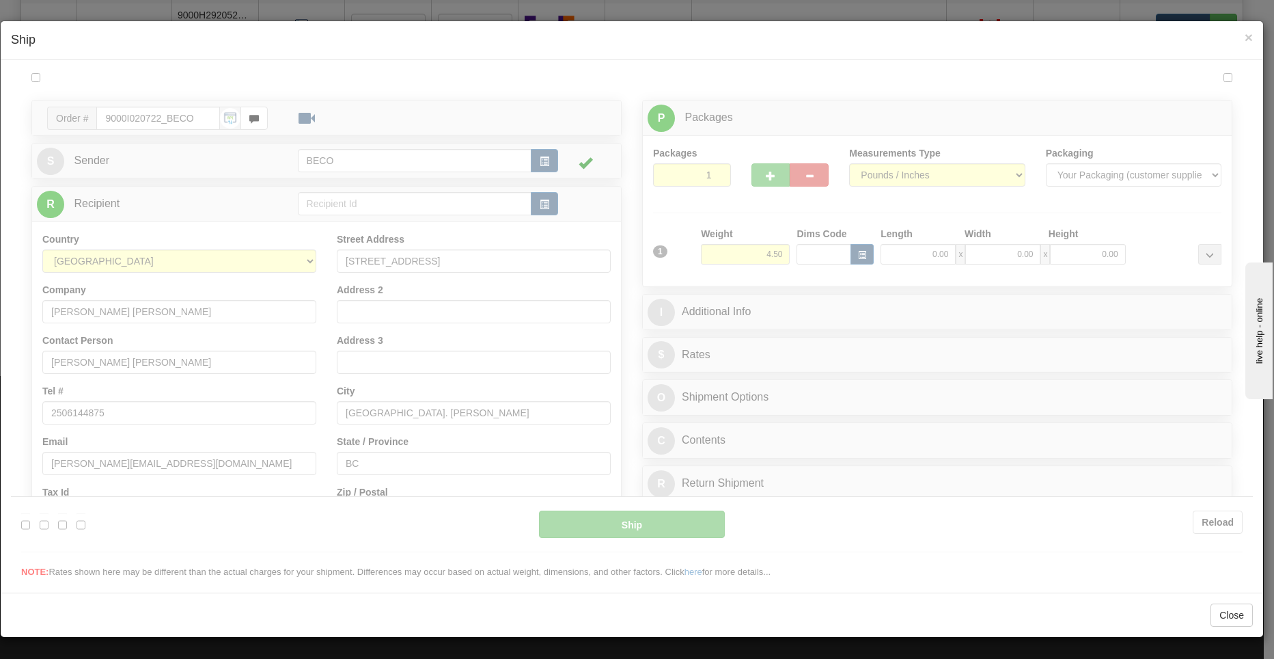
scroll to position [0, 0]
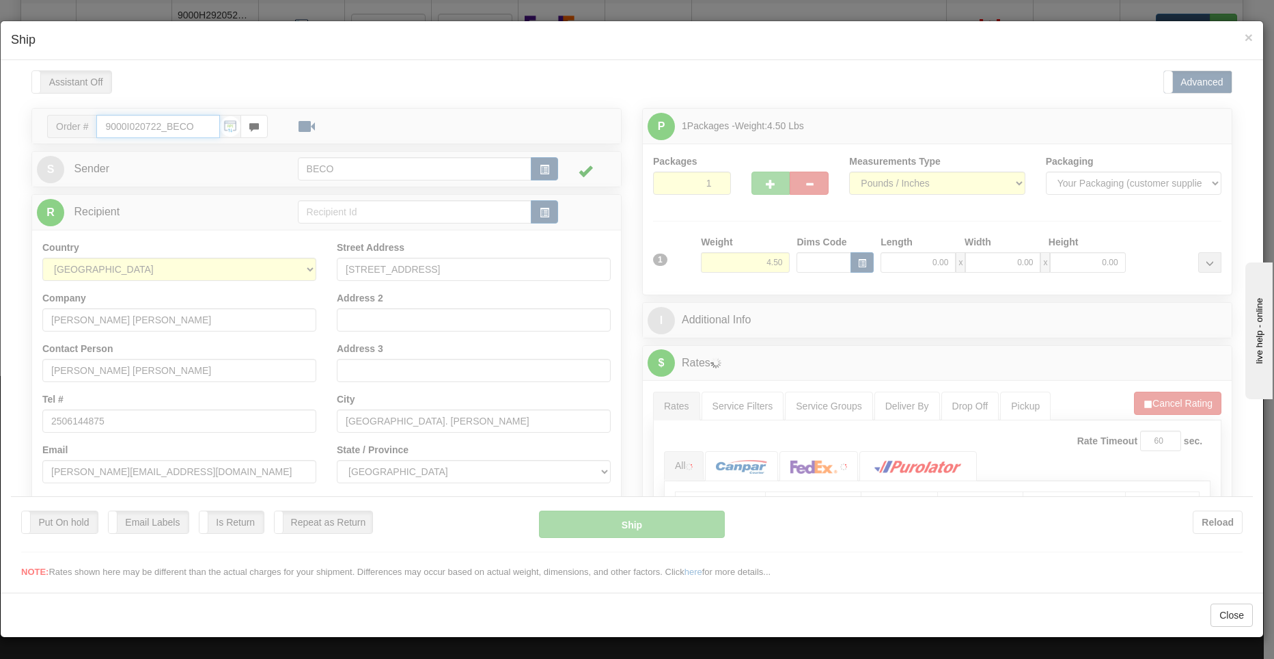
type input "12:35"
type input "16:00"
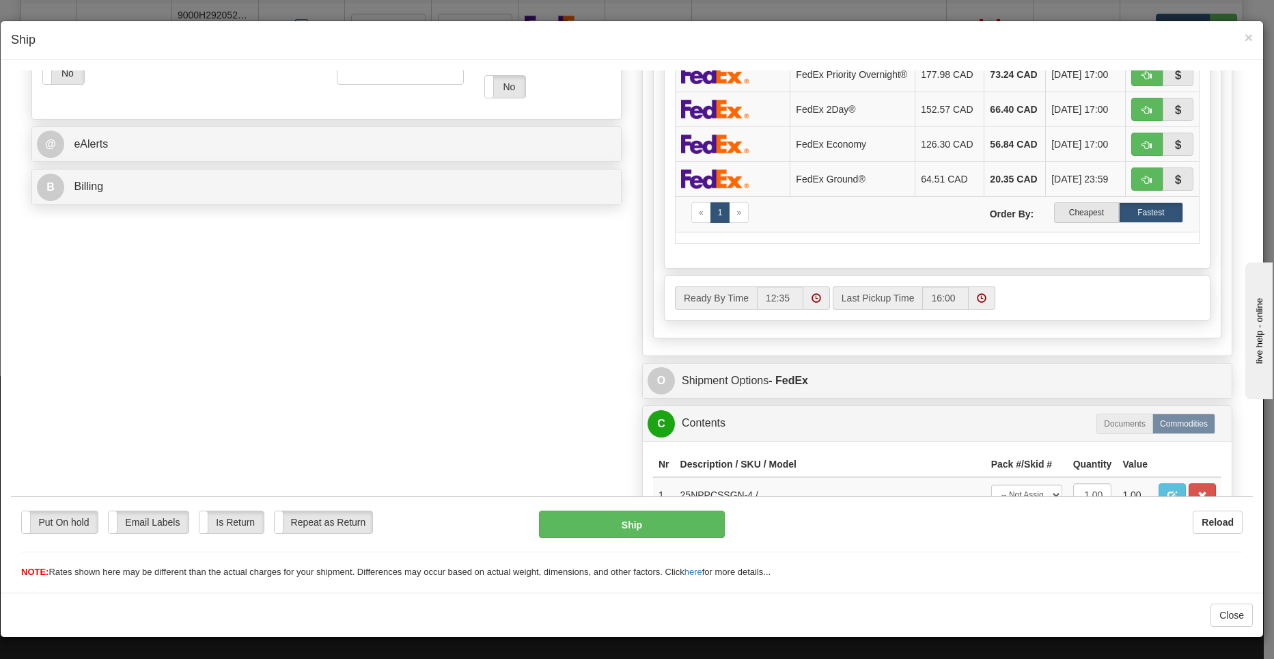
scroll to position [355, 0]
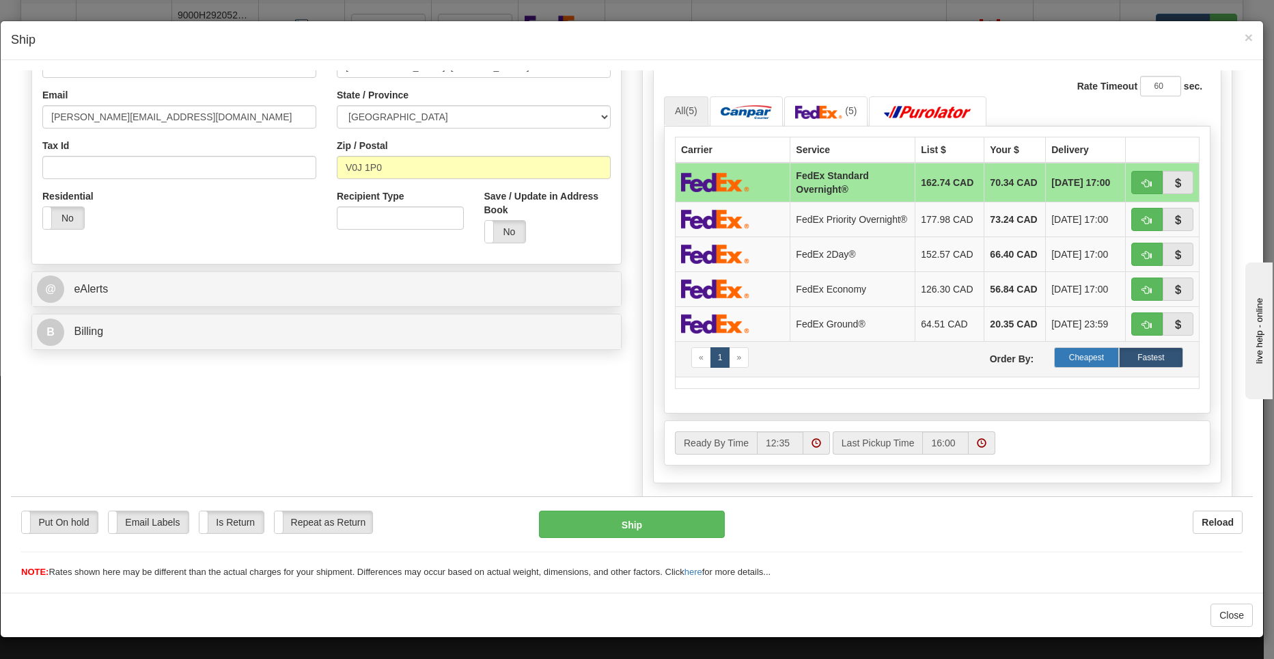
click at [1091, 367] on label "Cheapest" at bounding box center [1086, 356] width 64 height 20
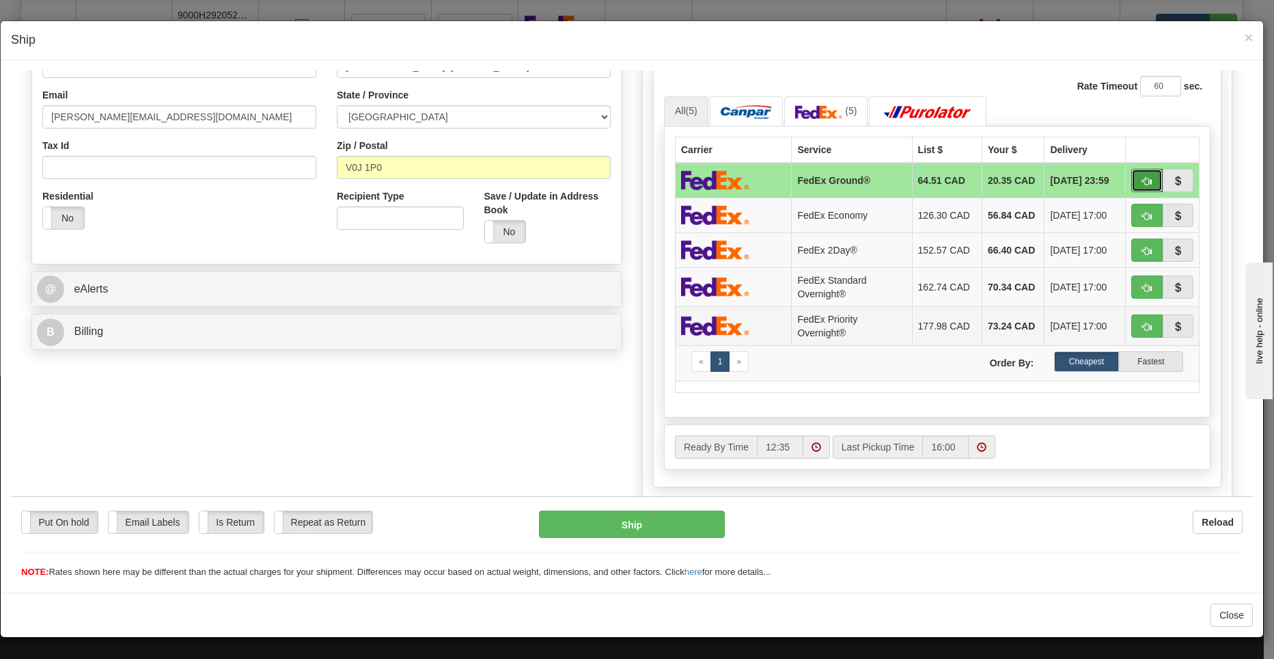
click at [1131, 175] on button "button" at bounding box center [1146, 179] width 31 height 23
type input "92"
click at [629, 532] on button "Ship" at bounding box center [632, 523] width 186 height 27
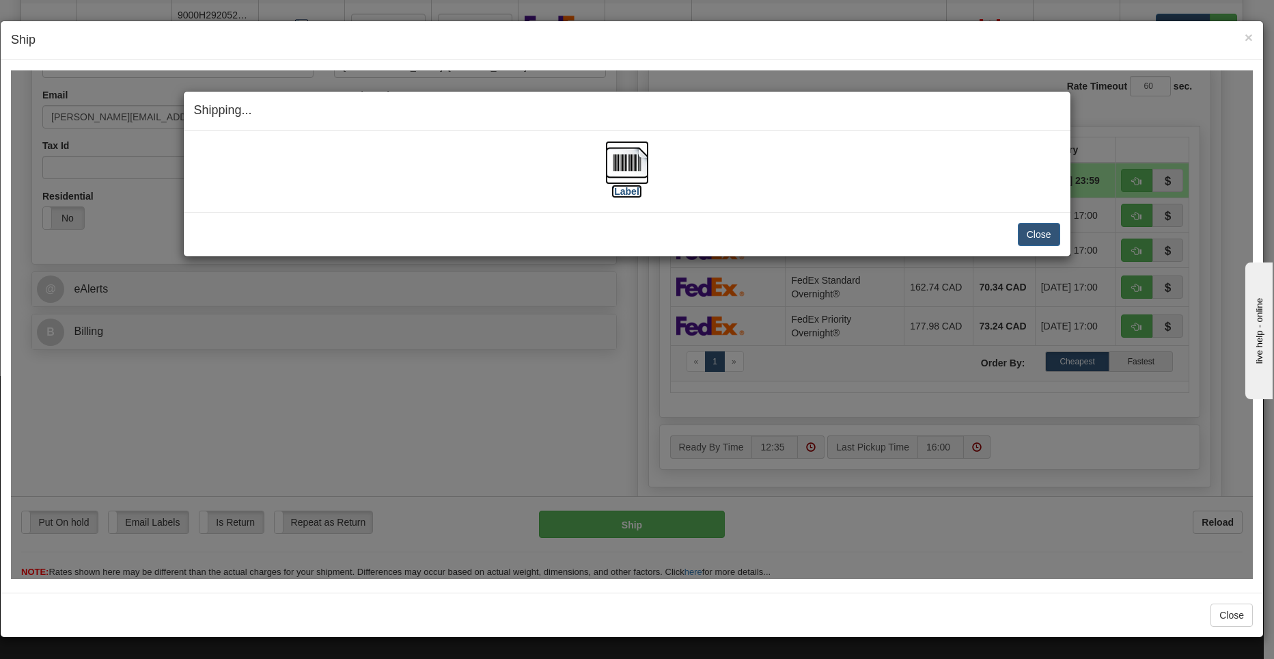
click at [607, 165] on img at bounding box center [627, 162] width 44 height 44
click at [1062, 236] on div "Close [PERSON_NAME] Shipment and Quit Pickup Quit Pickup ONLY" at bounding box center [627, 233] width 887 height 44
click at [1047, 226] on button "Close" at bounding box center [1039, 233] width 42 height 23
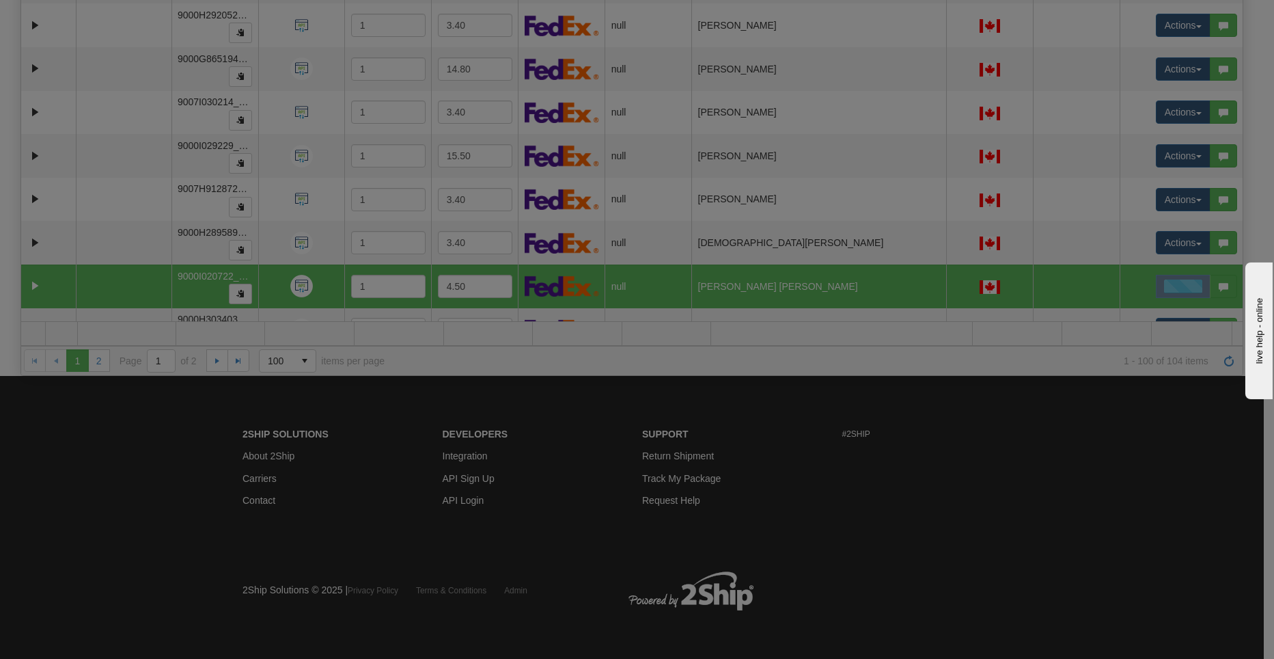
scroll to position [0, 0]
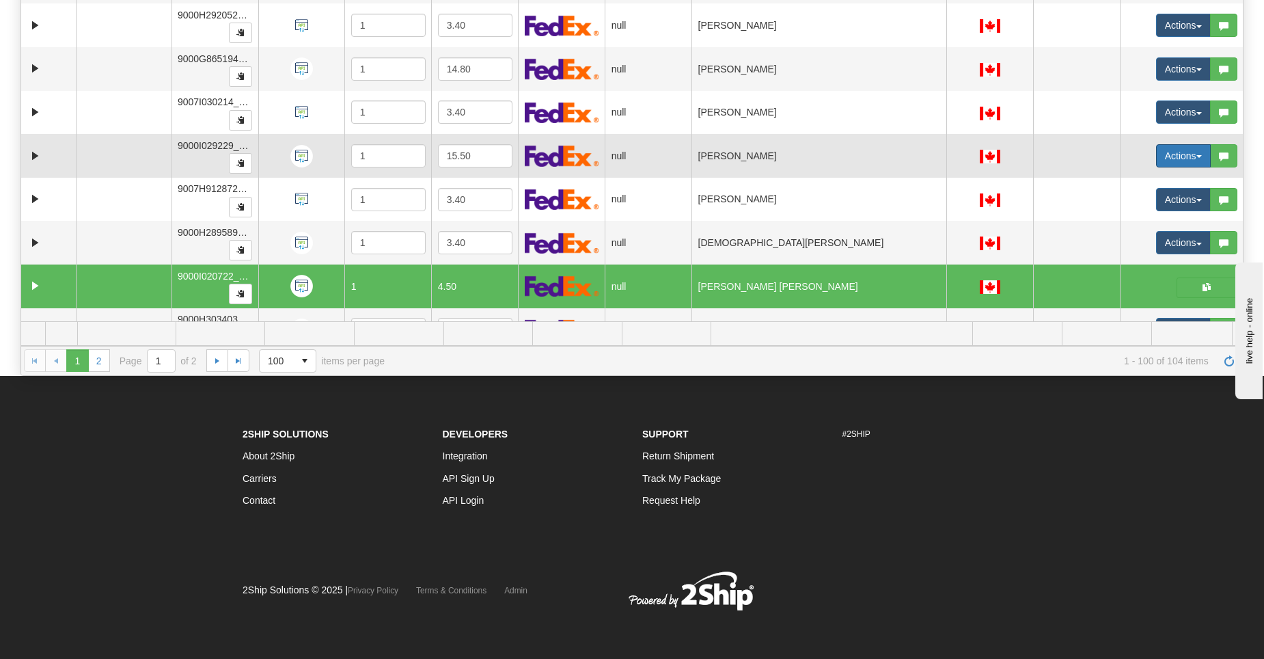
click at [1166, 158] on button "Actions" at bounding box center [1183, 155] width 55 height 23
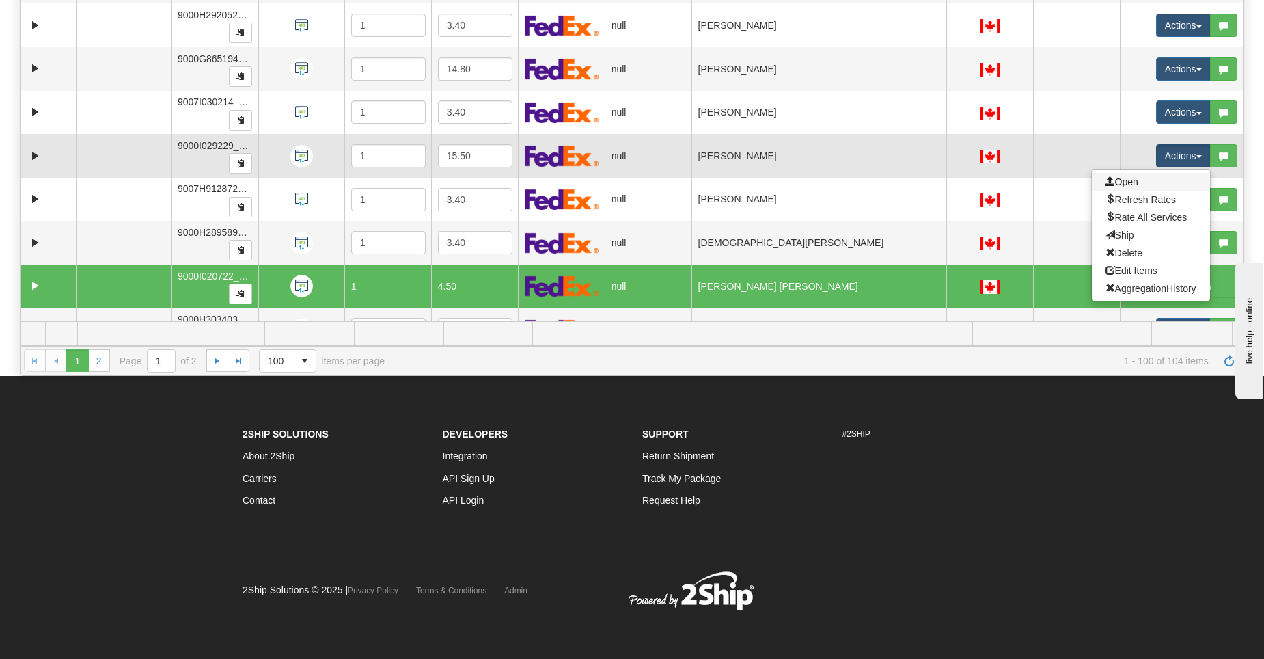
click at [1133, 187] on link "Open" at bounding box center [1151, 182] width 118 height 18
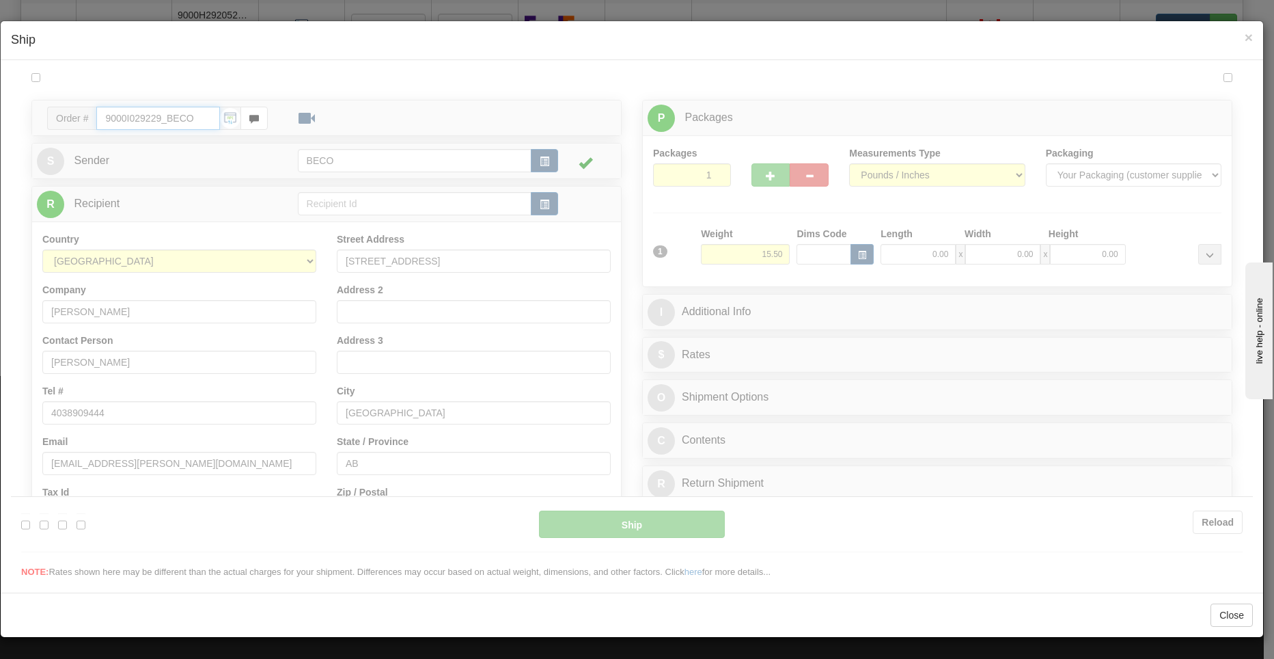
type input "12:35"
type input "16:00"
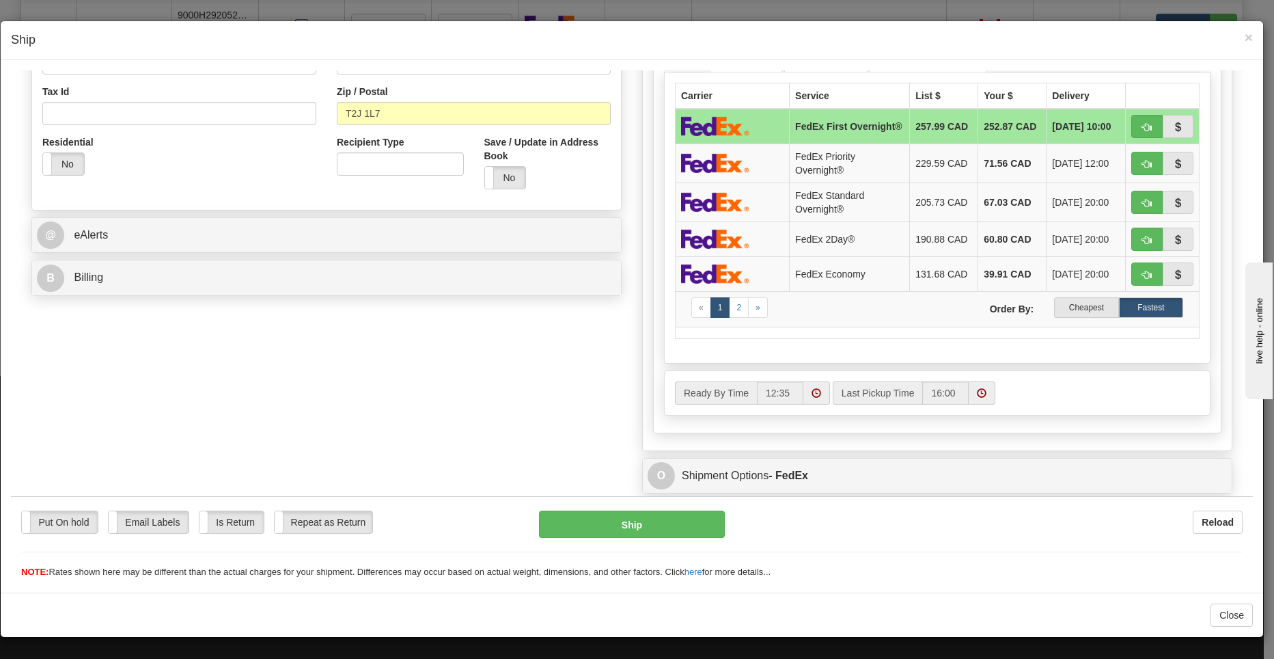
scroll to position [410, 0]
click at [1077, 313] on label "Cheapest" at bounding box center [1086, 305] width 64 height 20
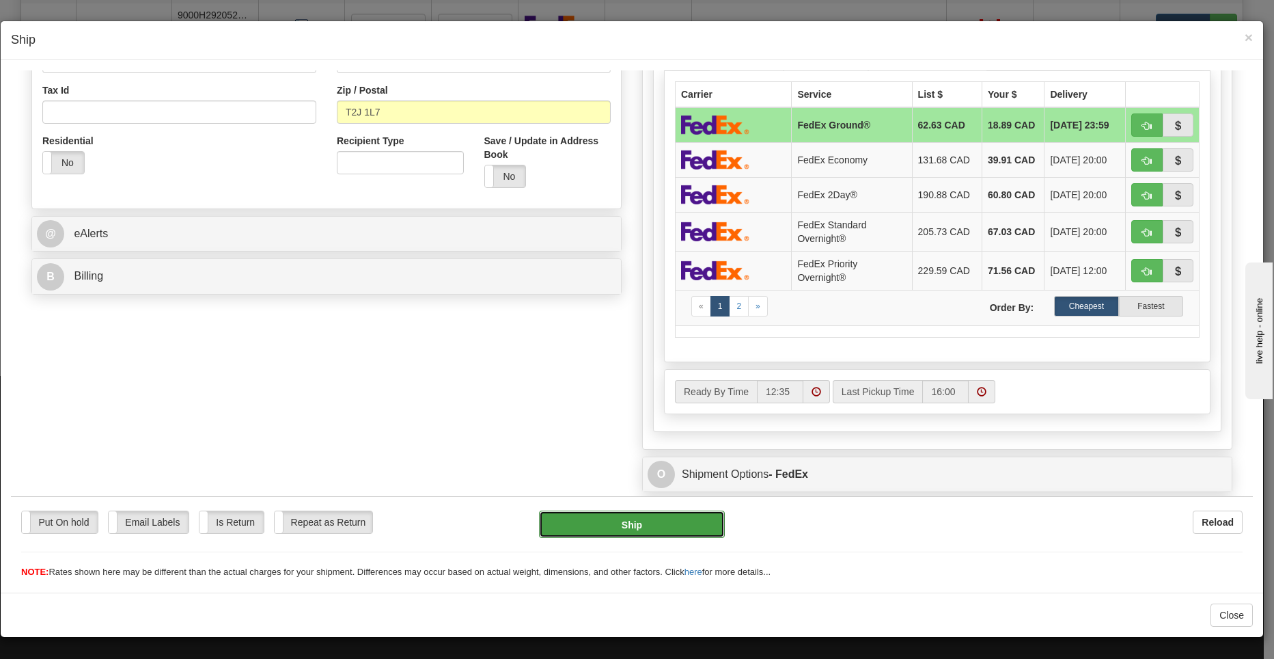
click at [588, 521] on button "Ship" at bounding box center [632, 523] width 186 height 27
type input "92"
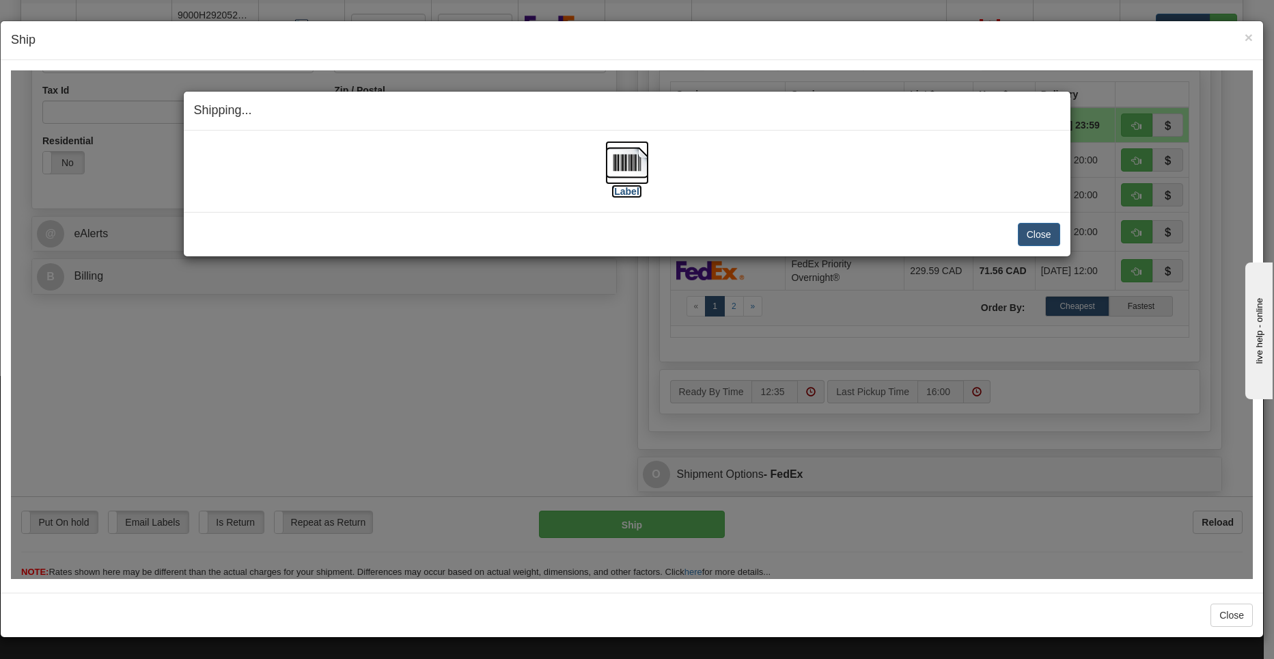
click at [628, 163] on img at bounding box center [627, 162] width 44 height 44
click at [1027, 228] on button "Close" at bounding box center [1039, 233] width 42 height 23
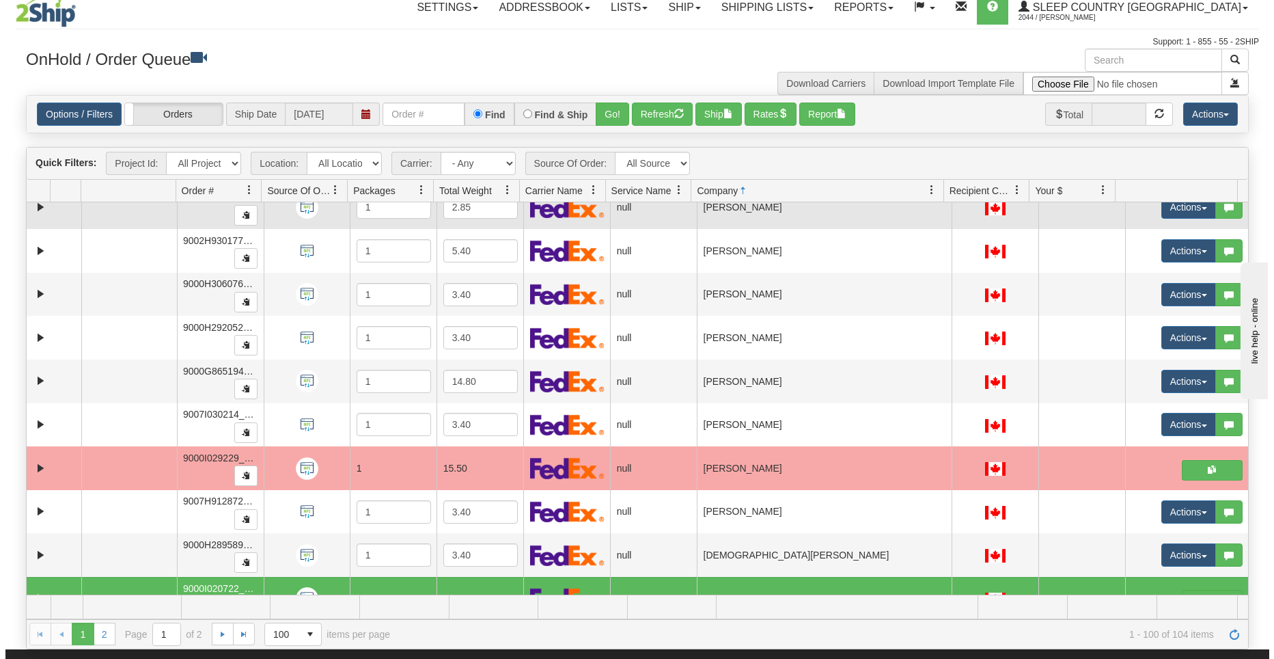
scroll to position [1787, 0]
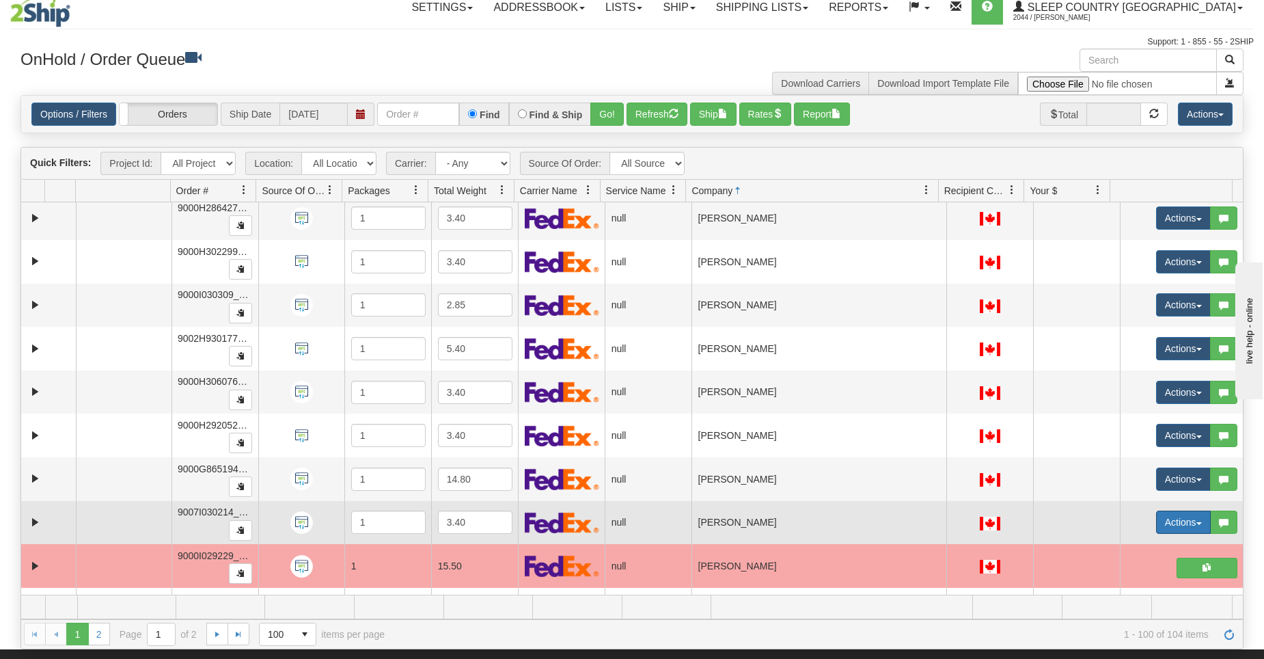
click at [1170, 518] on button "Actions" at bounding box center [1183, 521] width 55 height 23
click at [1125, 551] on span "Open" at bounding box center [1121, 547] width 33 height 11
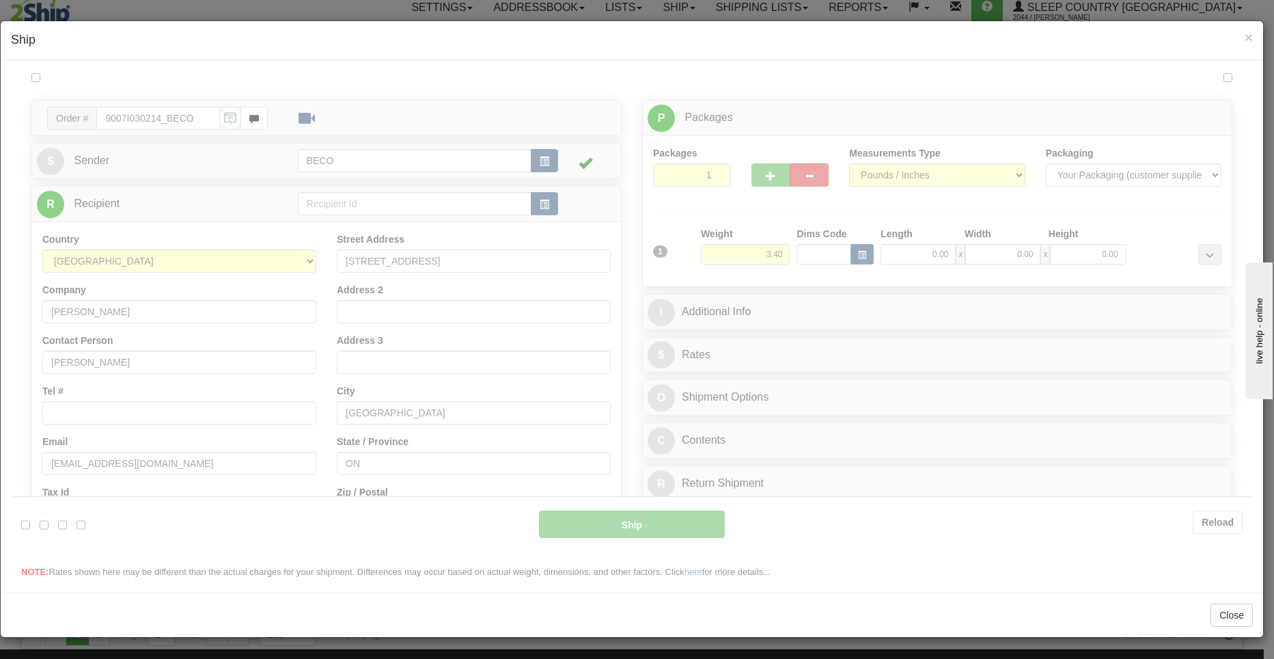
scroll to position [0, 0]
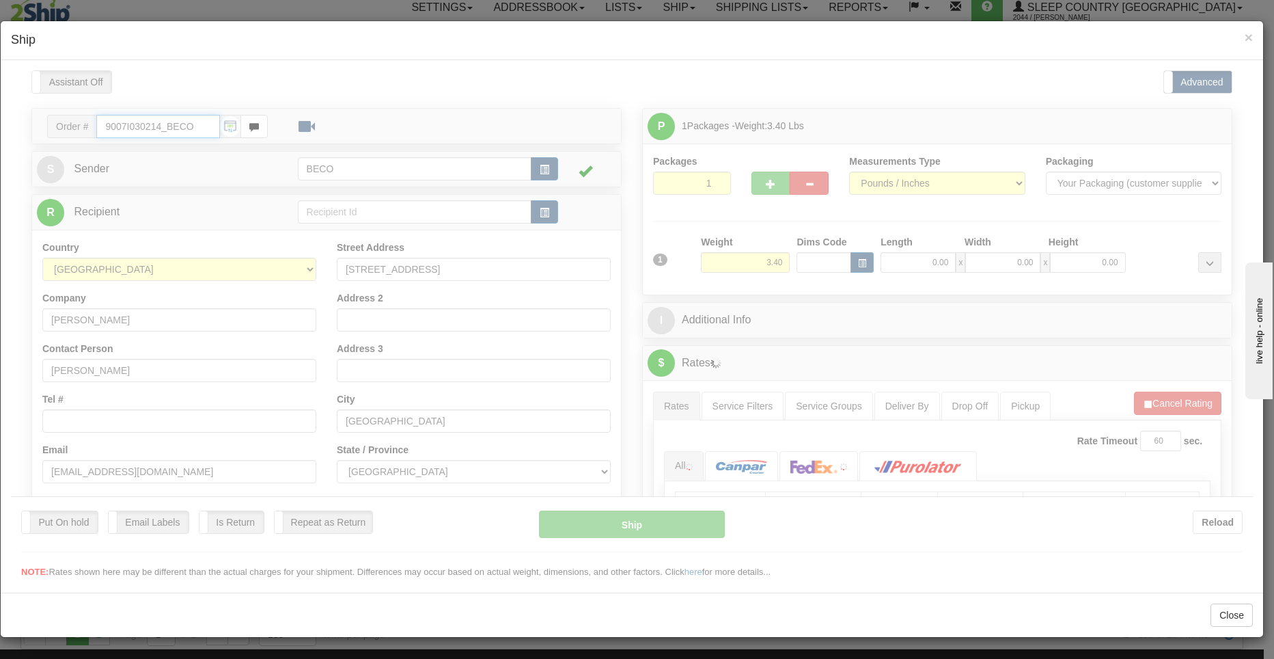
type input "12:36"
type input "16:00"
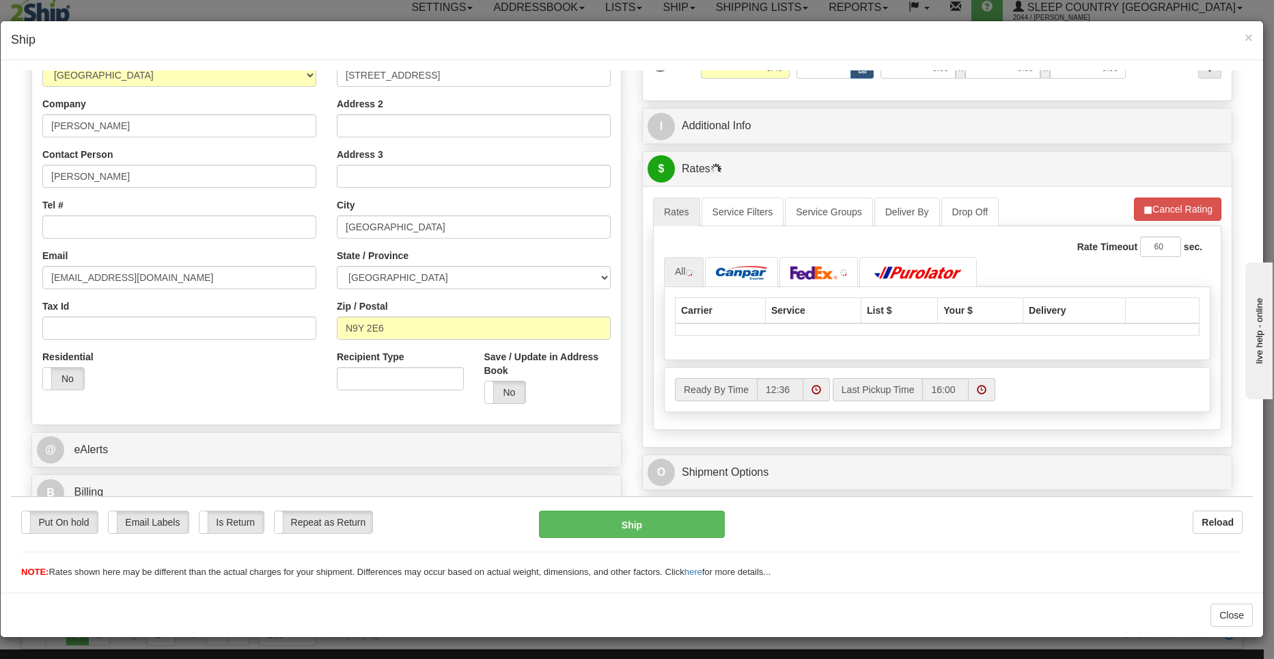
scroll to position [398, 0]
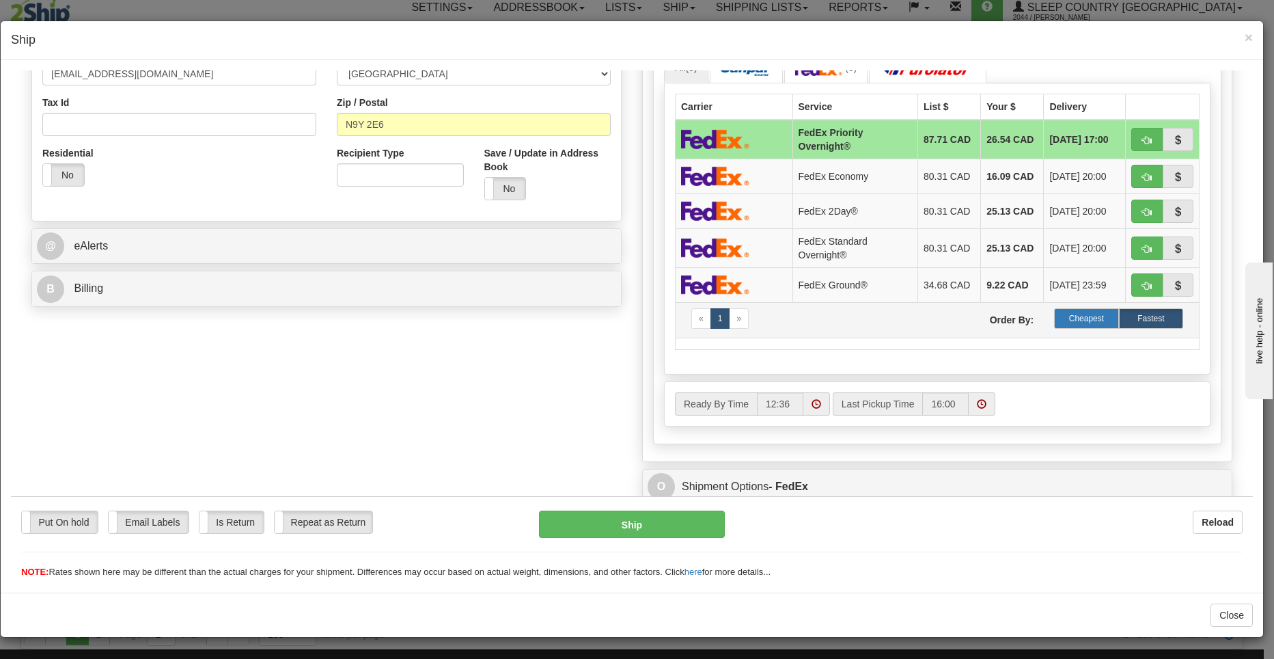
click at [1067, 322] on label "Cheapest" at bounding box center [1086, 317] width 64 height 20
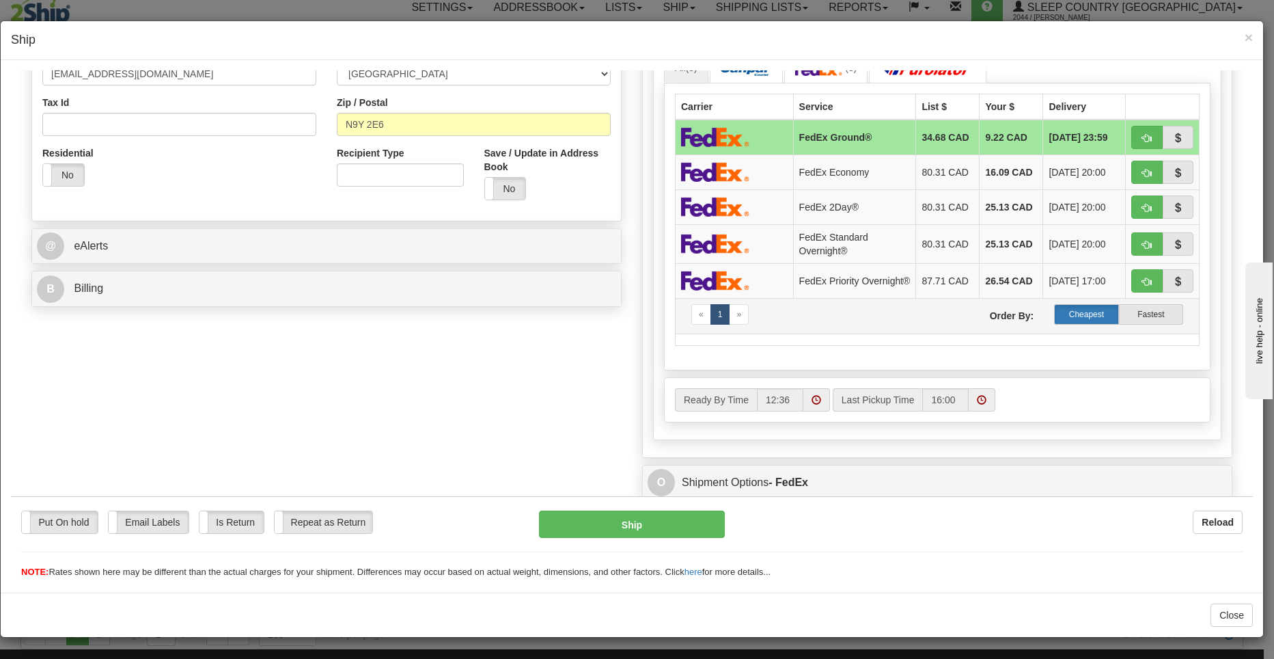
click at [1069, 319] on label "Cheapest" at bounding box center [1086, 313] width 64 height 20
click at [1142, 133] on span "button" at bounding box center [1147, 137] width 10 height 9
type input "92"
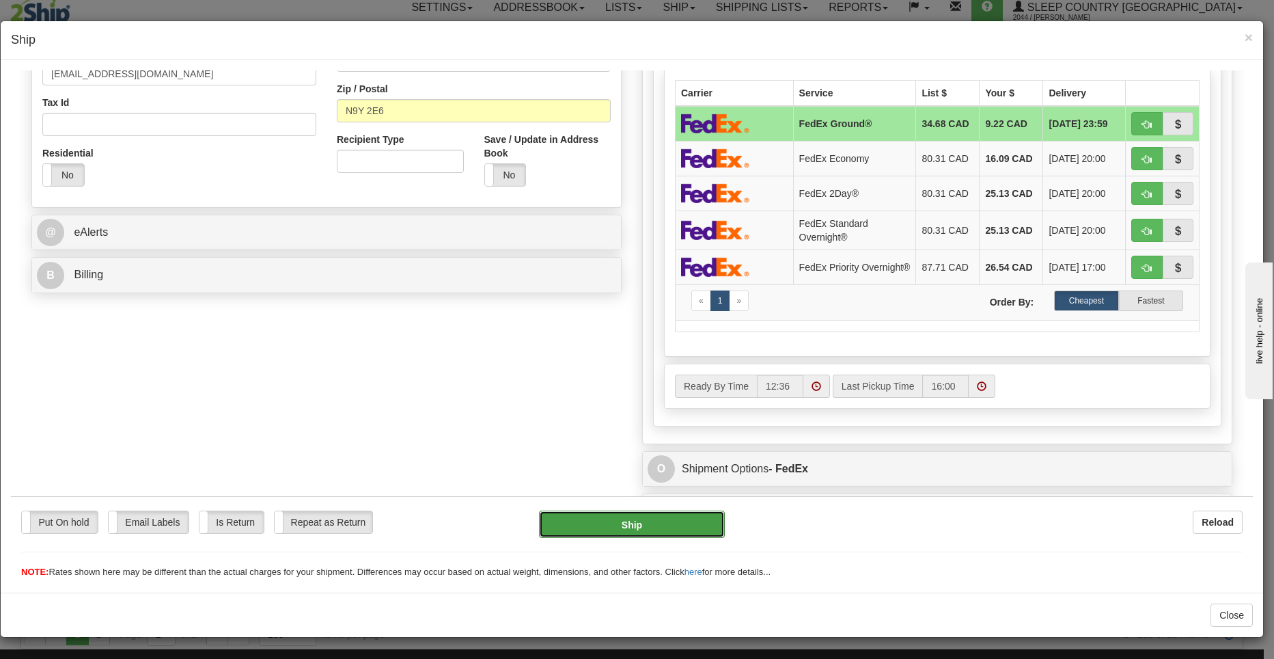
click at [599, 531] on button "Ship" at bounding box center [632, 523] width 186 height 27
click at [625, 518] on button "Ship" at bounding box center [632, 523] width 186 height 27
click at [980, 126] on td "9.22 CAD" at bounding box center [1012, 123] width 64 height 36
click at [614, 523] on button "Ship" at bounding box center [632, 523] width 186 height 27
click at [1131, 126] on button "button" at bounding box center [1146, 122] width 31 height 23
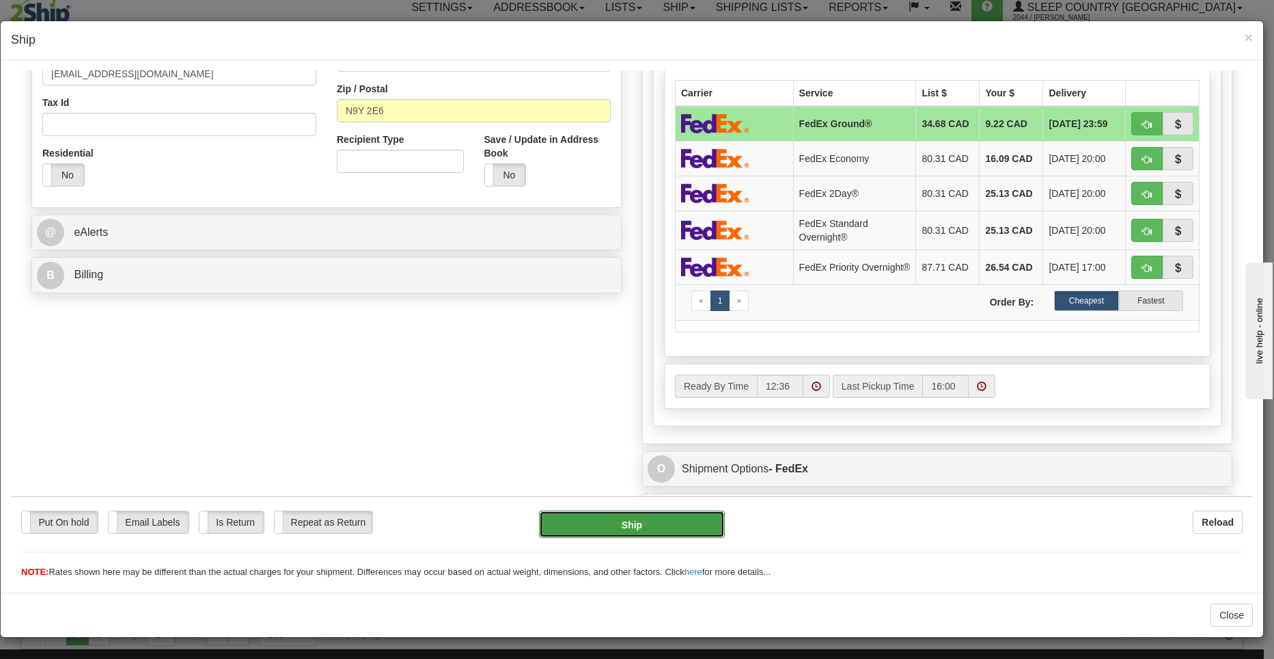
click at [639, 527] on button "Ship" at bounding box center [632, 523] width 186 height 27
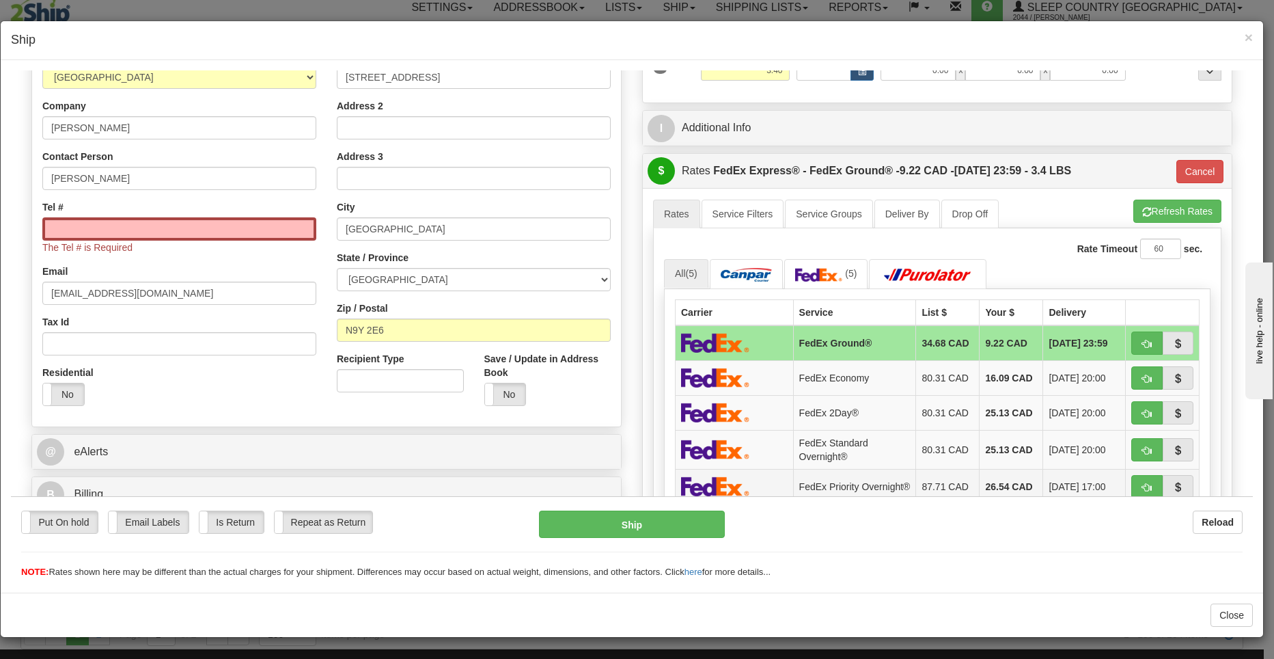
scroll to position [0, 0]
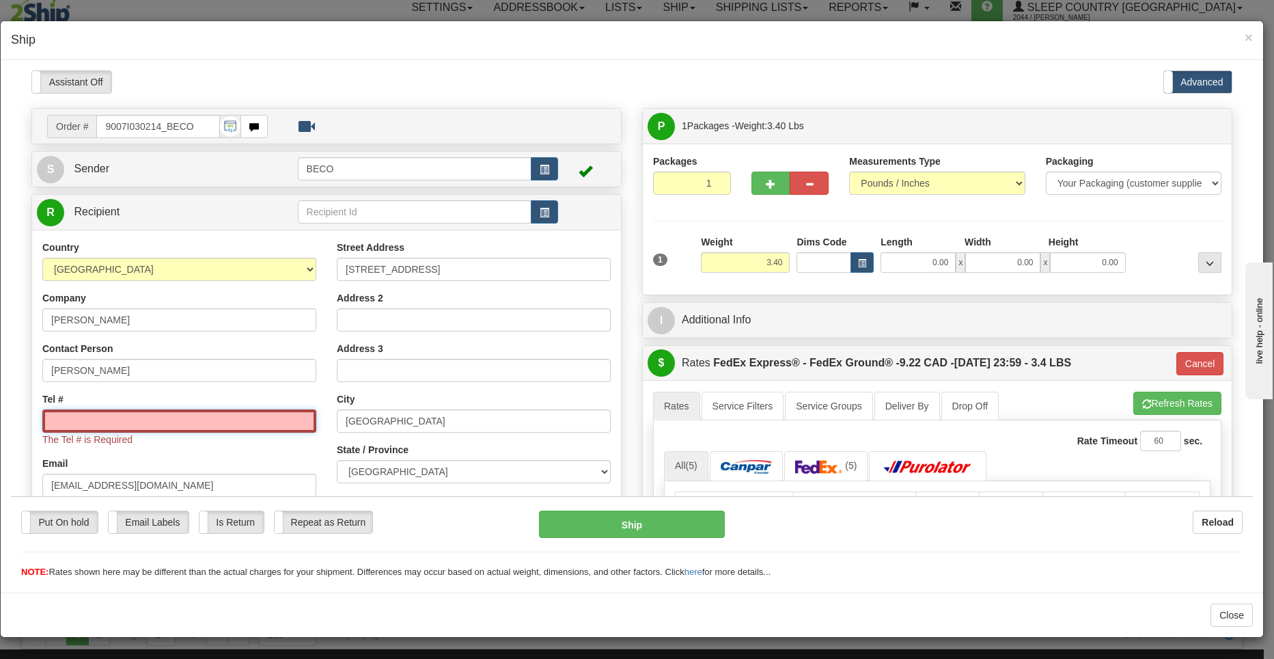
click at [204, 422] on input "Tel #" at bounding box center [179, 420] width 274 height 23
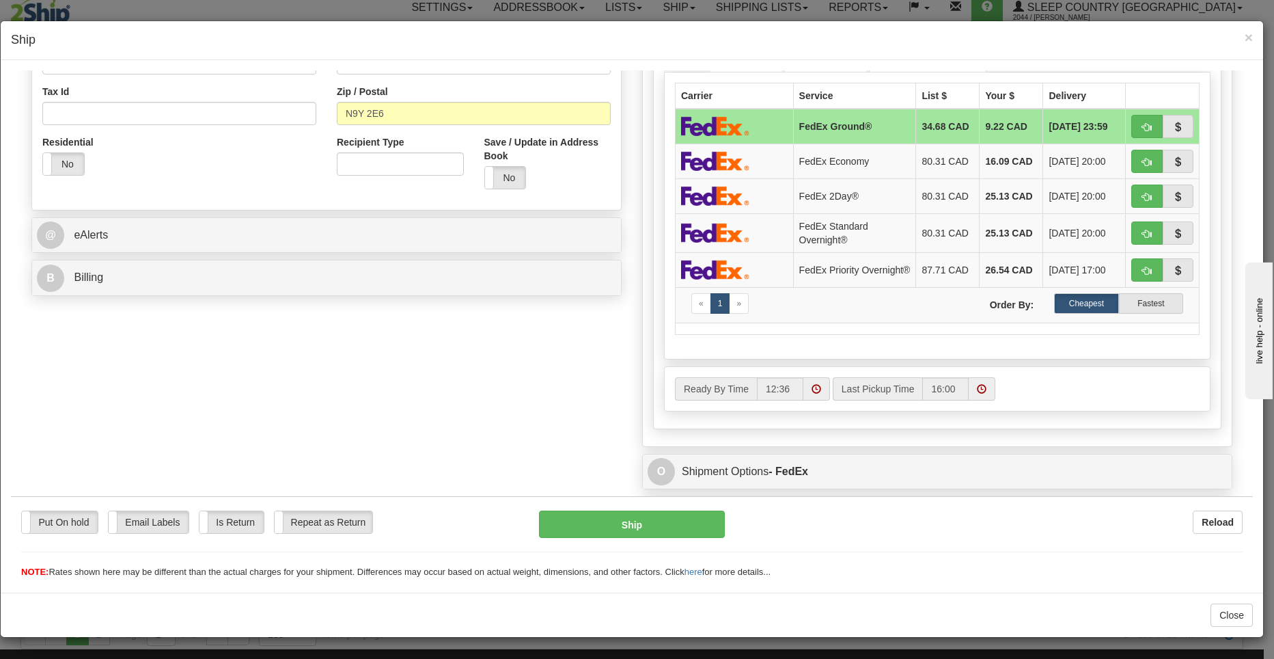
scroll to position [410, 0]
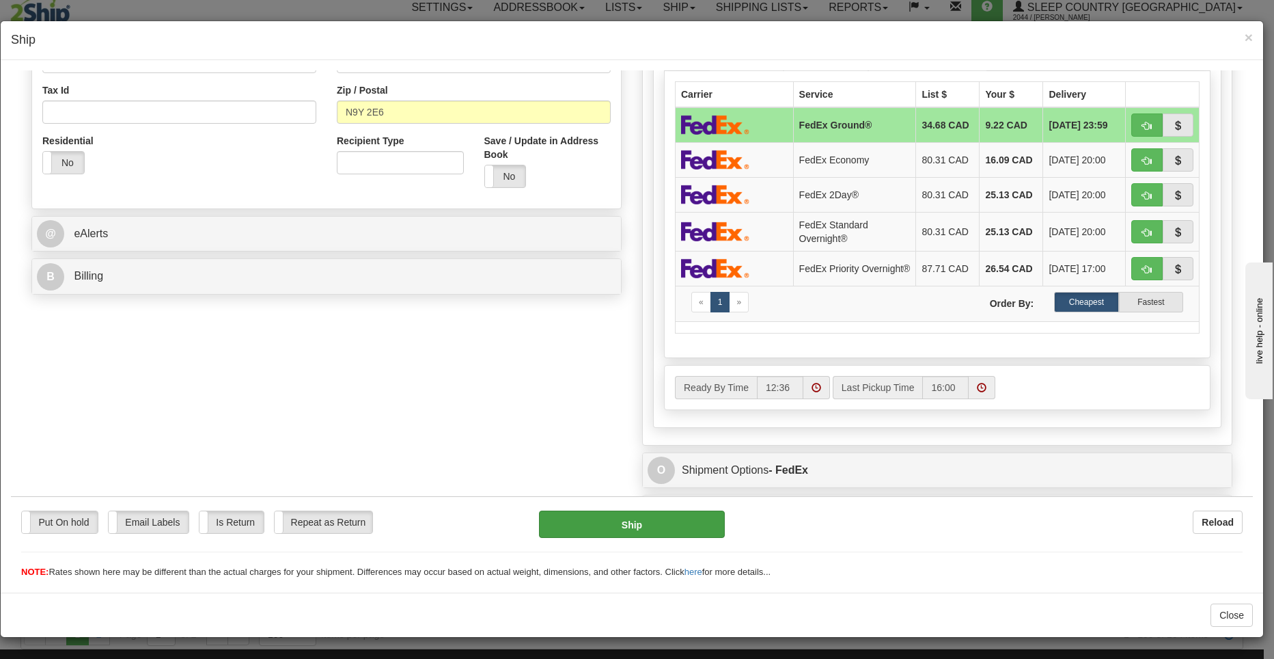
type input "5143539060"
click at [678, 531] on button "Ship" at bounding box center [632, 523] width 186 height 27
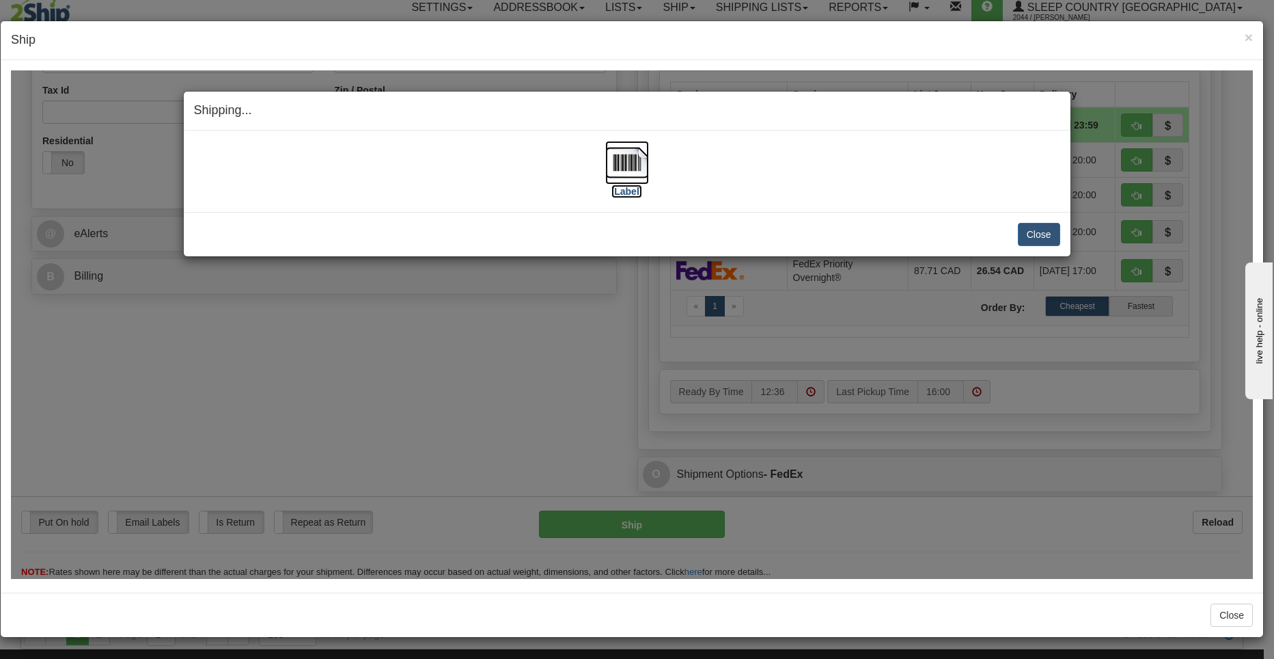
click at [618, 170] on img at bounding box center [627, 162] width 44 height 44
click at [1034, 230] on button "Close" at bounding box center [1039, 233] width 42 height 23
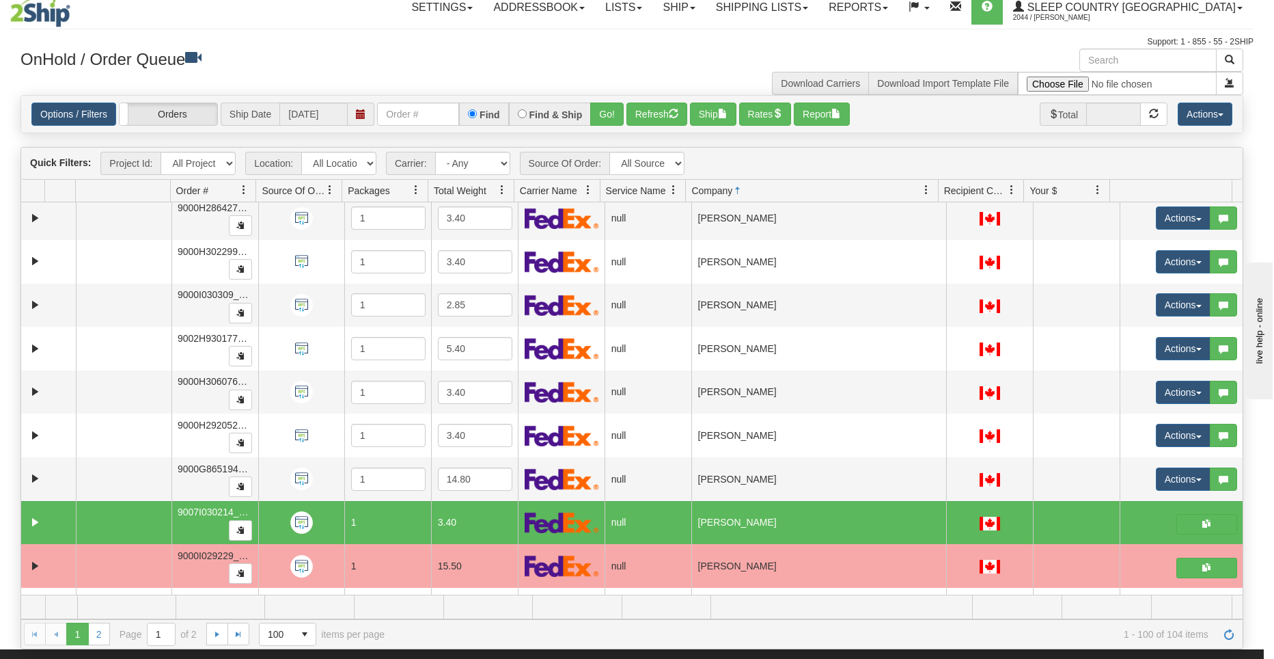
scroll to position [0, 0]
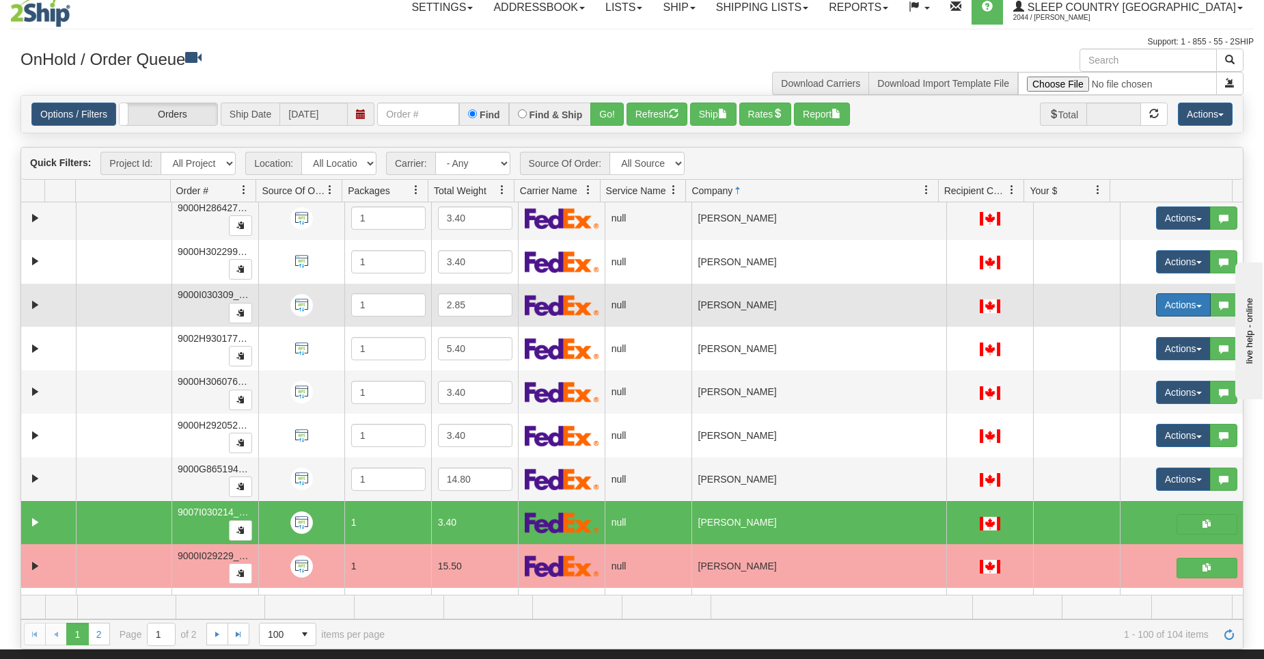
click at [1169, 312] on button "Actions" at bounding box center [1183, 304] width 55 height 23
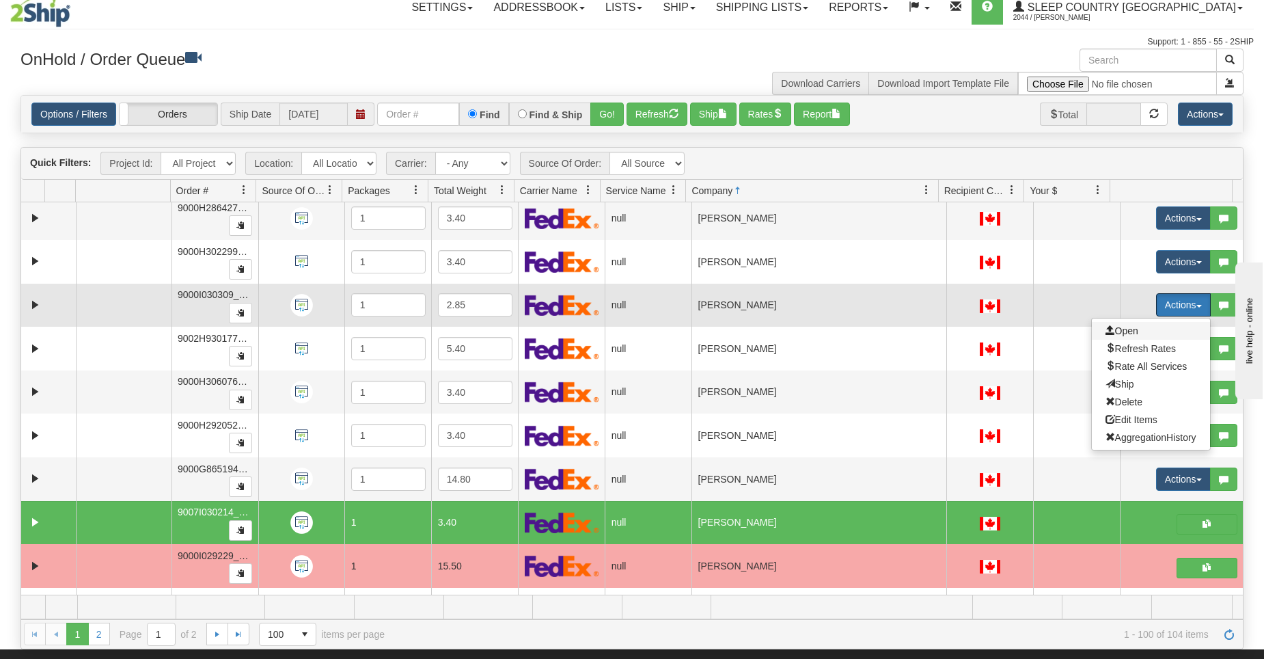
click at [1120, 333] on span "Open" at bounding box center [1121, 330] width 33 height 11
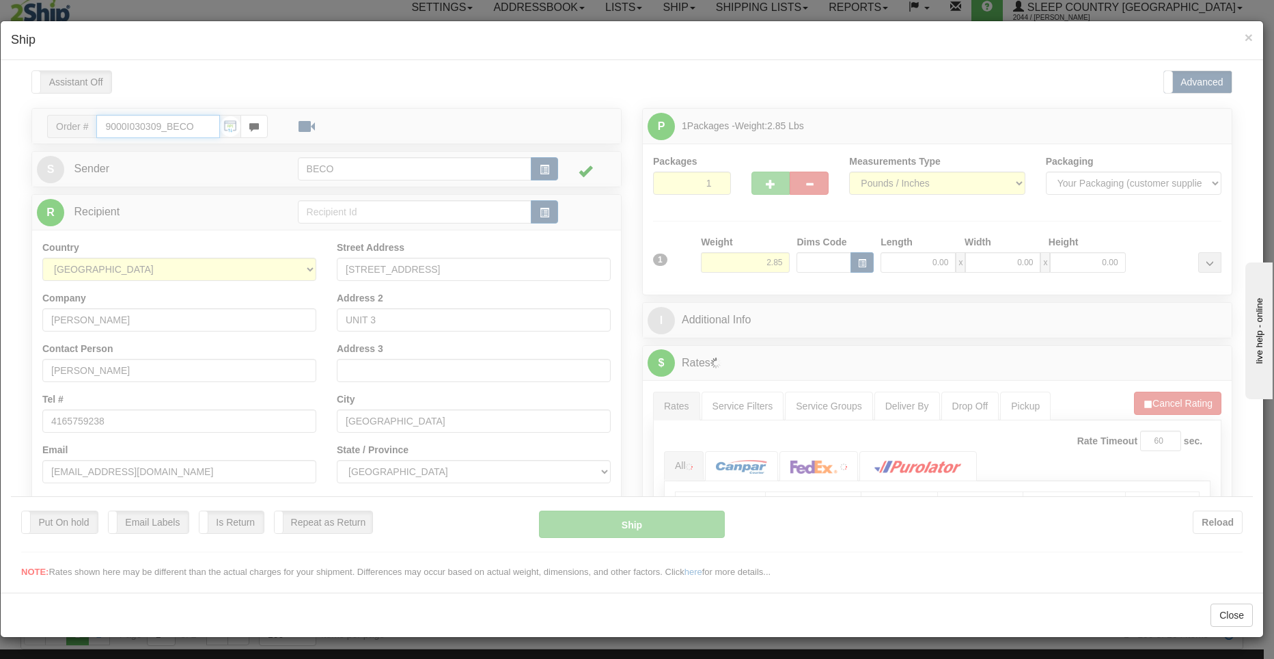
type input "12:37"
type input "16:00"
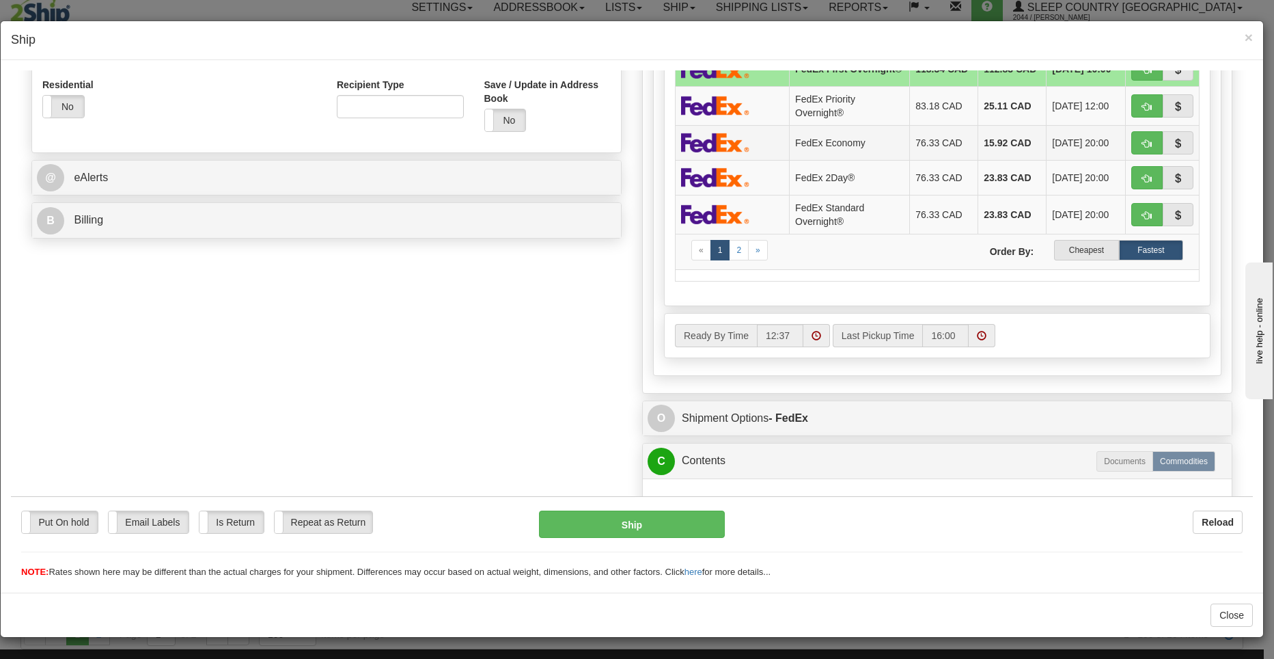
scroll to position [534, 0]
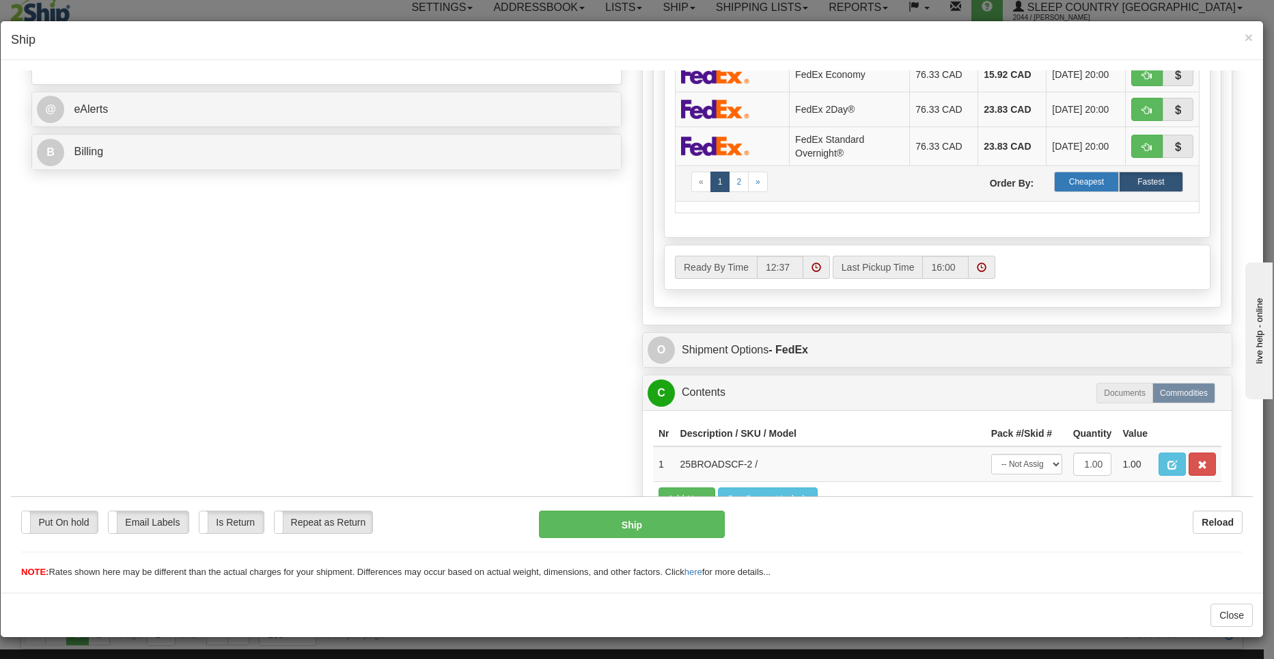
click at [1075, 183] on label "Cheapest" at bounding box center [1086, 181] width 64 height 20
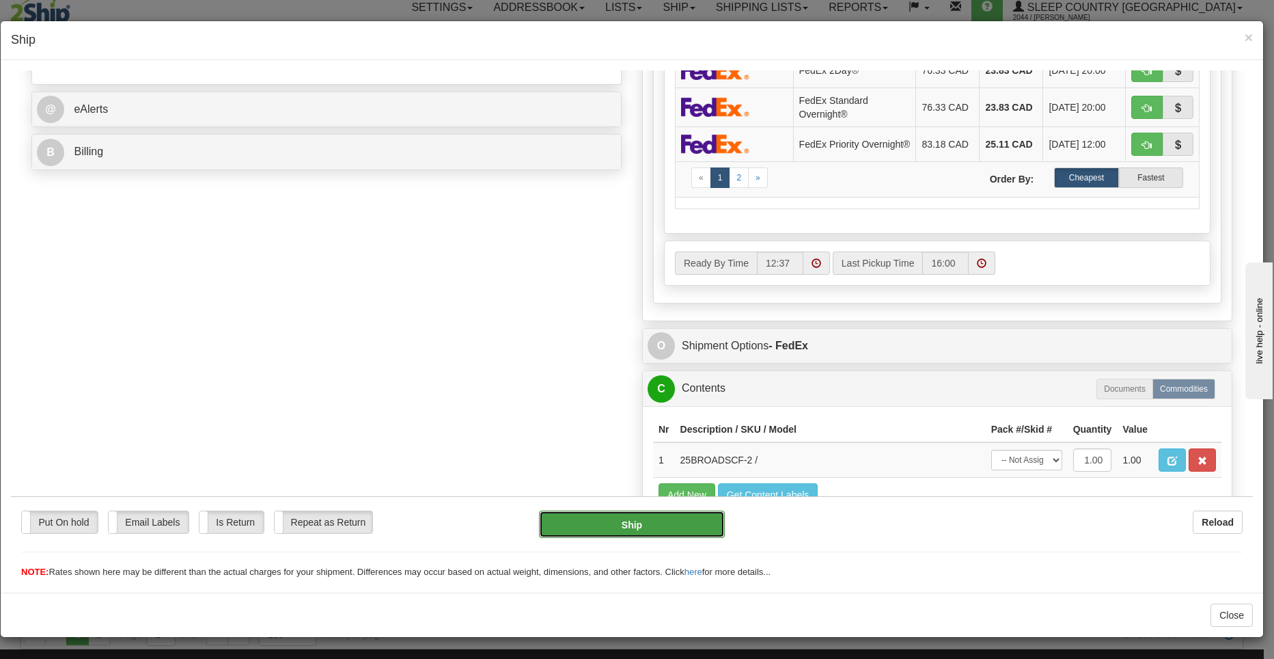
click at [597, 521] on button "Ship" at bounding box center [632, 523] width 186 height 27
type input "92"
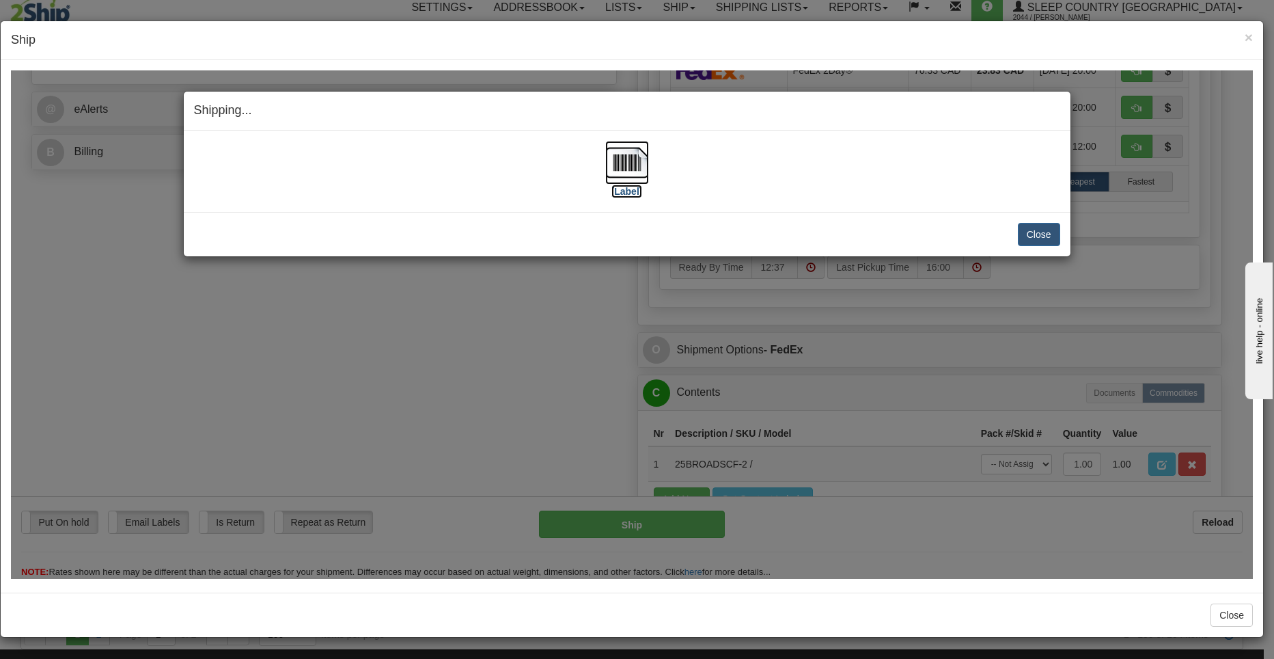
click at [620, 169] on img at bounding box center [627, 162] width 44 height 44
click at [1030, 229] on button "Close" at bounding box center [1039, 233] width 42 height 23
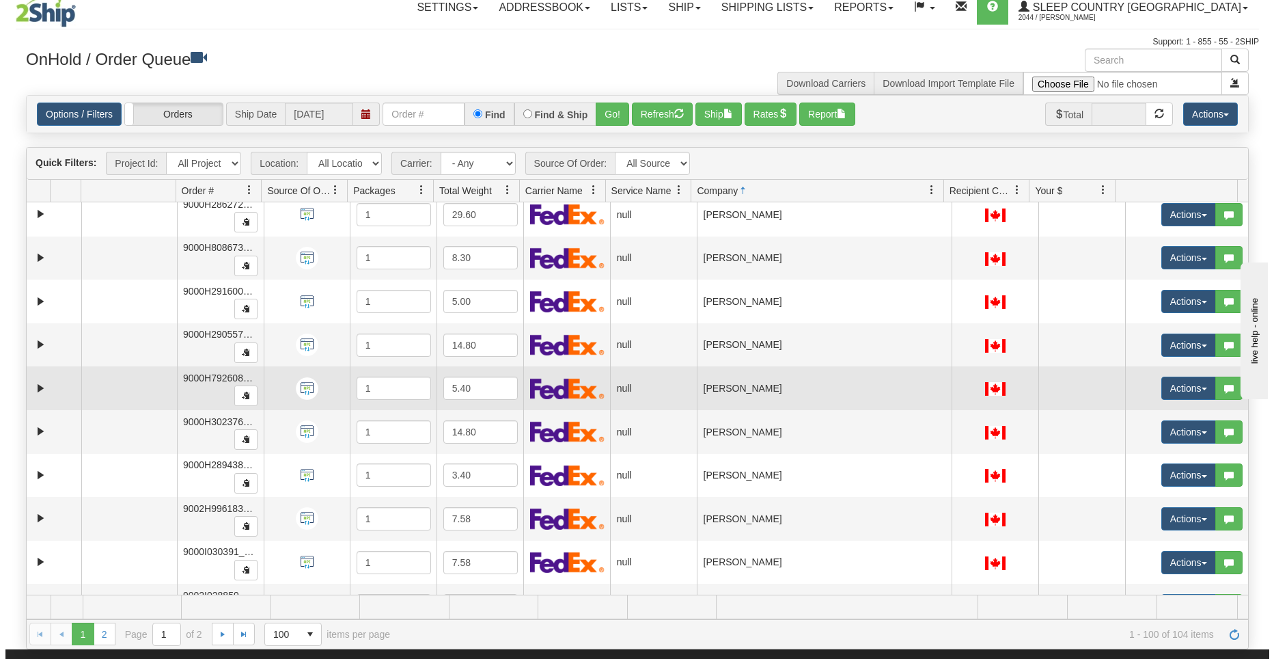
scroll to position [3700, 0]
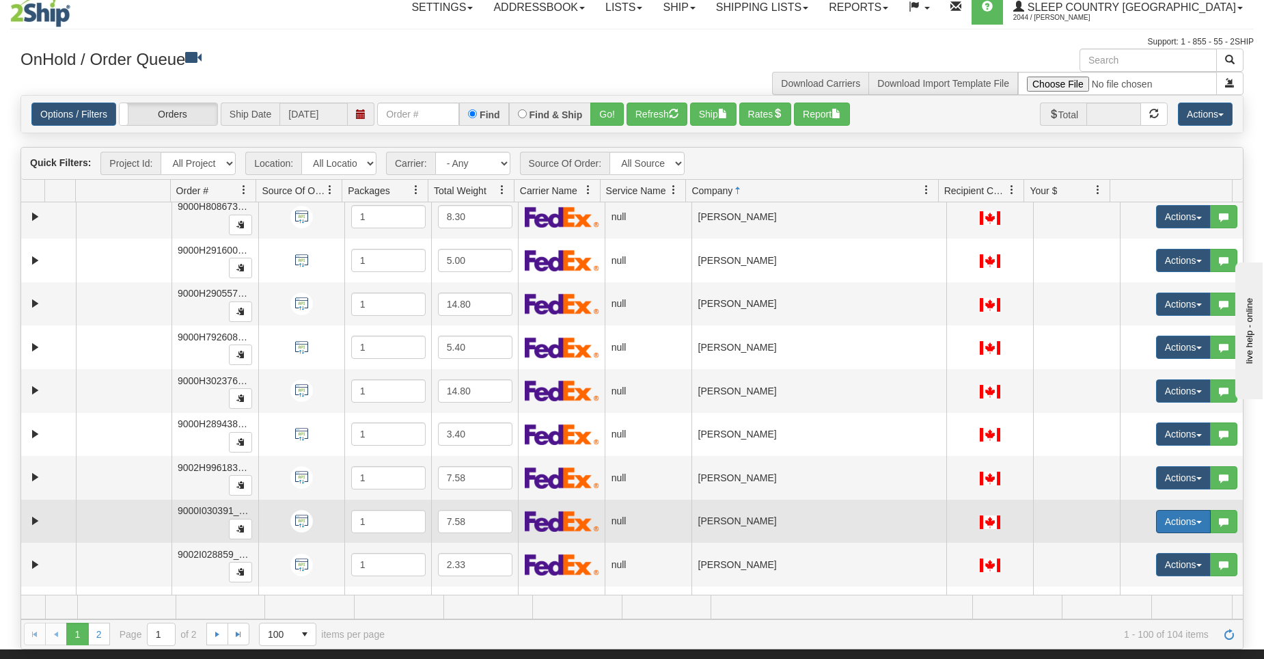
click at [1177, 517] on button "Actions" at bounding box center [1183, 521] width 55 height 23
click at [1119, 550] on span "Open" at bounding box center [1121, 547] width 33 height 11
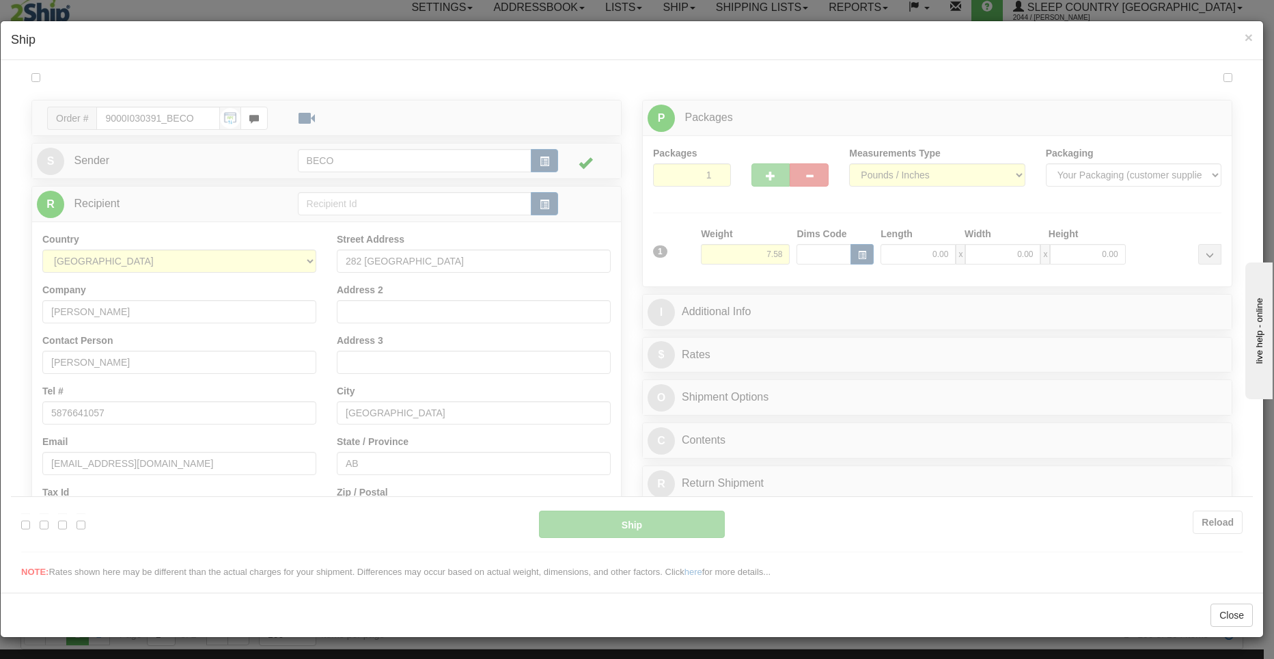
scroll to position [0, 0]
type input "12:38"
type input "16:00"
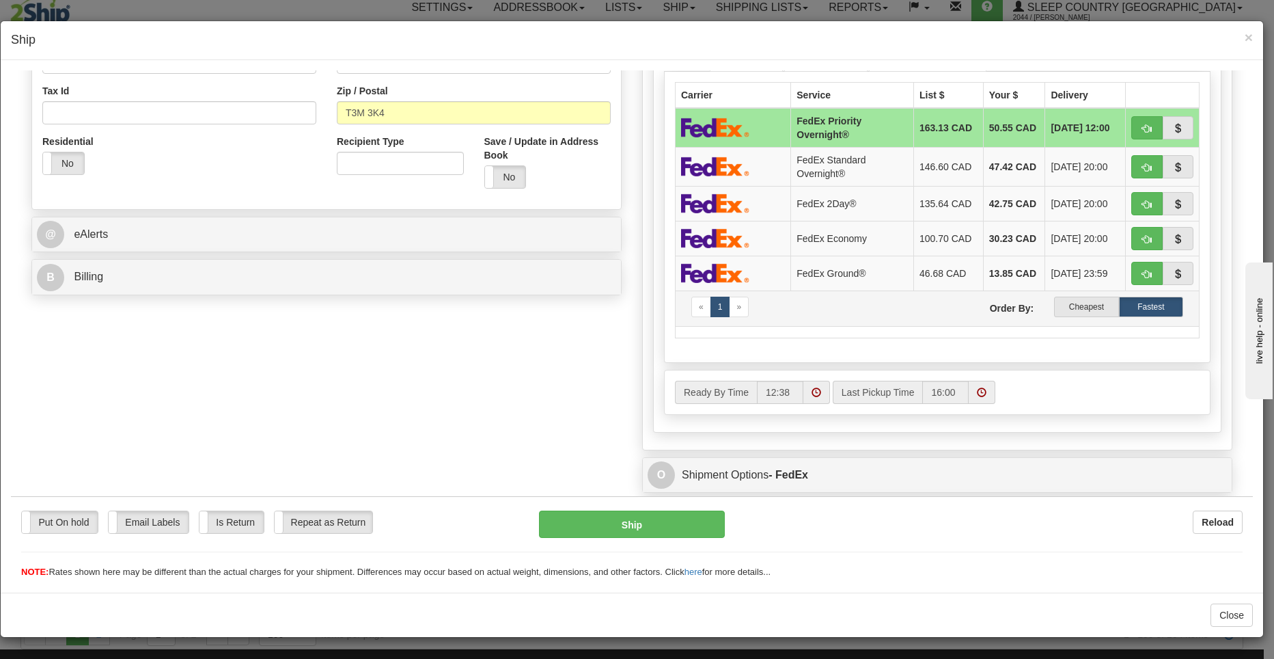
scroll to position [410, 0]
click at [1086, 324] on td "« 1 » Order By: Cheapest Fastest" at bounding box center [938, 307] width 524 height 36
click at [1081, 316] on label "Cheapest" at bounding box center [1086, 305] width 64 height 20
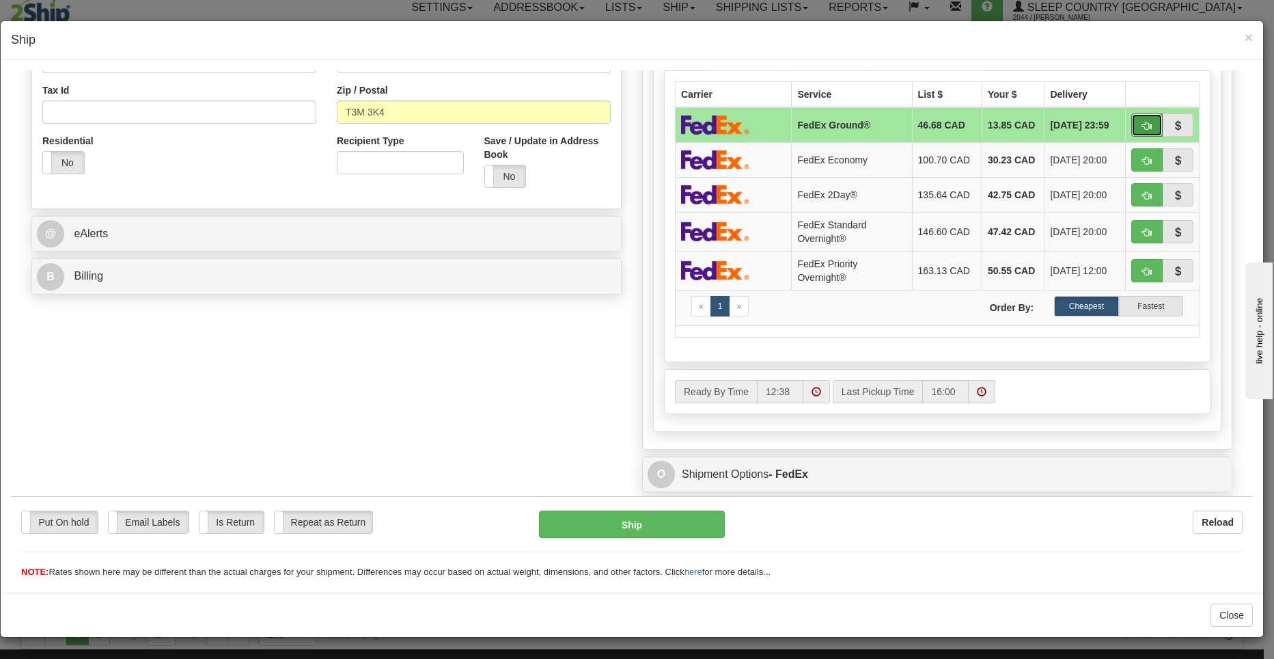
click at [1142, 126] on span "button" at bounding box center [1147, 125] width 10 height 9
type input "92"
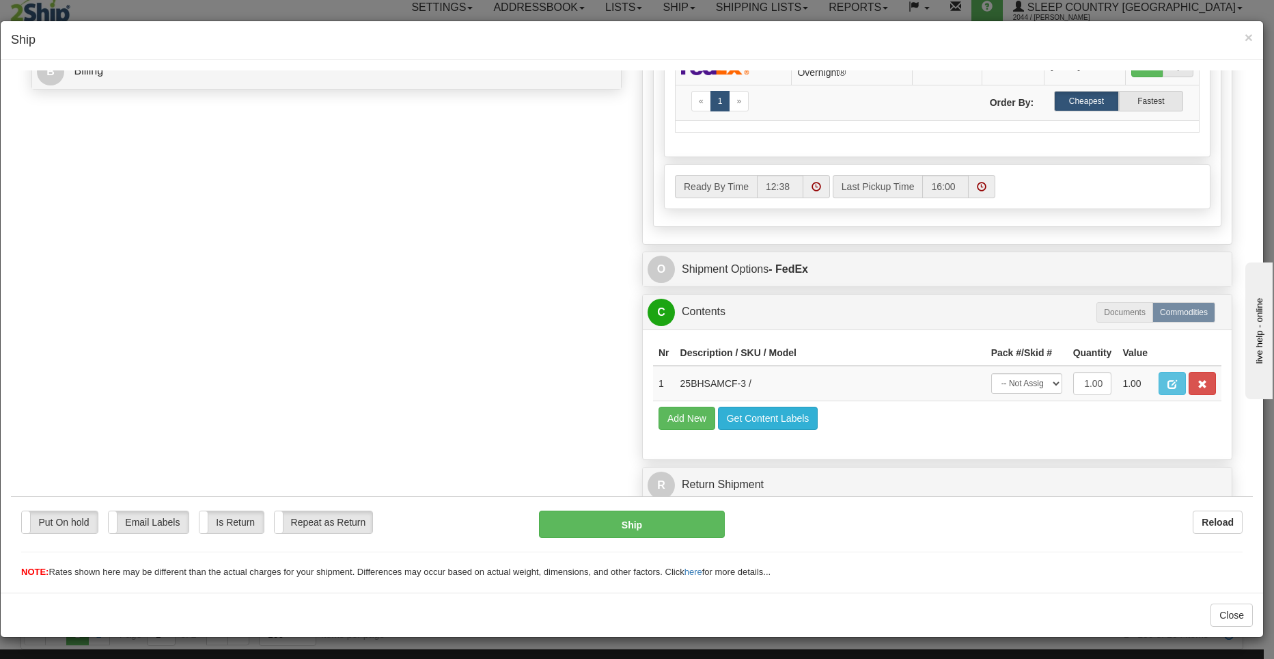
scroll to position [616, 0]
click at [639, 516] on button "Ship" at bounding box center [632, 523] width 186 height 27
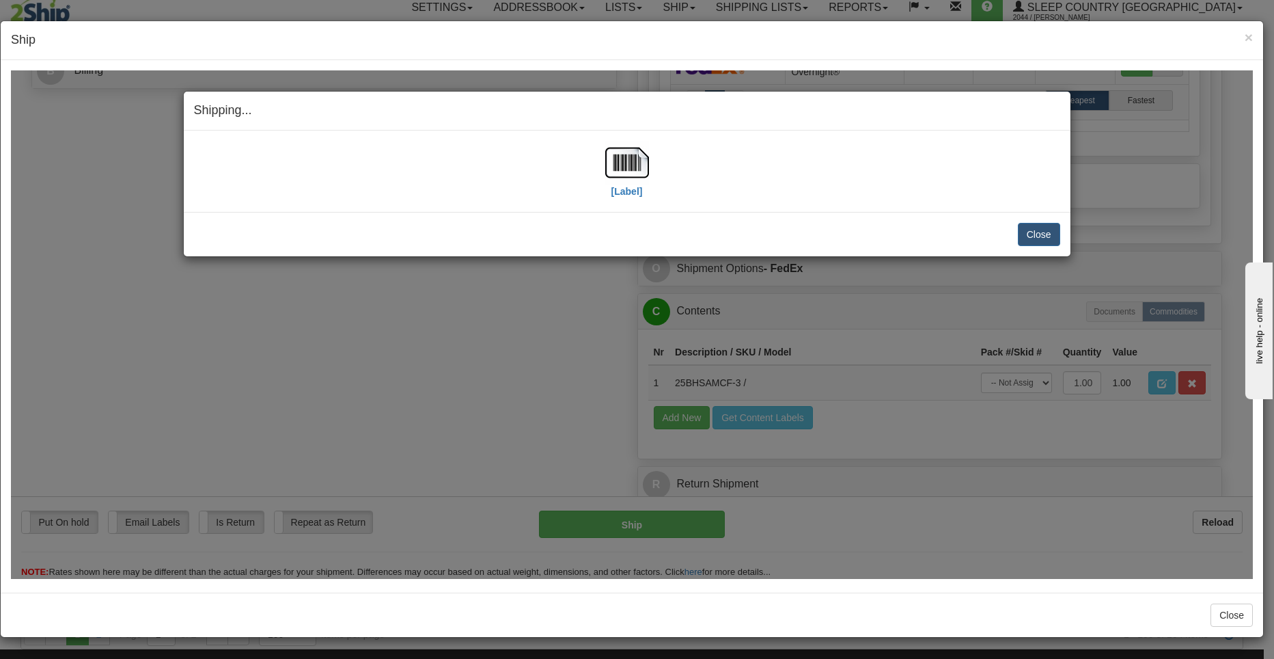
click at [668, 161] on div "[Label]" at bounding box center [627, 170] width 866 height 61
click at [633, 174] on img at bounding box center [627, 162] width 44 height 44
click at [1042, 243] on button "Close" at bounding box center [1039, 233] width 42 height 23
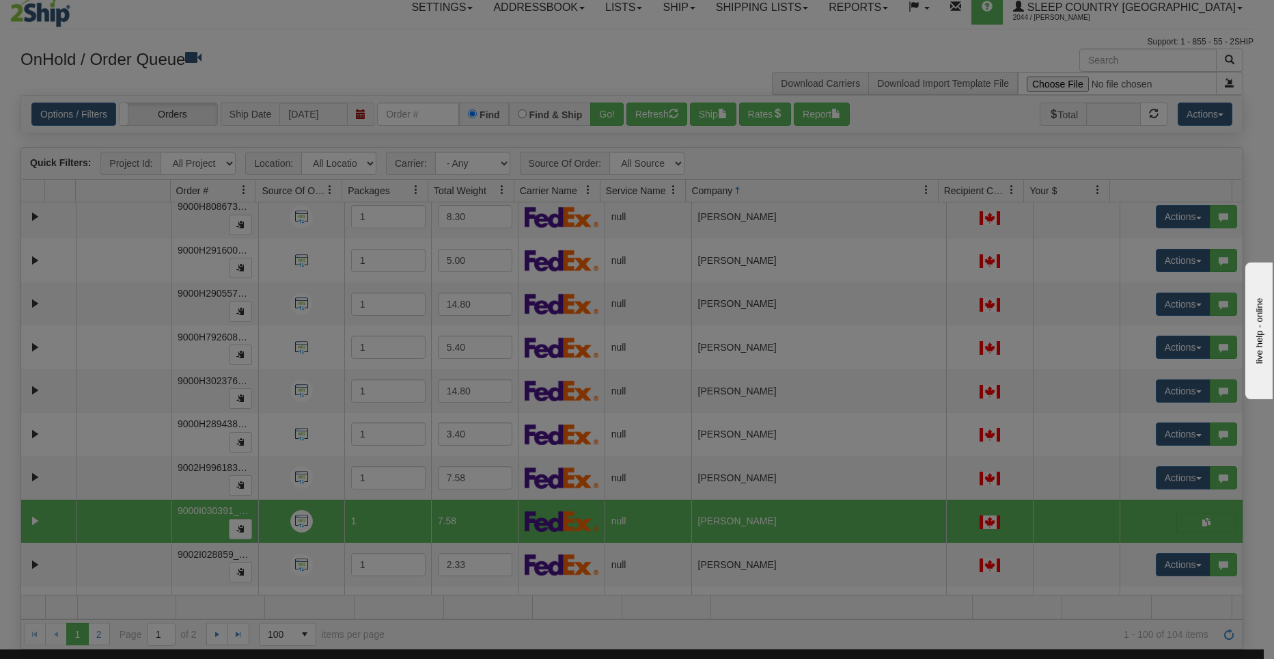
scroll to position [0, 0]
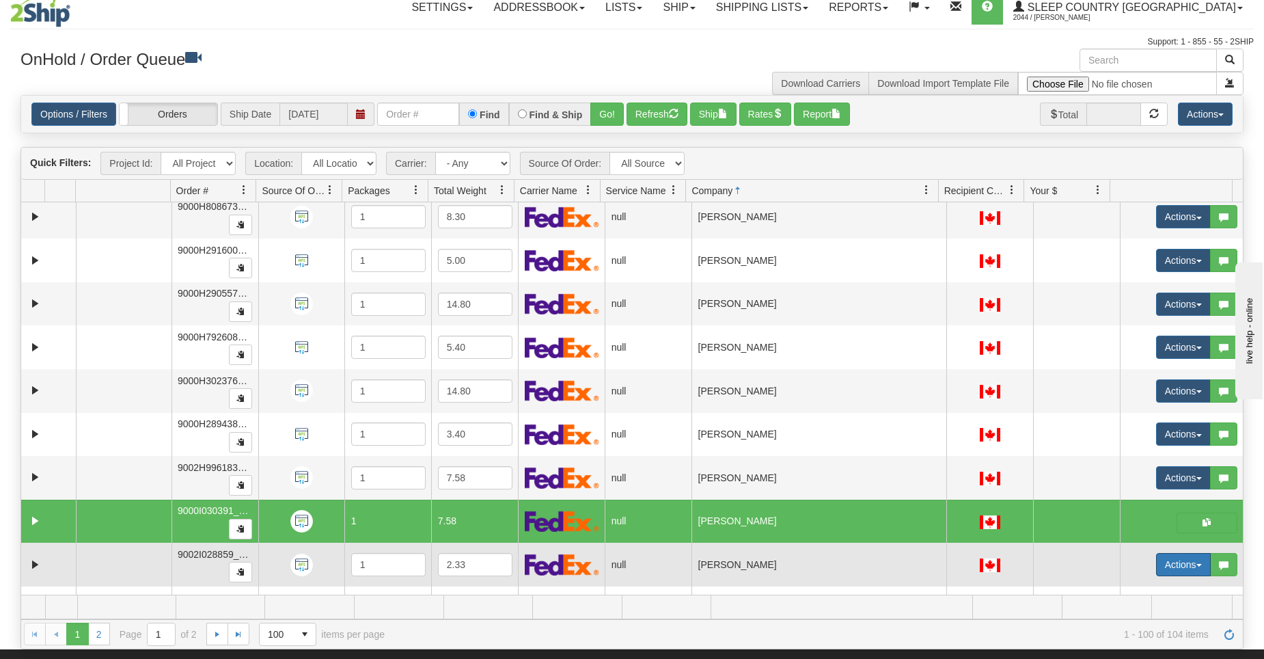
click at [1177, 562] on button "Actions" at bounding box center [1183, 564] width 55 height 23
click at [1105, 590] on span "Open" at bounding box center [1121, 590] width 33 height 11
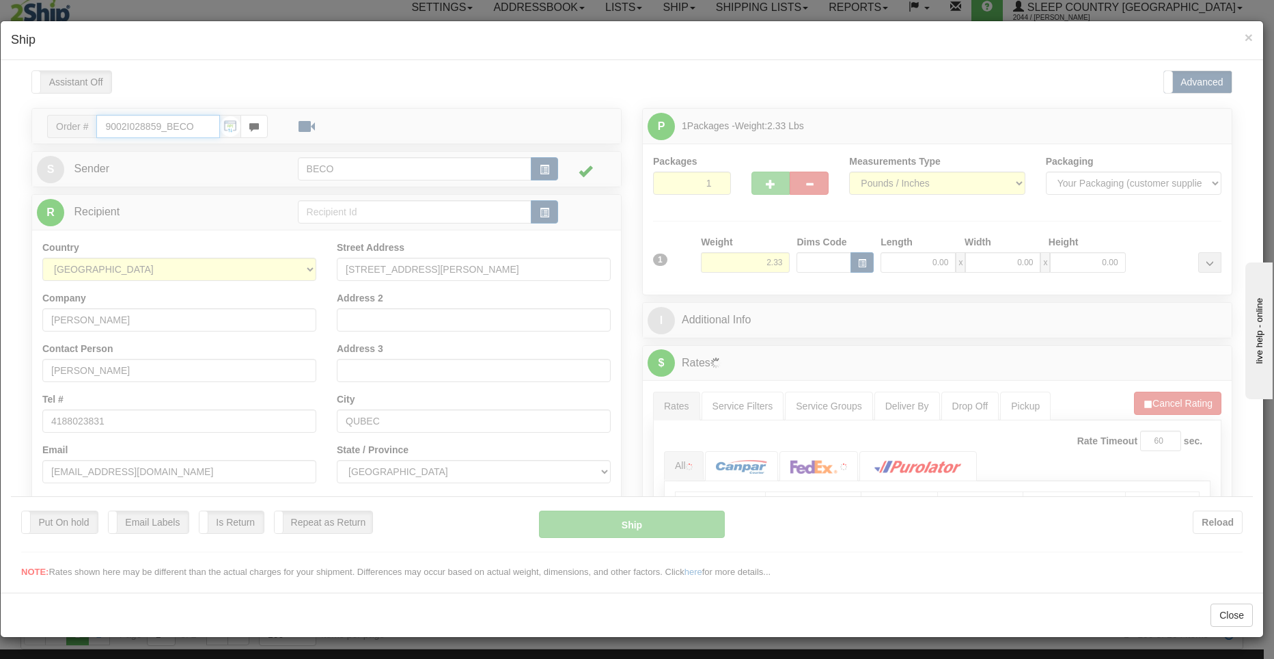
type input "12:38"
type input "16:00"
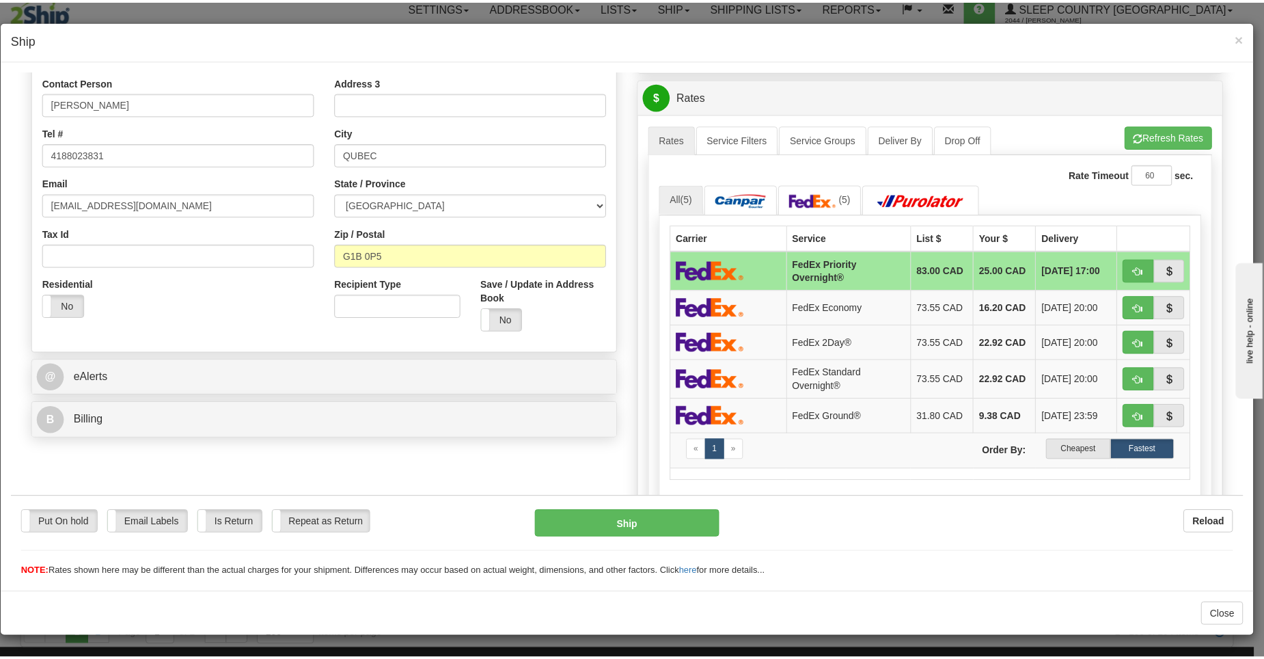
scroll to position [261, 0]
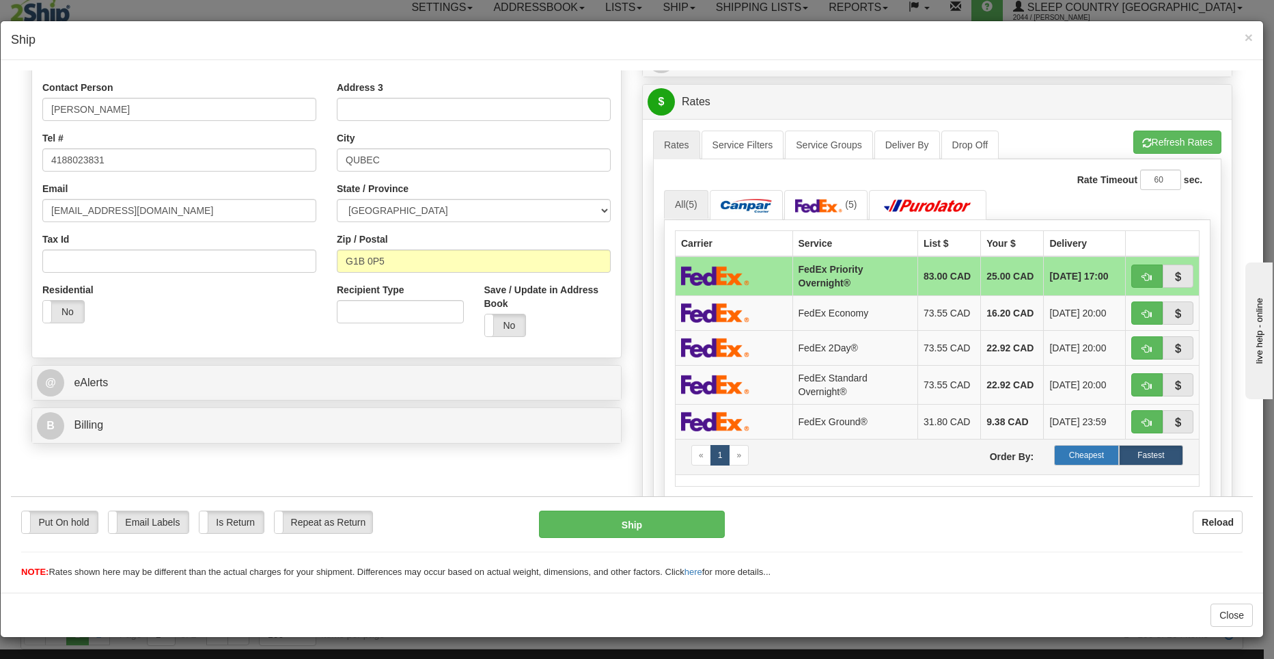
click at [1064, 456] on label "Cheapest" at bounding box center [1086, 454] width 64 height 20
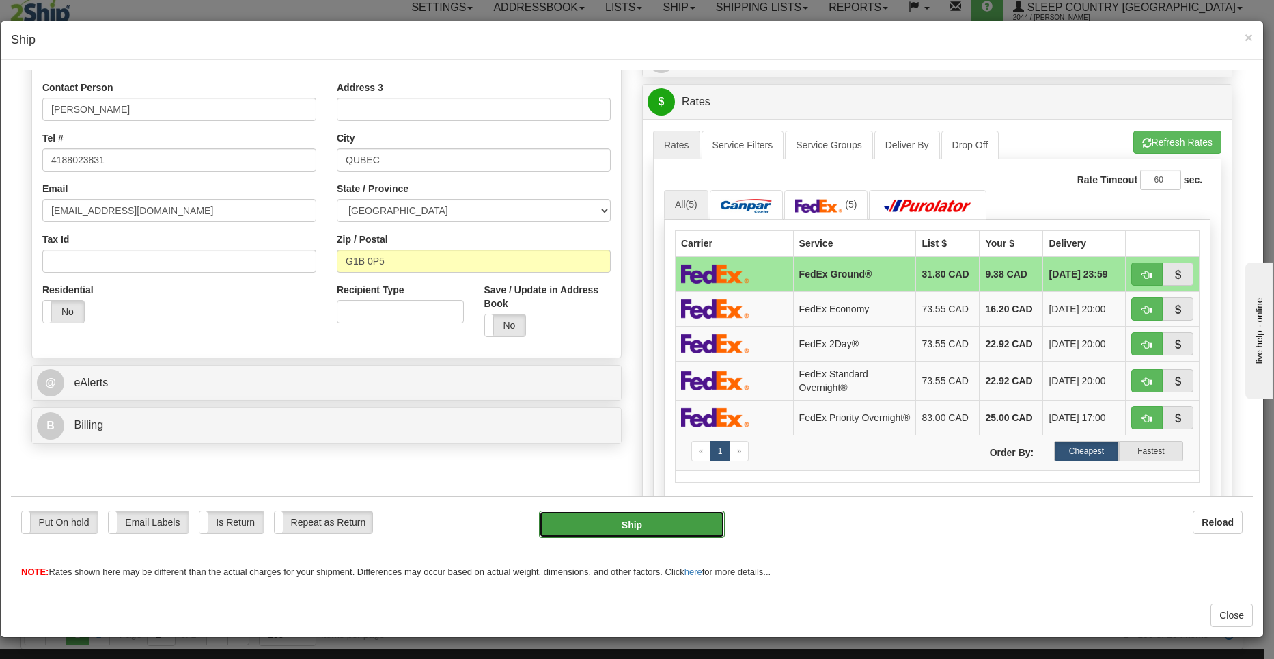
click at [661, 523] on button "Ship" at bounding box center [632, 523] width 186 height 27
type input "92"
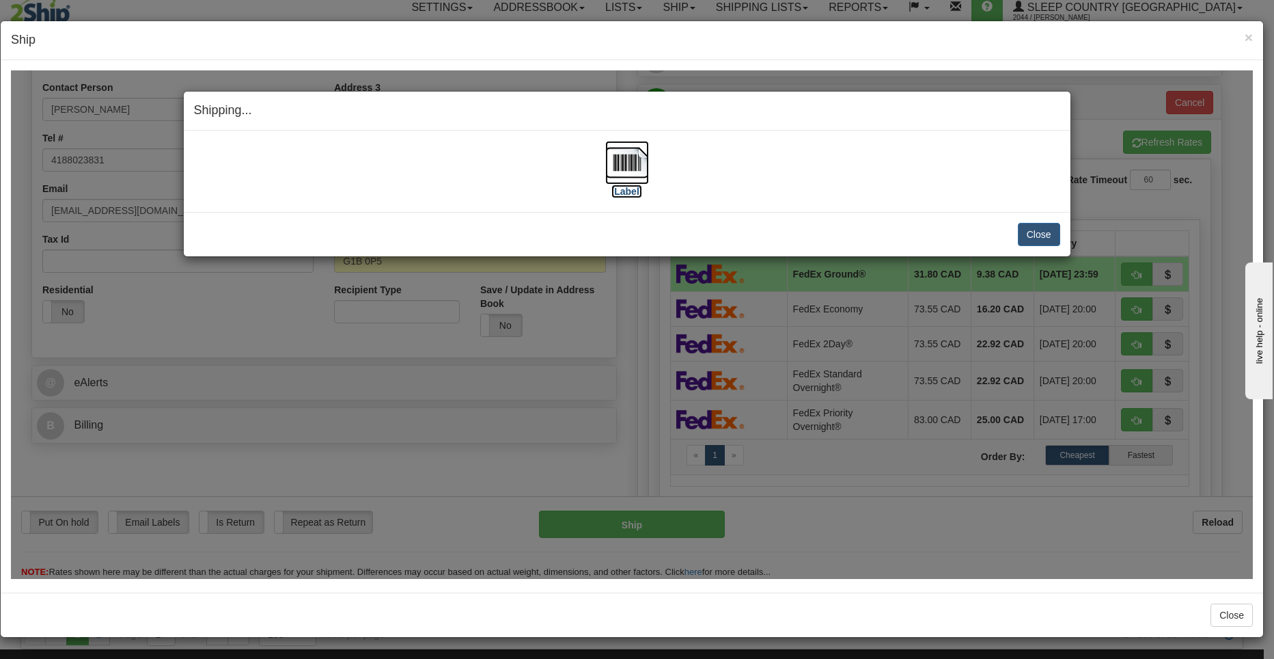
click at [626, 168] on img at bounding box center [627, 162] width 44 height 44
click at [1023, 237] on button "Close" at bounding box center [1039, 233] width 42 height 23
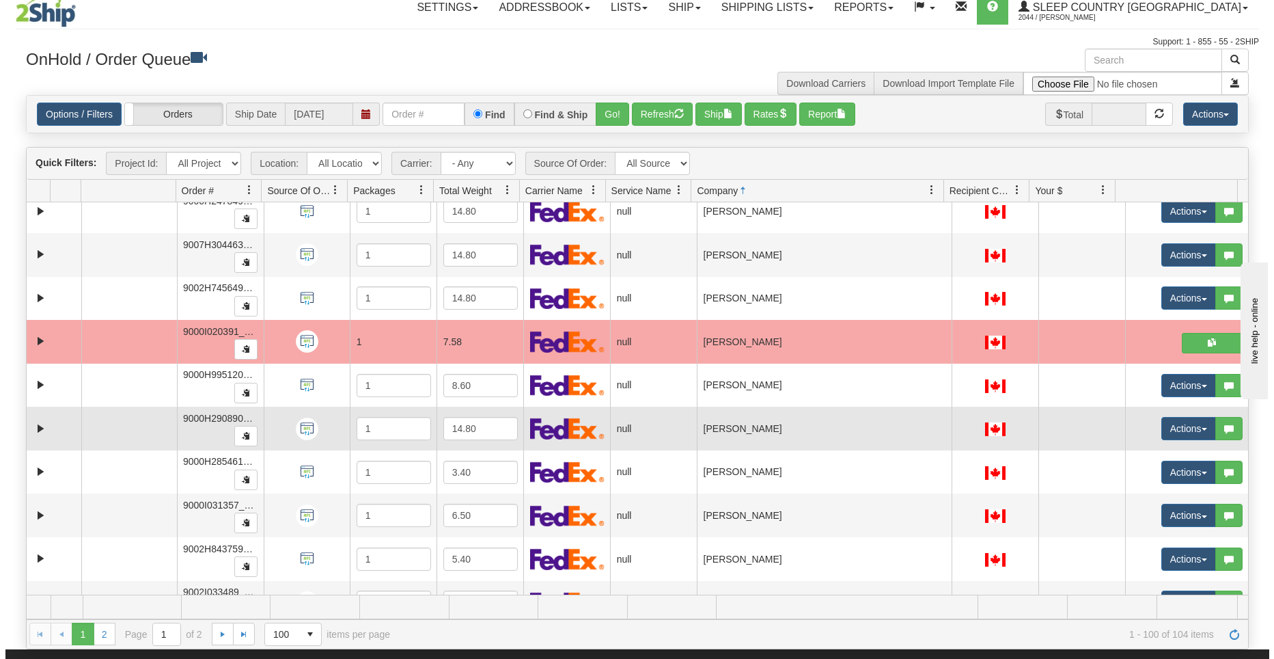
scroll to position [2948, 0]
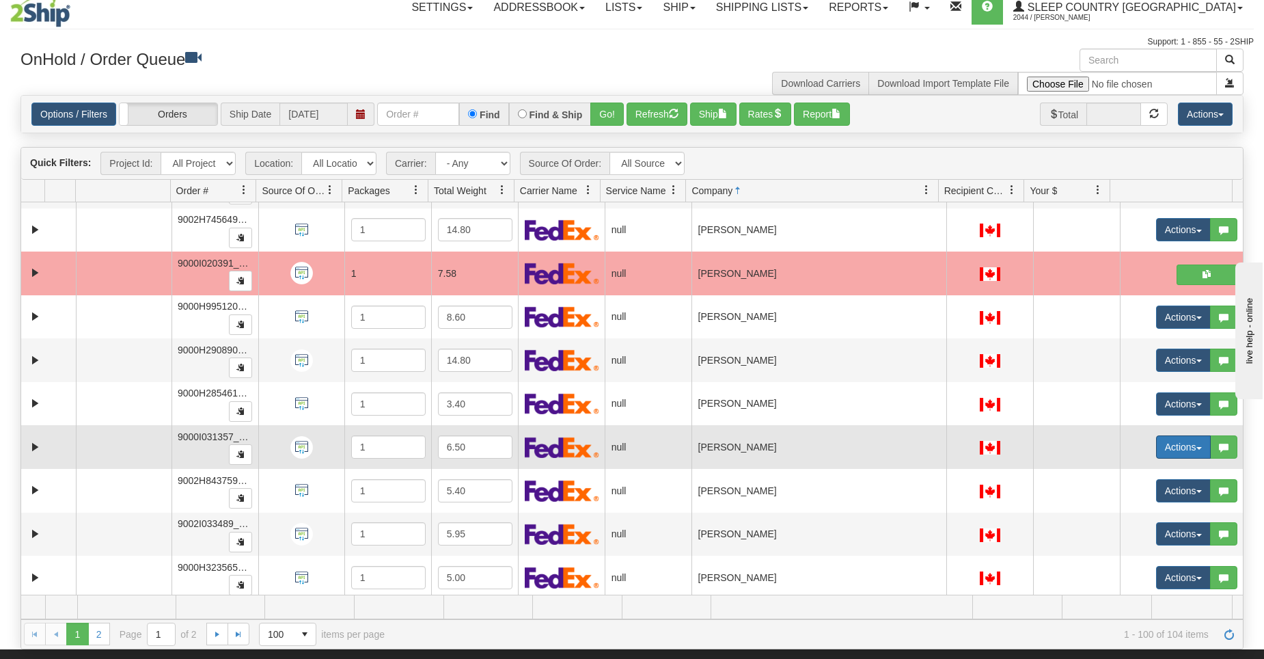
click at [1170, 448] on button "Actions" at bounding box center [1183, 446] width 55 height 23
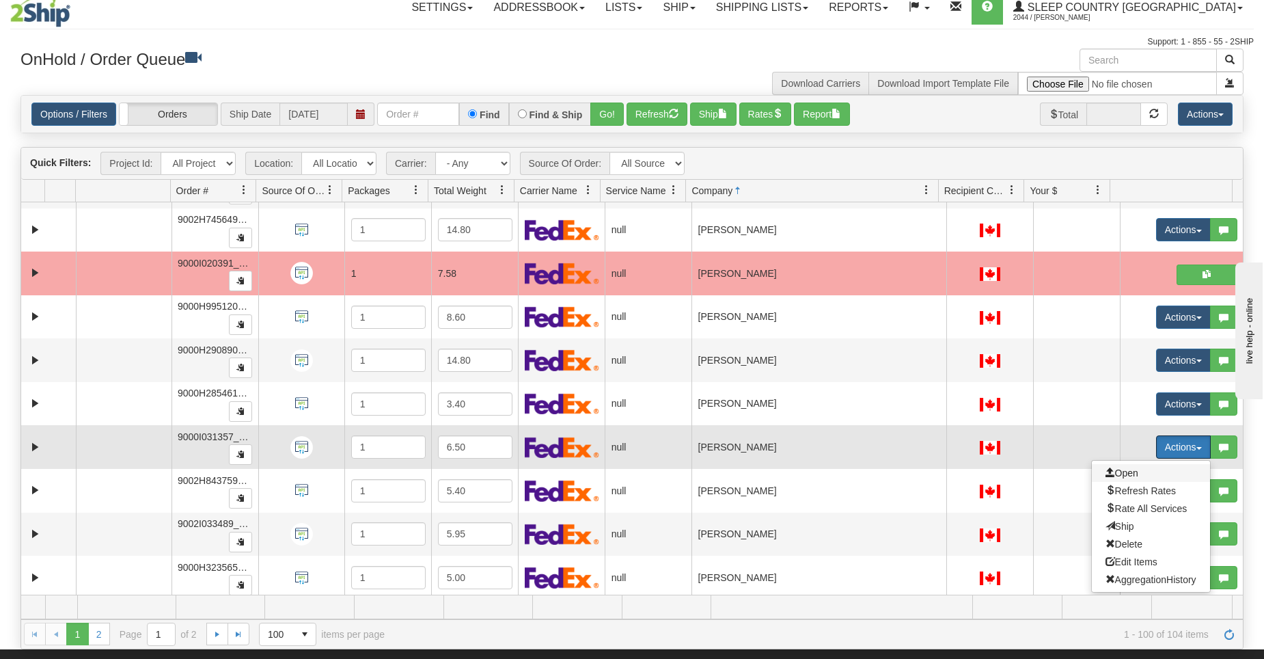
click at [1128, 475] on span "Open" at bounding box center [1121, 472] width 33 height 11
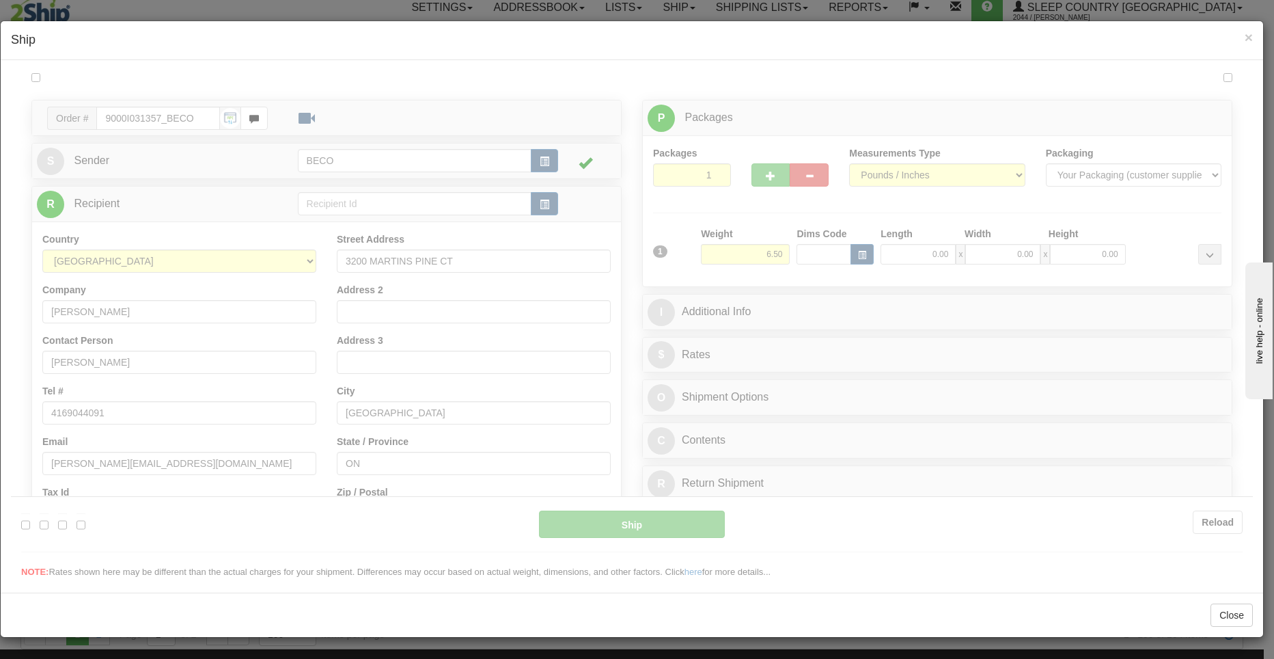
scroll to position [0, 0]
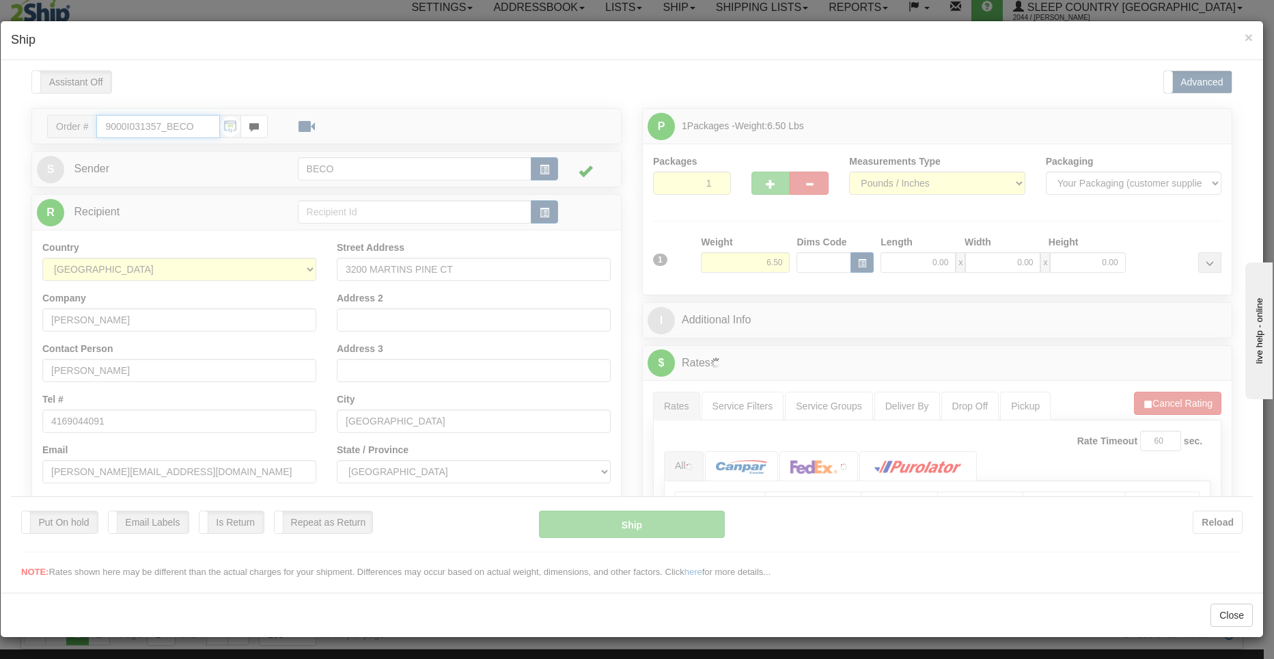
type input "12:39"
type input "16:00"
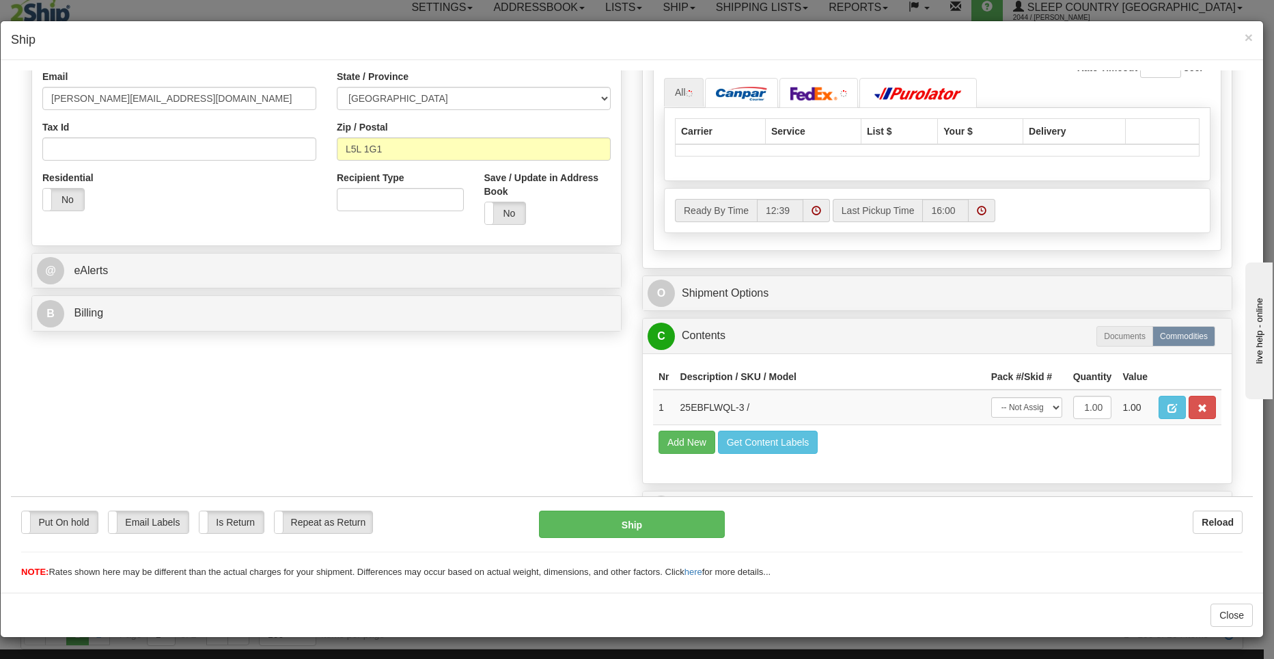
scroll to position [398, 0]
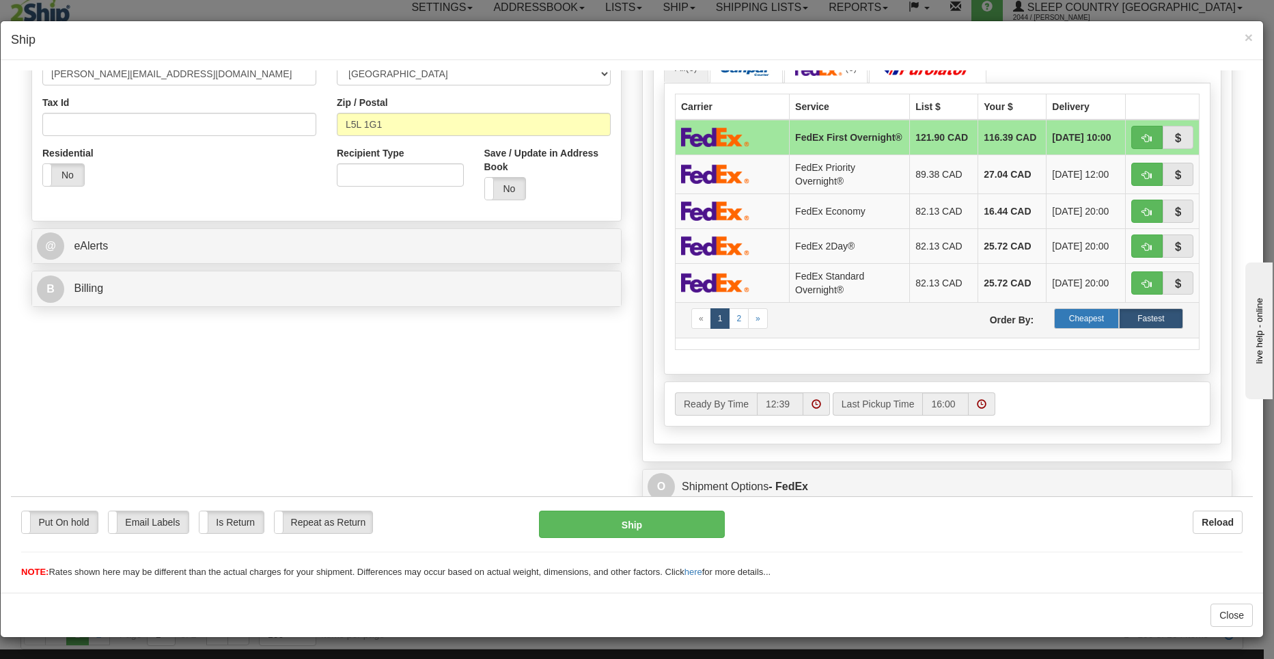
click at [1077, 324] on label "Cheapest" at bounding box center [1086, 317] width 64 height 20
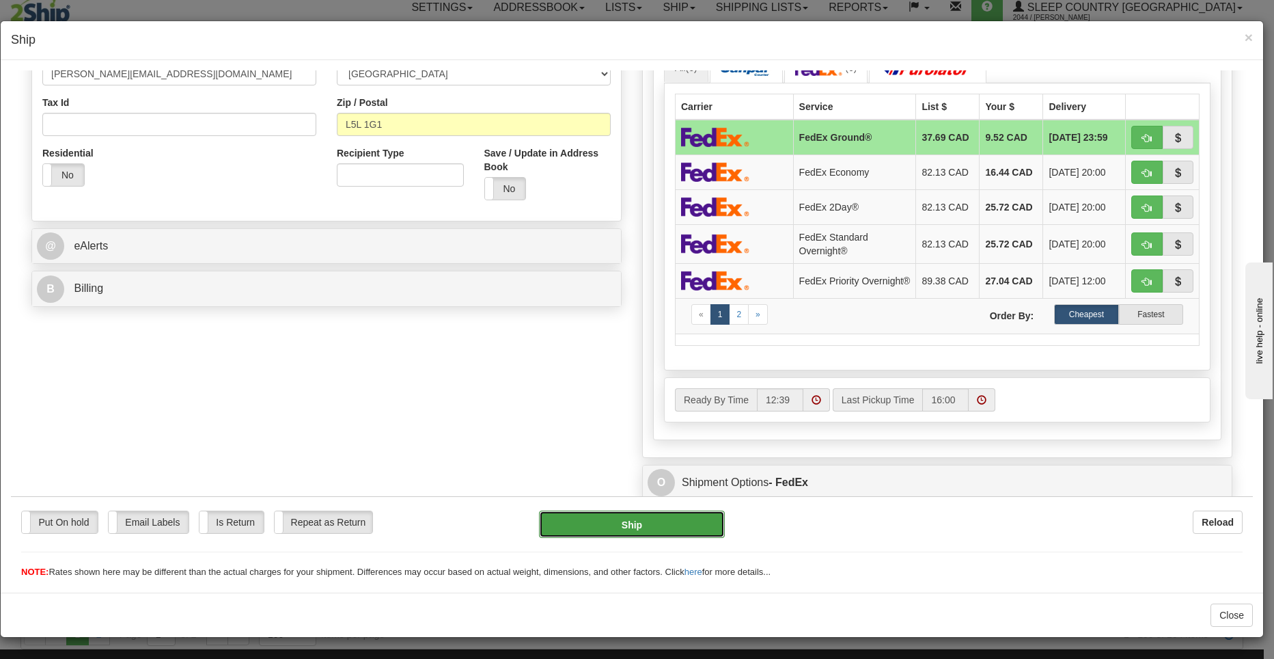
click at [644, 528] on button "Ship" at bounding box center [632, 523] width 186 height 27
type input "92"
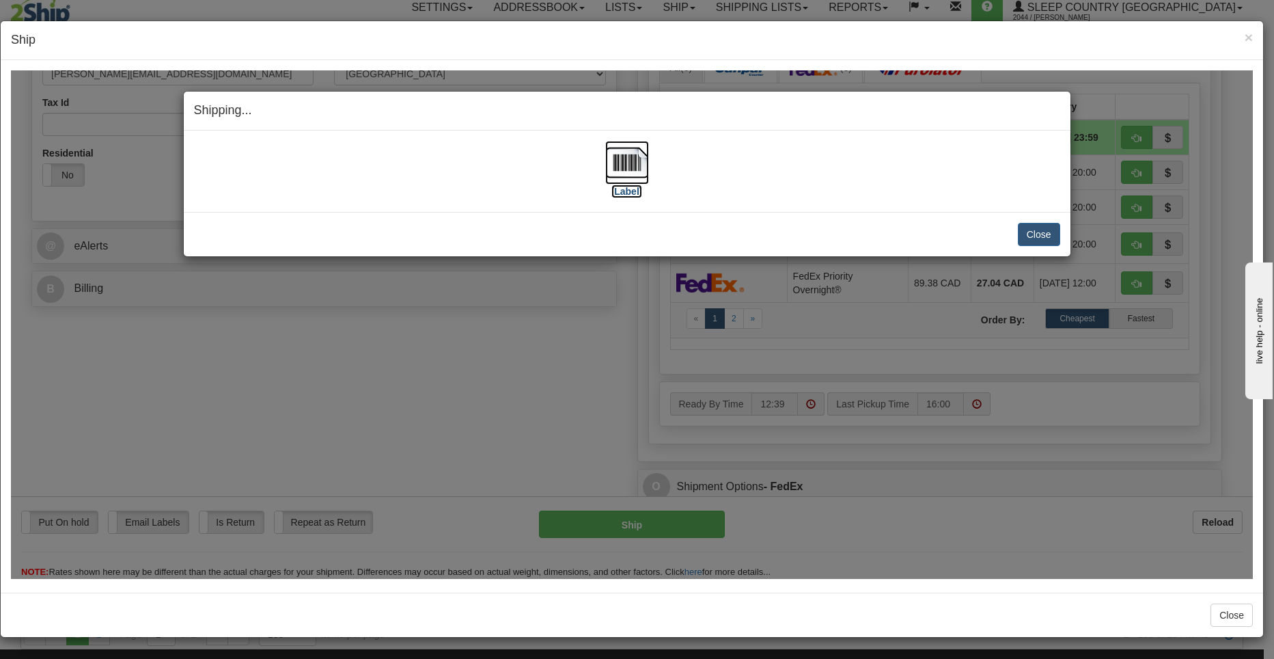
click at [620, 174] on img at bounding box center [627, 162] width 44 height 44
click at [1050, 232] on button "Close" at bounding box center [1039, 233] width 42 height 23
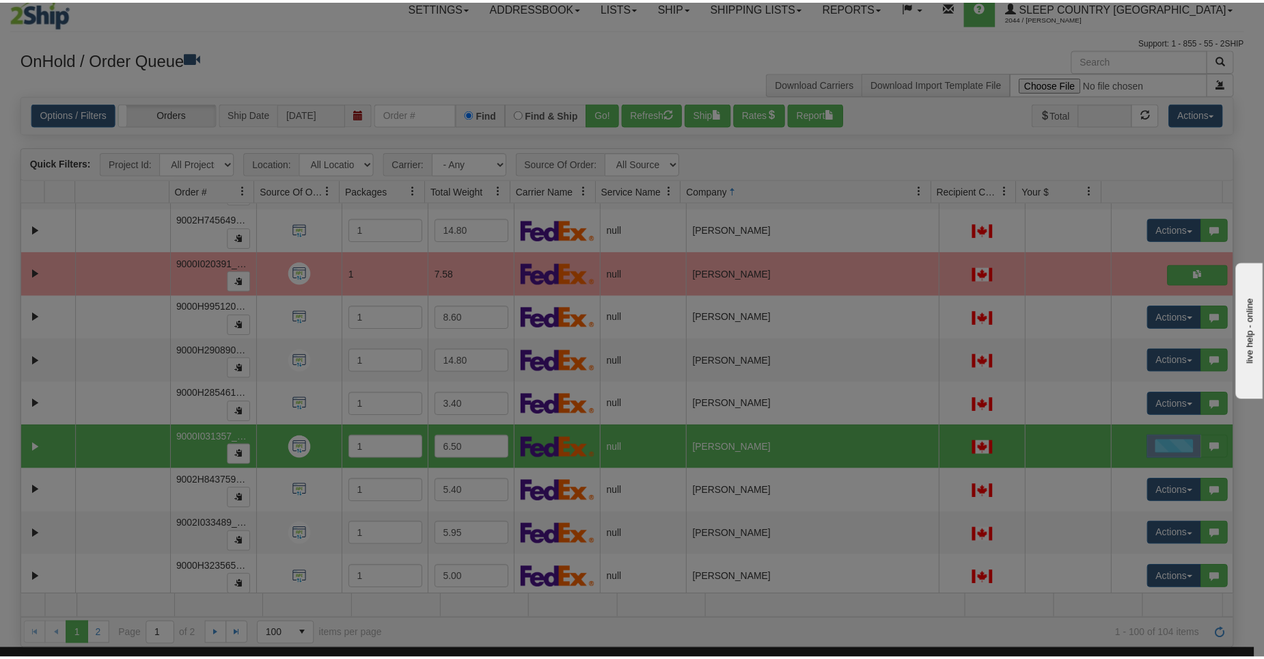
scroll to position [0, 0]
